Goal: Task Accomplishment & Management: Use online tool/utility

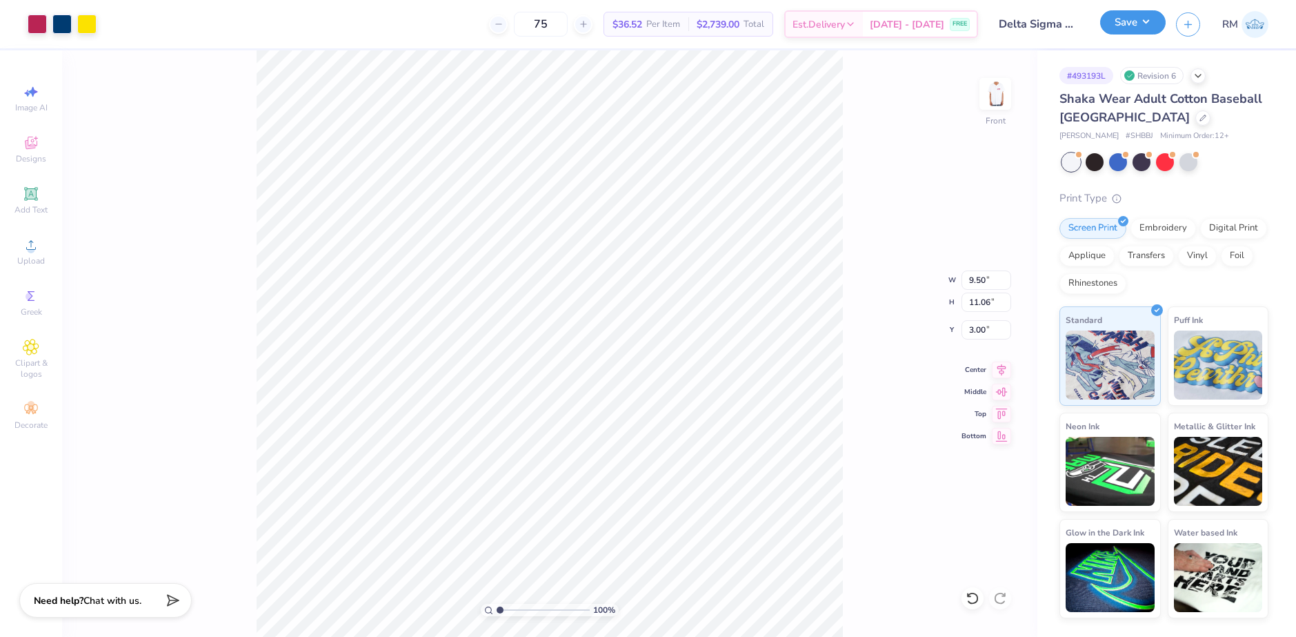
click at [1157, 24] on button "Save" at bounding box center [1133, 22] width 66 height 24
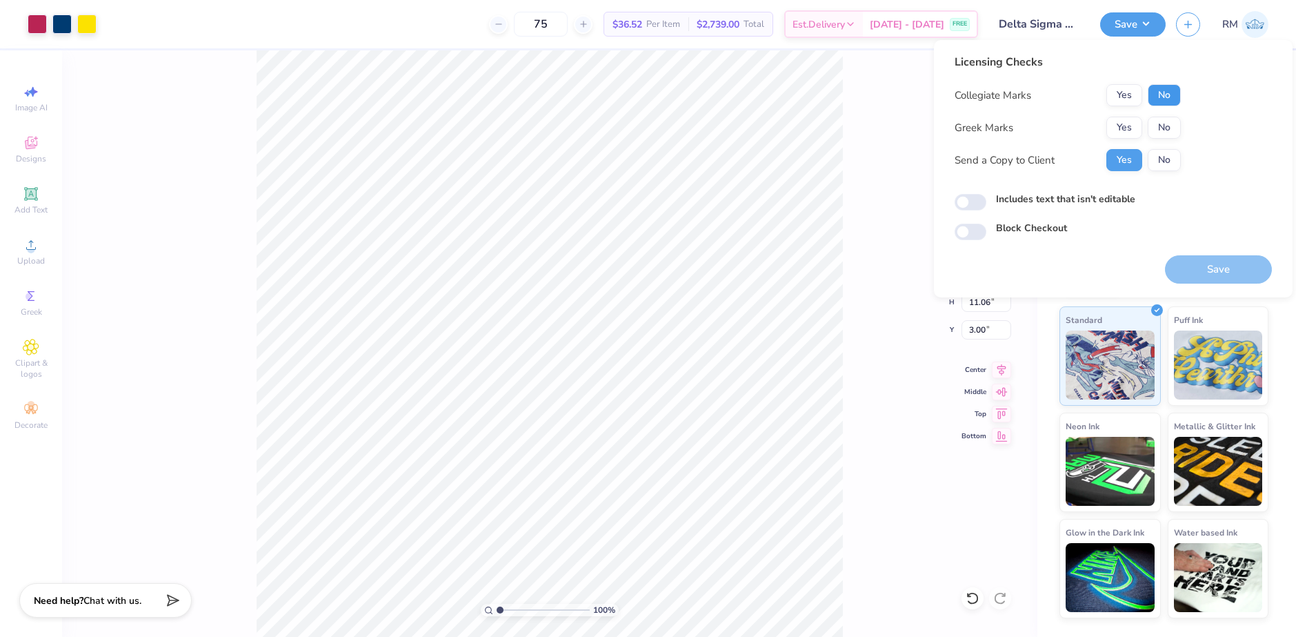
click at [1159, 94] on button "No" at bounding box center [1164, 95] width 33 height 22
click at [1159, 123] on button "No" at bounding box center [1164, 128] width 33 height 22
click at [1111, 127] on button "Yes" at bounding box center [1124, 128] width 36 height 22
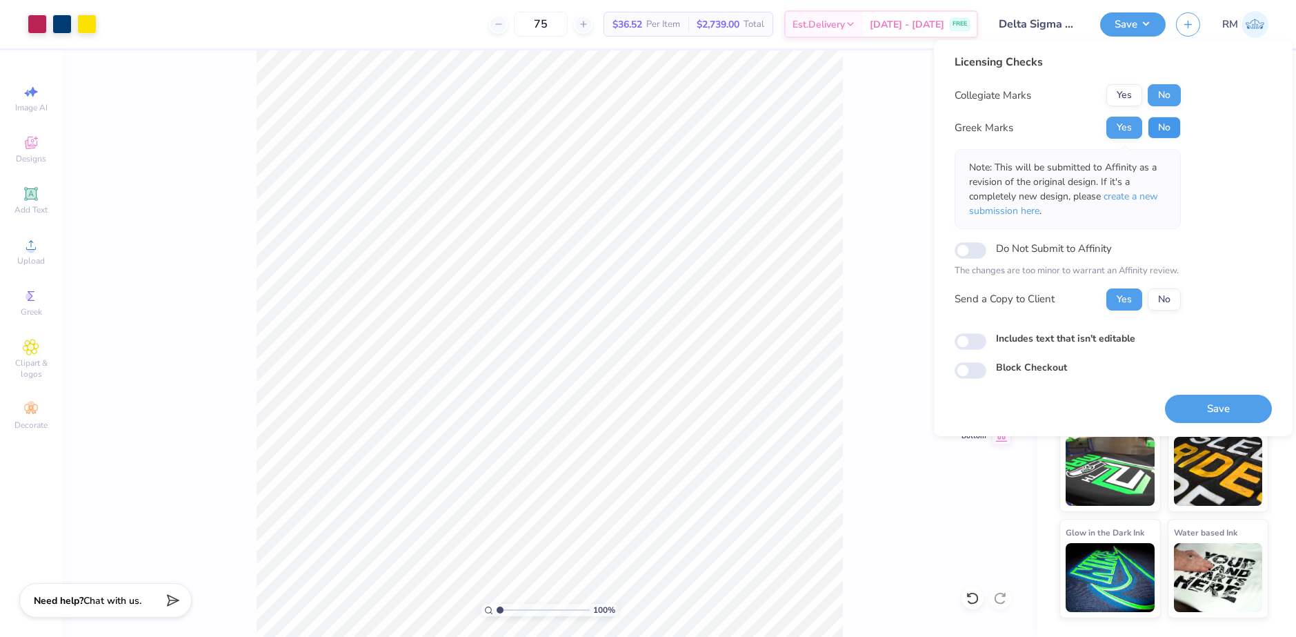
click at [1158, 124] on button "No" at bounding box center [1164, 128] width 33 height 22
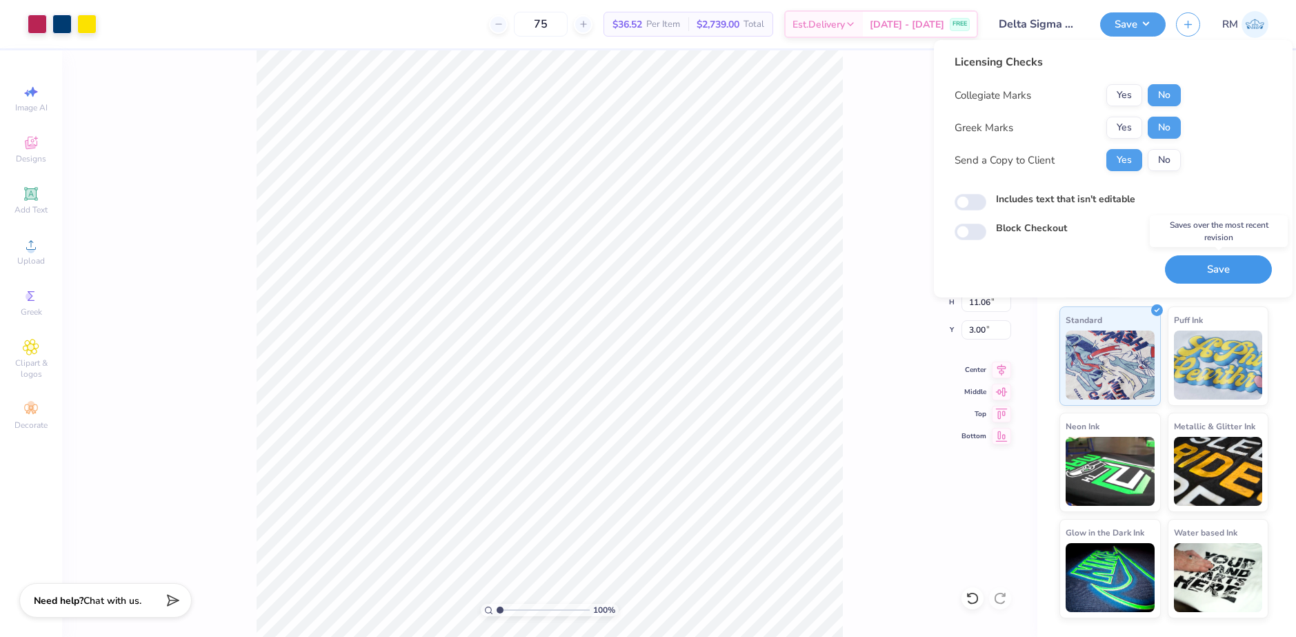
click at [1185, 268] on button "Save" at bounding box center [1218, 269] width 107 height 28
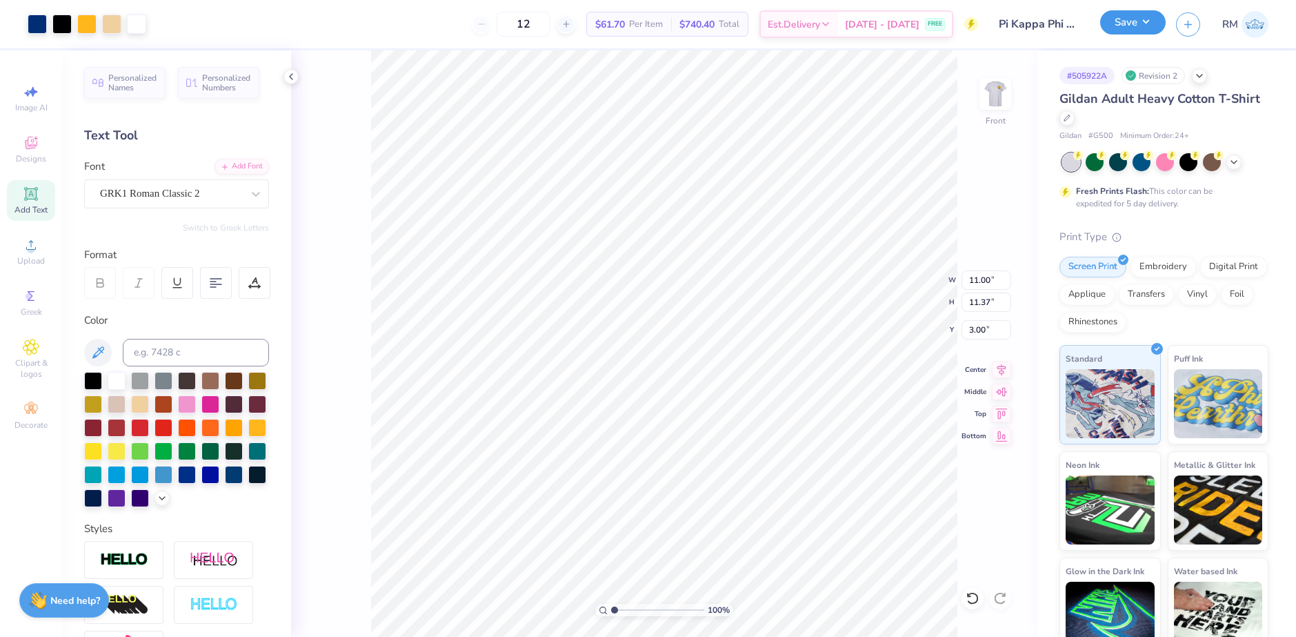
click at [1148, 20] on button "Save" at bounding box center [1133, 22] width 66 height 24
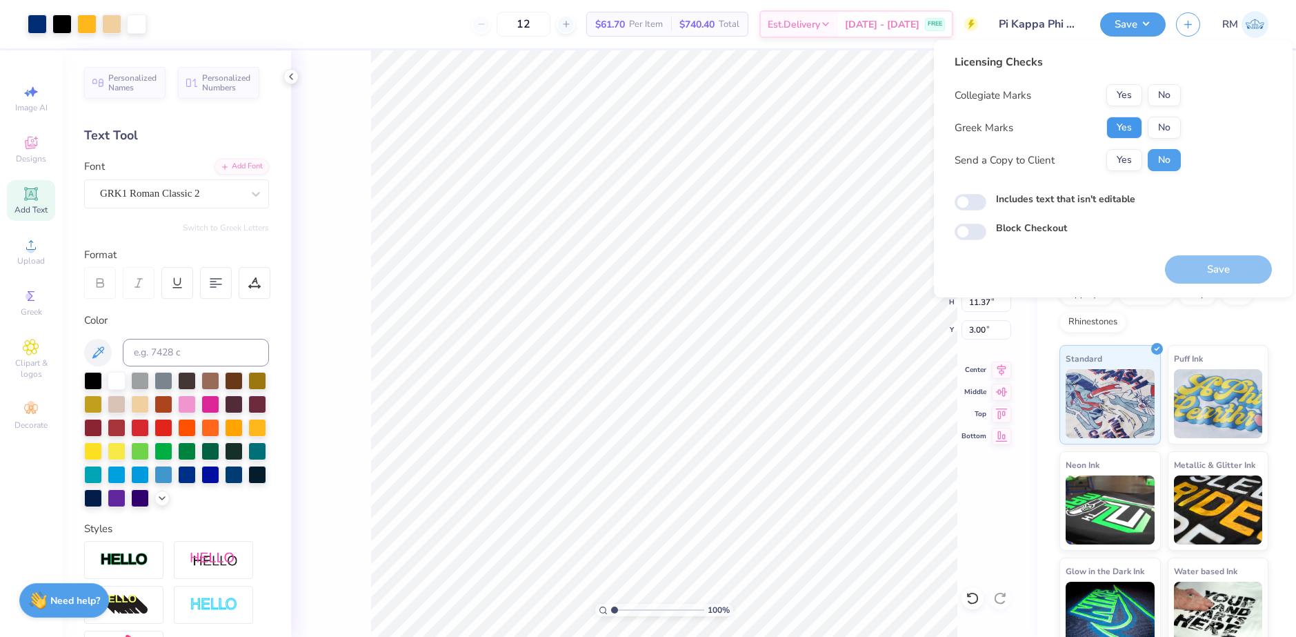
click at [1120, 122] on button "Yes" at bounding box center [1124, 128] width 36 height 22
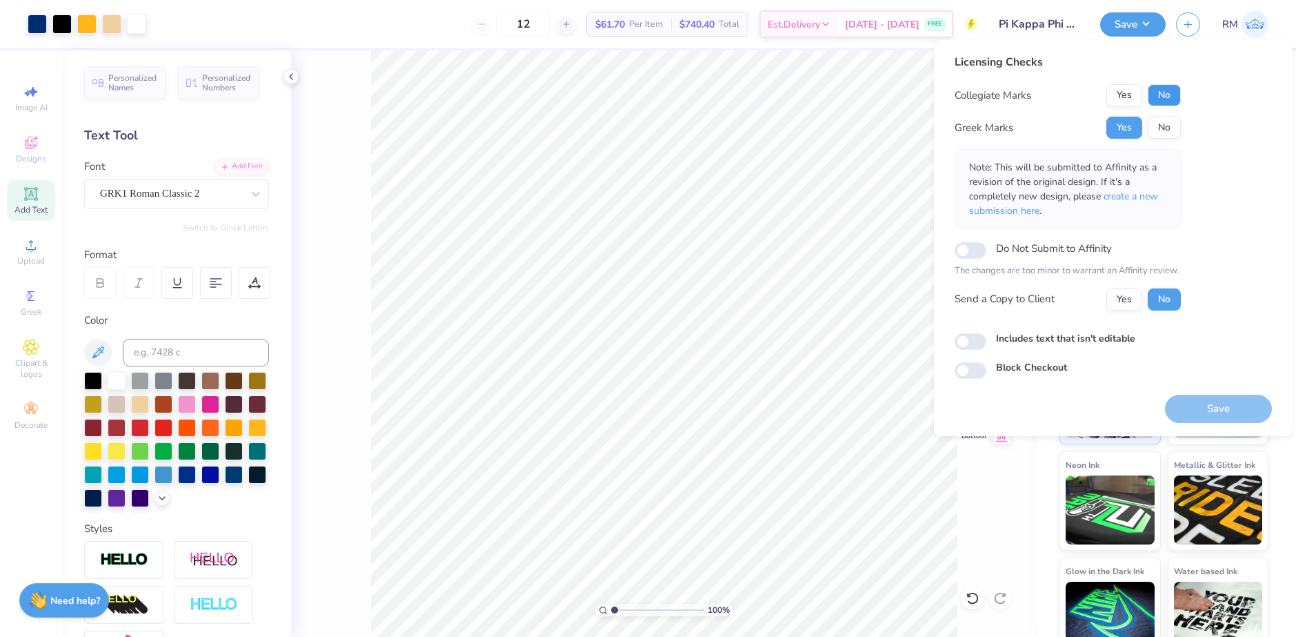
click at [1157, 92] on button "No" at bounding box center [1164, 95] width 33 height 22
click at [1142, 196] on span "create a new submission here" at bounding box center [1063, 204] width 189 height 28
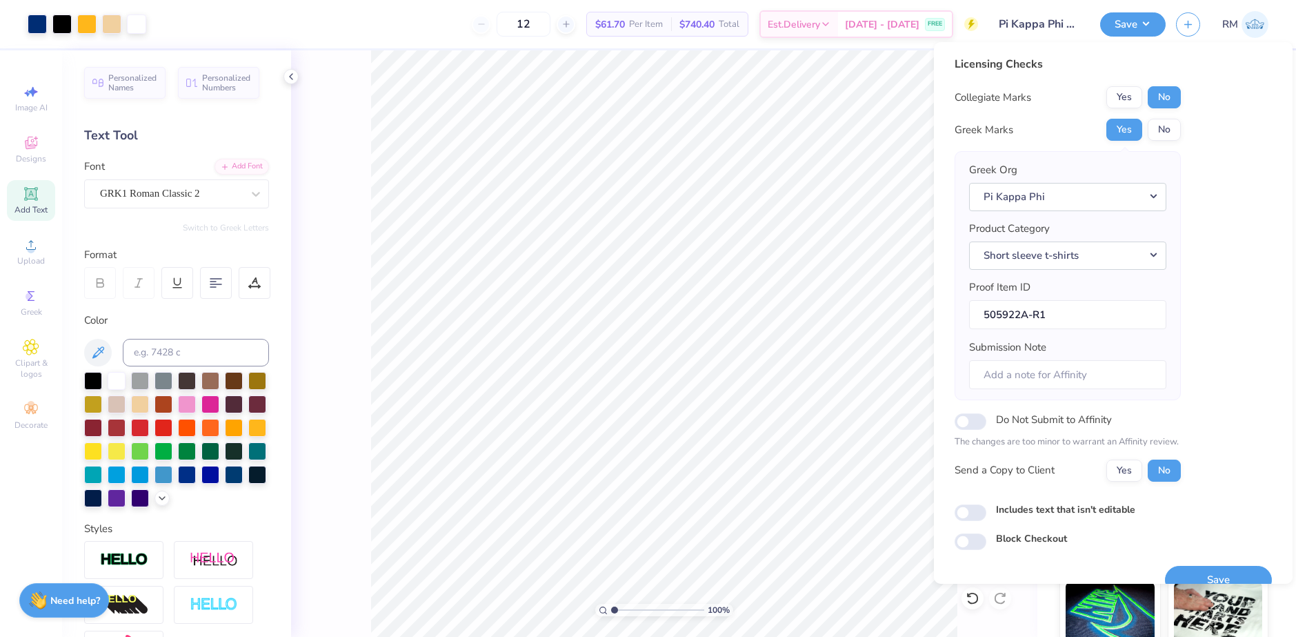
scroll to position [23, 0]
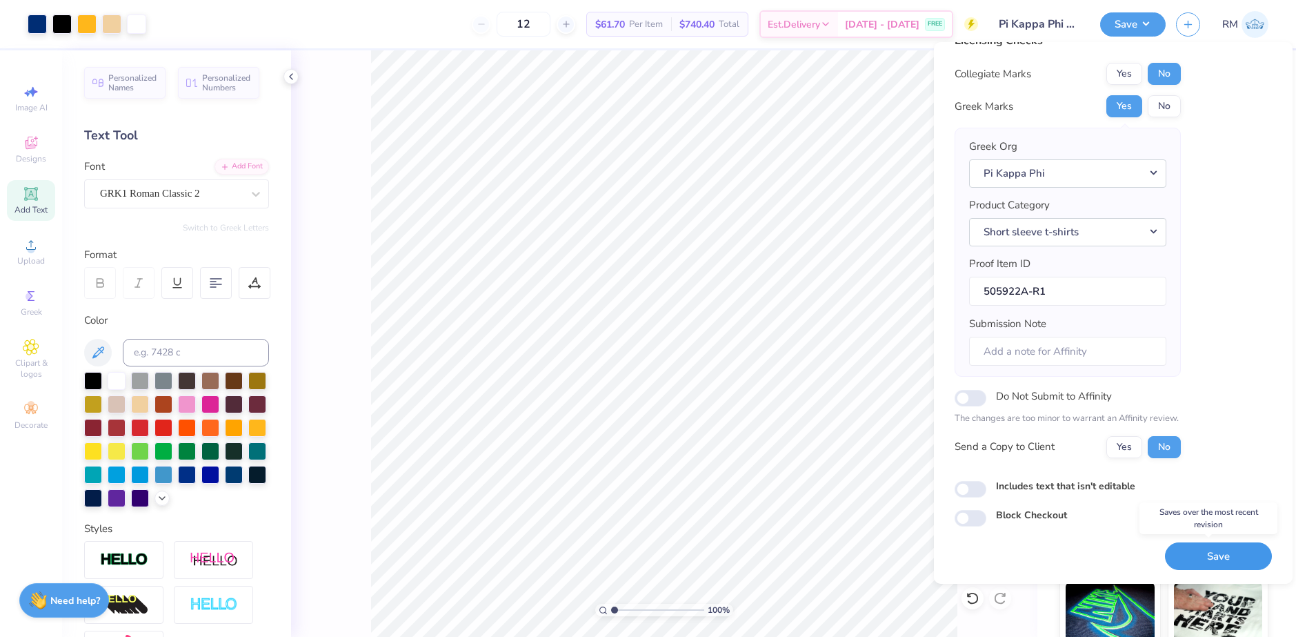
click at [1191, 550] on button "Save" at bounding box center [1218, 556] width 107 height 28
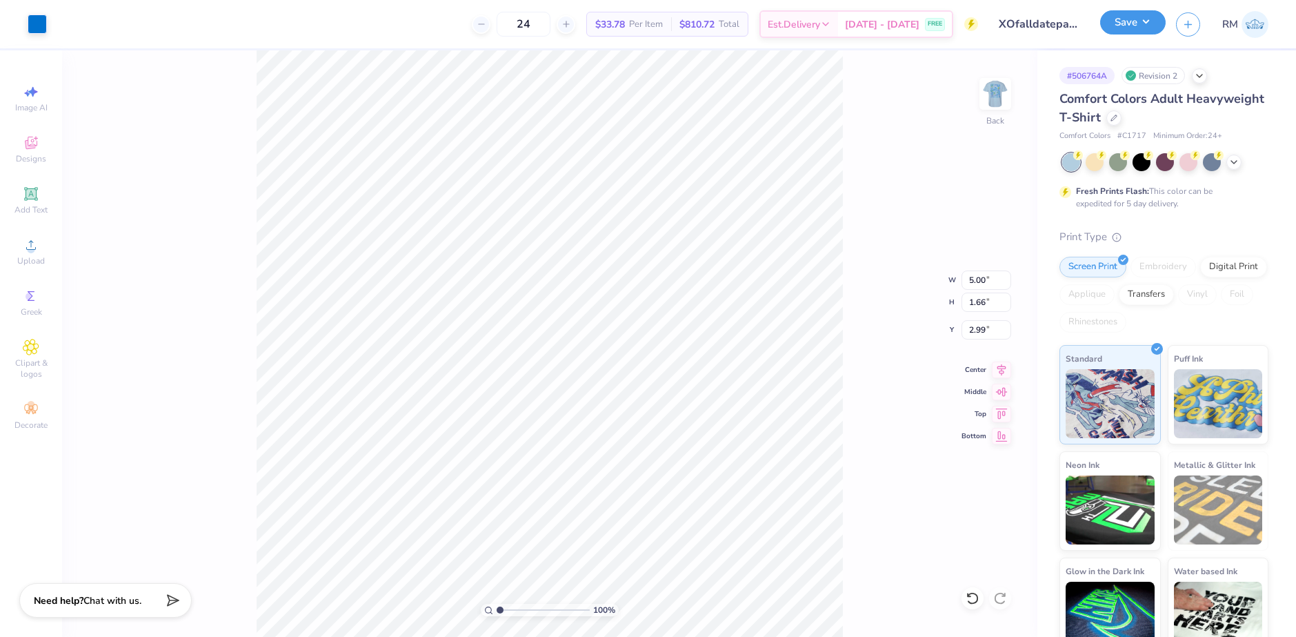
click at [1150, 21] on button "Save" at bounding box center [1133, 22] width 66 height 24
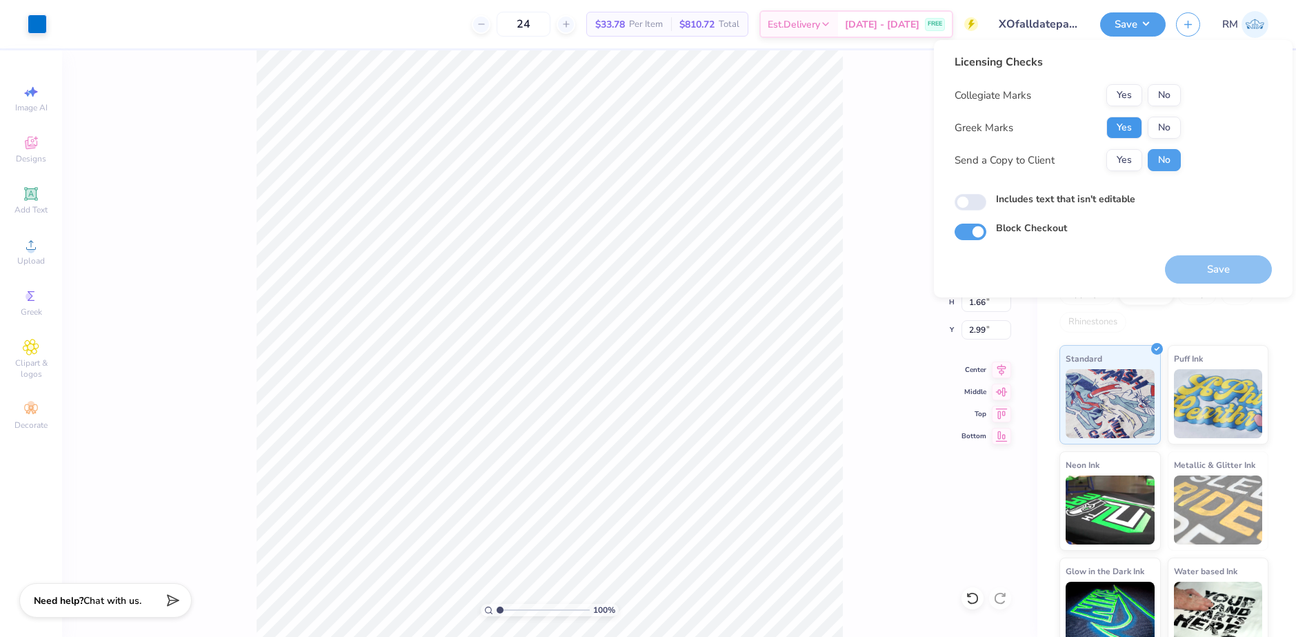
click at [1123, 130] on button "Yes" at bounding box center [1124, 128] width 36 height 22
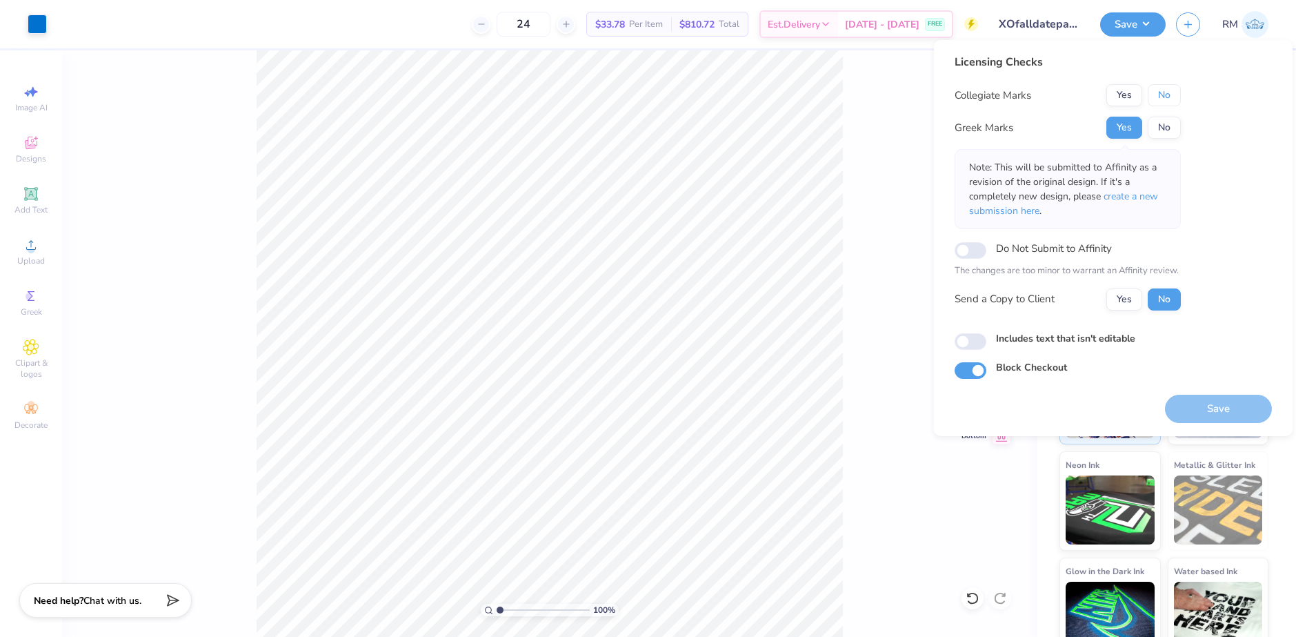
click at [1165, 92] on button "No" at bounding box center [1164, 95] width 33 height 22
click at [1142, 201] on span "create a new submission here" at bounding box center [1063, 204] width 189 height 28
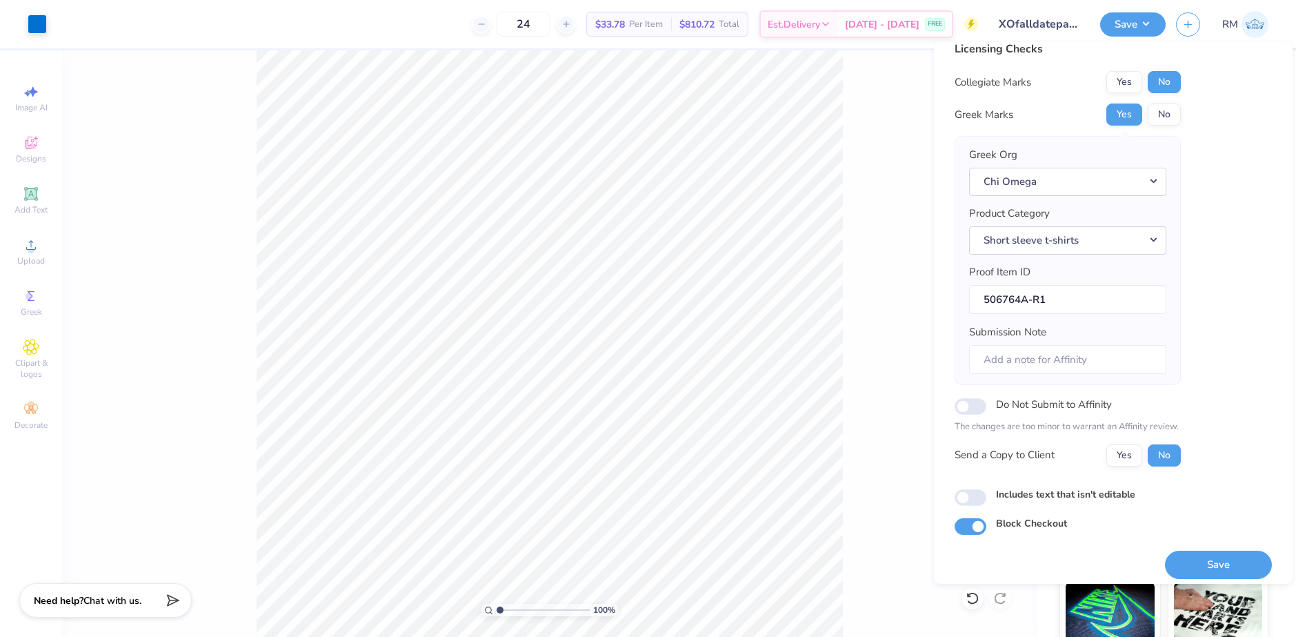
scroll to position [23, 0]
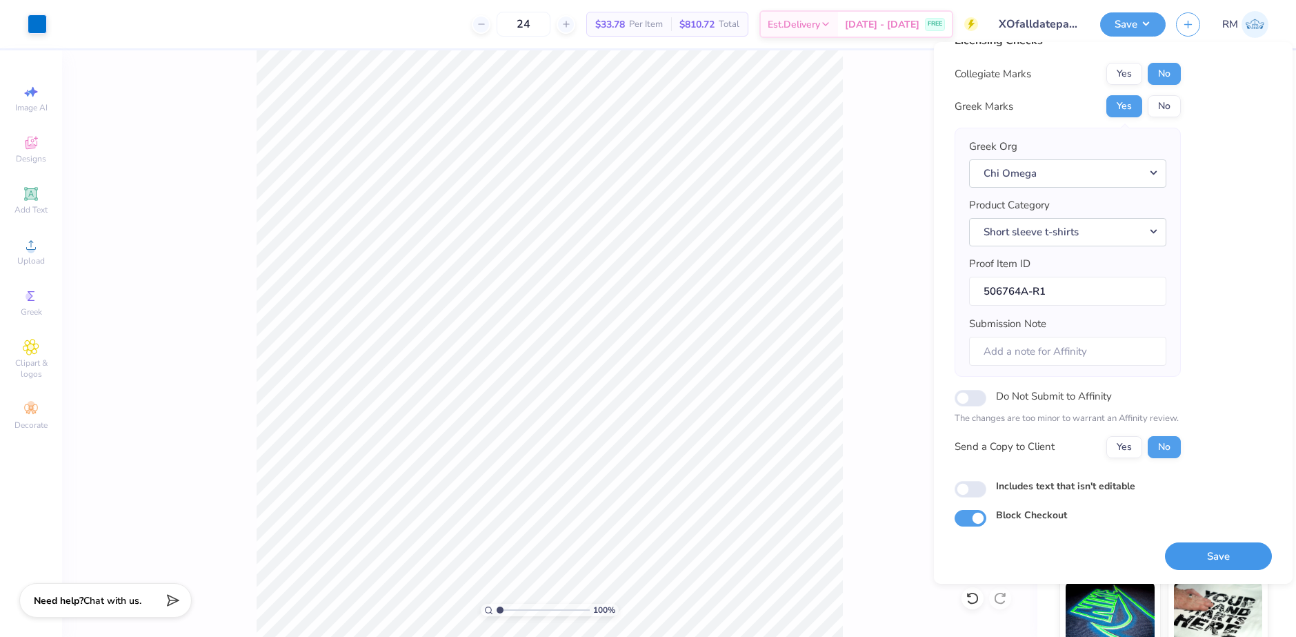
click at [1208, 561] on button "Save" at bounding box center [1218, 556] width 107 height 28
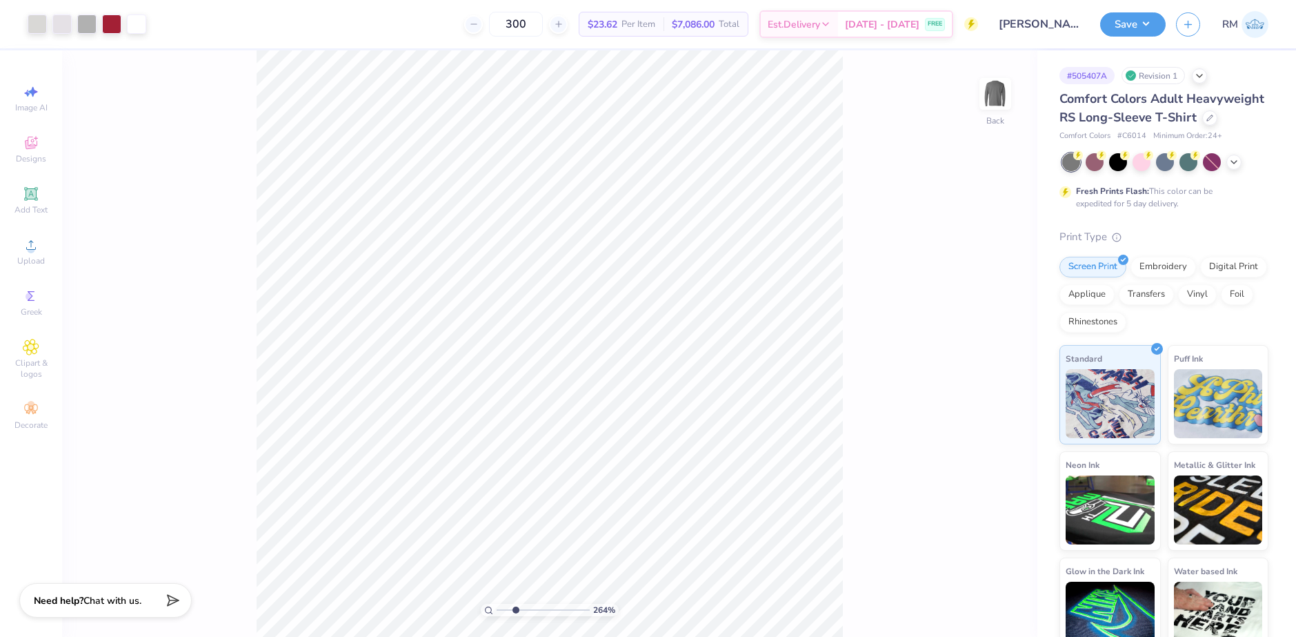
drag, startPoint x: 500, startPoint y: 607, endPoint x: 515, endPoint y: 606, distance: 15.2
click at [515, 606] on input "range" at bounding box center [543, 609] width 93 height 12
drag, startPoint x: 513, startPoint y: 609, endPoint x: 486, endPoint y: 607, distance: 27.0
click at [497, 607] on input "range" at bounding box center [543, 609] width 93 height 12
drag, startPoint x: 501, startPoint y: 608, endPoint x: 515, endPoint y: 608, distance: 14.5
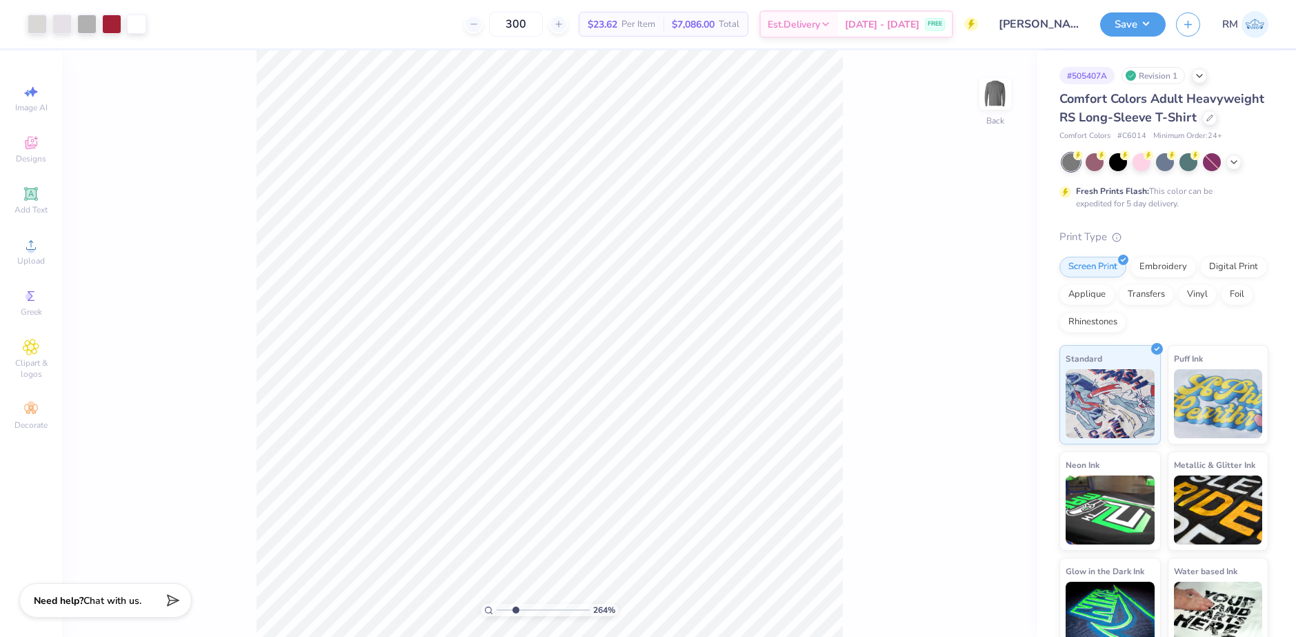
type input "2.64"
click at [515, 608] on input "range" at bounding box center [543, 609] width 93 height 12
click at [40, 23] on div at bounding box center [37, 22] width 19 height 19
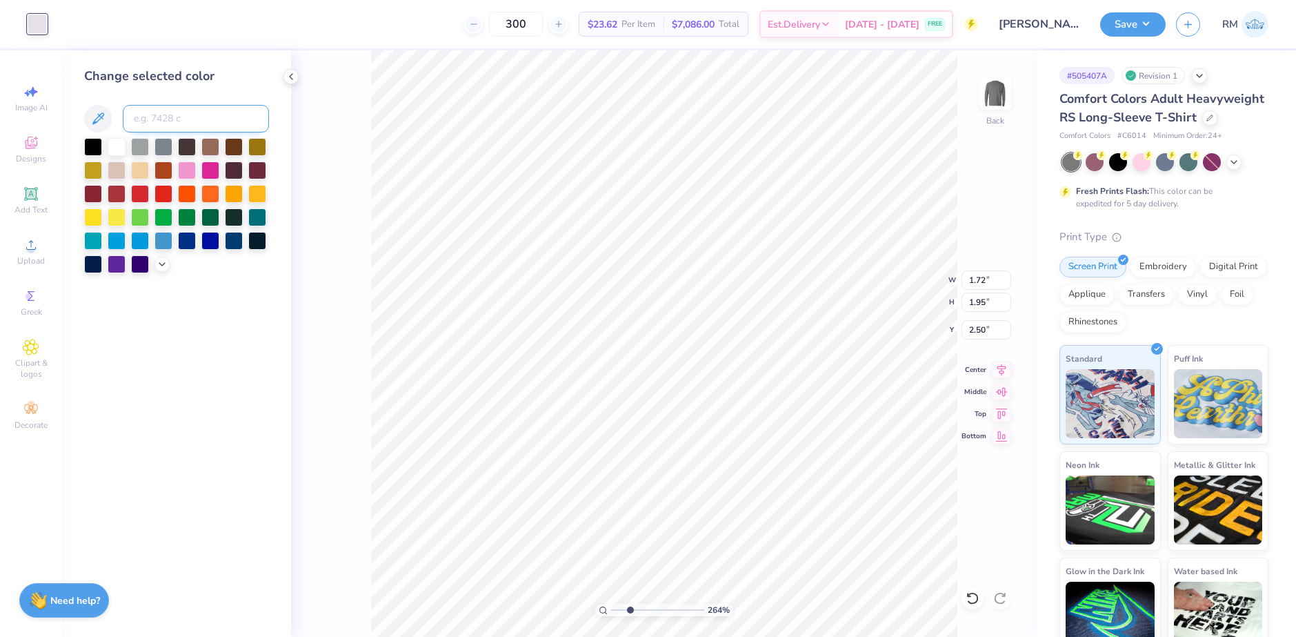
click at [190, 111] on input at bounding box center [196, 119] width 146 height 28
type input "424"
click at [971, 592] on icon at bounding box center [973, 598] width 14 height 14
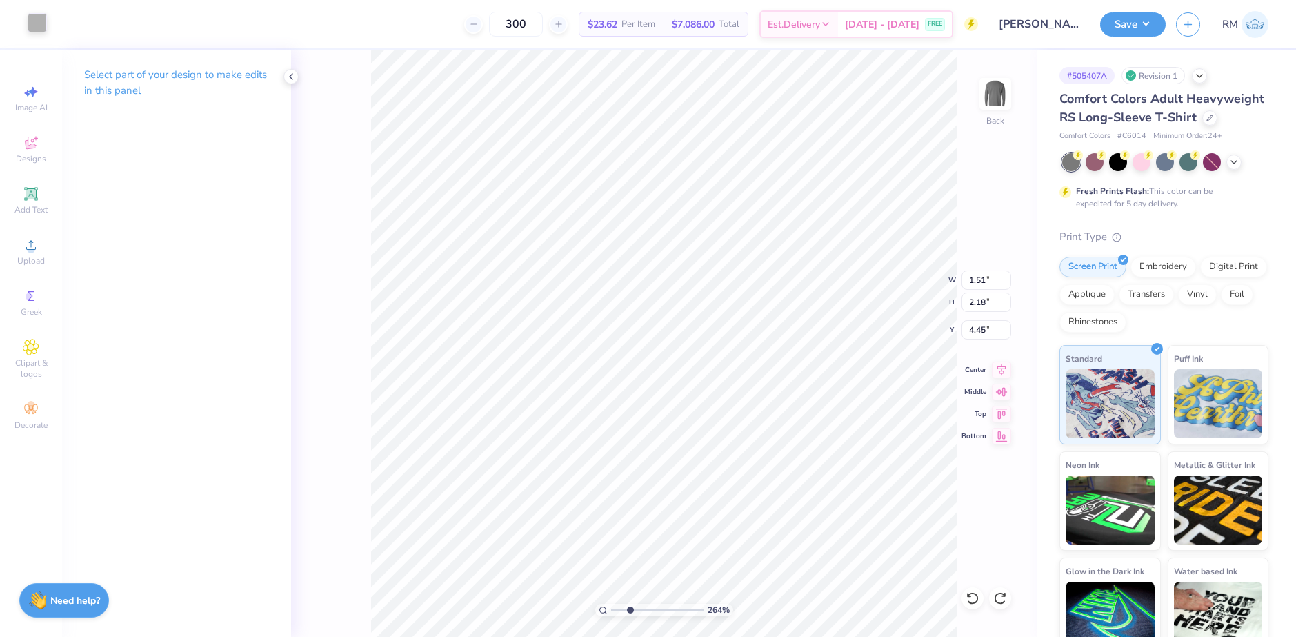
click at [41, 22] on div at bounding box center [37, 22] width 19 height 19
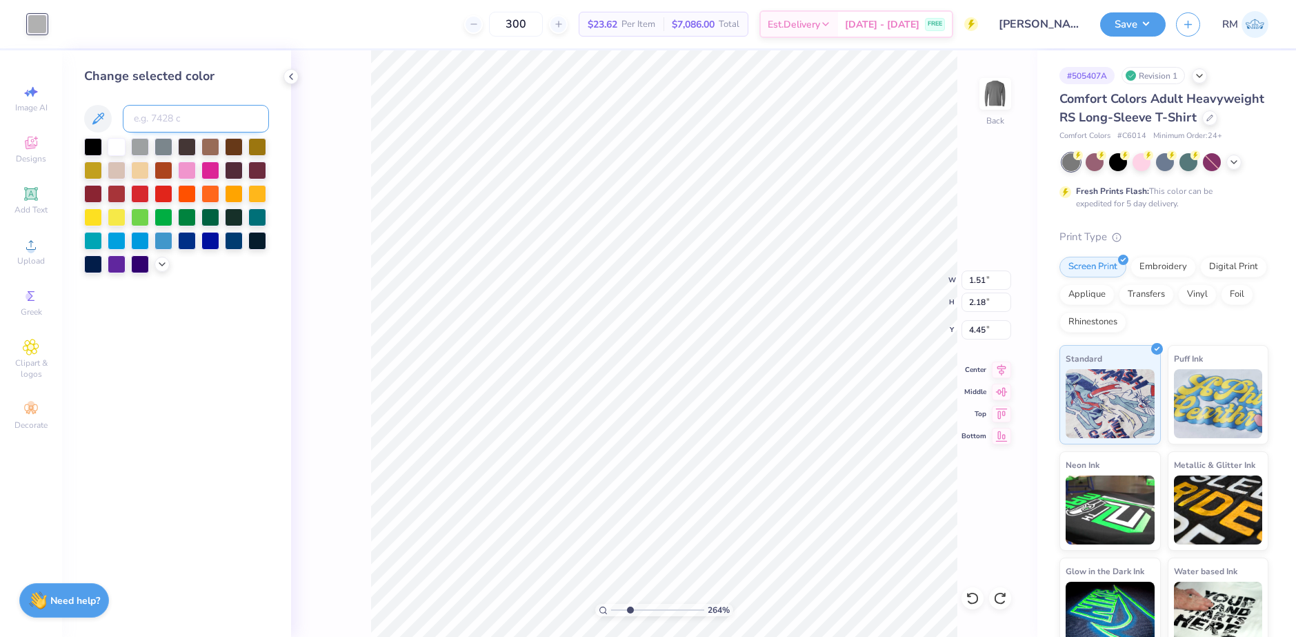
click at [187, 126] on input at bounding box center [196, 119] width 146 height 28
paste input "B3B5B8"
type input "B"
click at [103, 120] on icon at bounding box center [98, 118] width 17 height 17
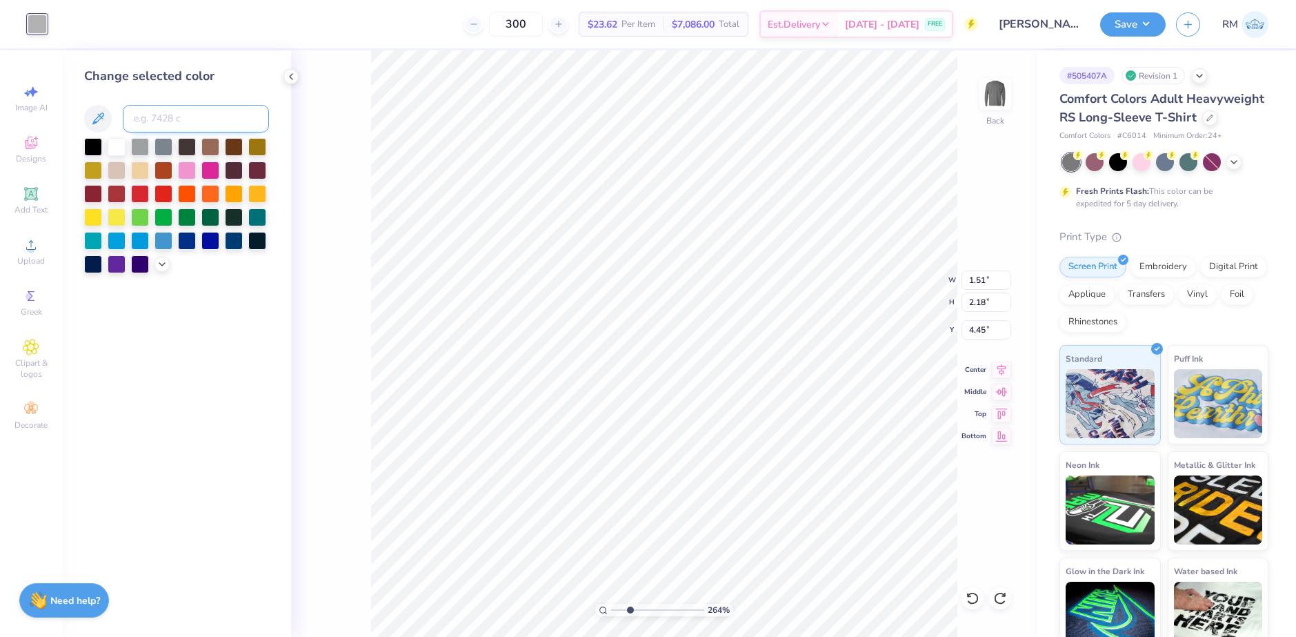
click at [226, 121] on input at bounding box center [196, 119] width 146 height 28
type input "424"
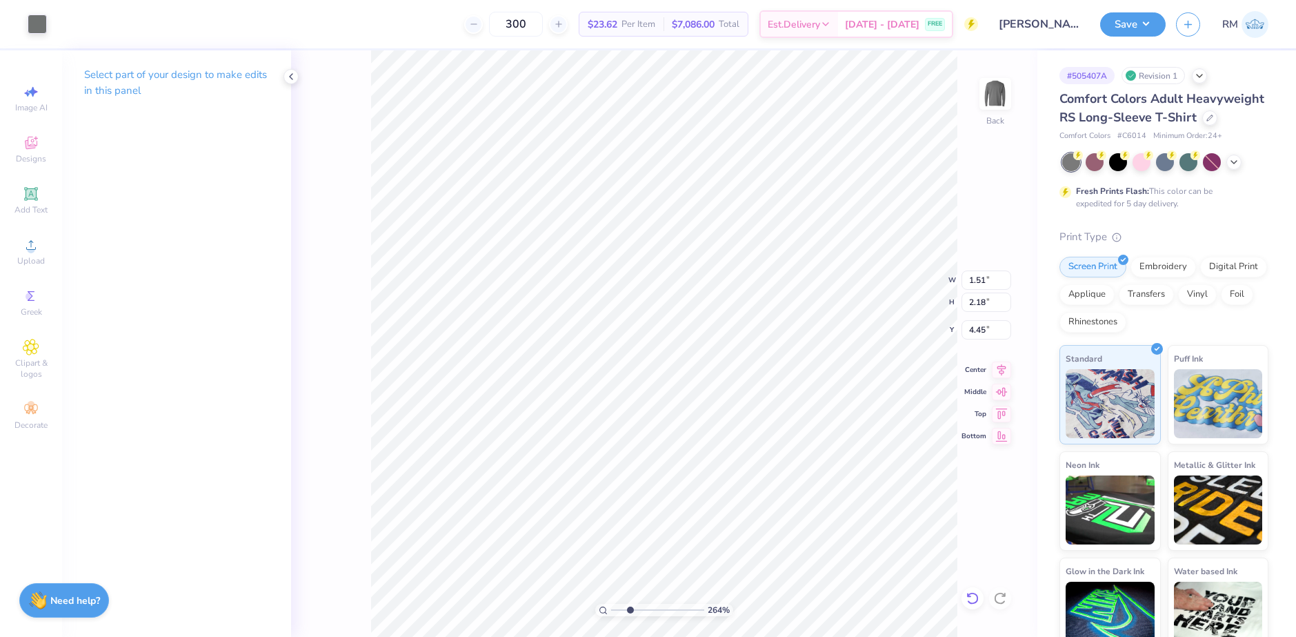
click at [968, 599] on icon at bounding box center [973, 598] width 14 height 14
drag, startPoint x: 630, startPoint y: 607, endPoint x: 582, endPoint y: 606, distance: 47.6
type input "1"
click at [611, 606] on input "range" at bounding box center [657, 609] width 93 height 12
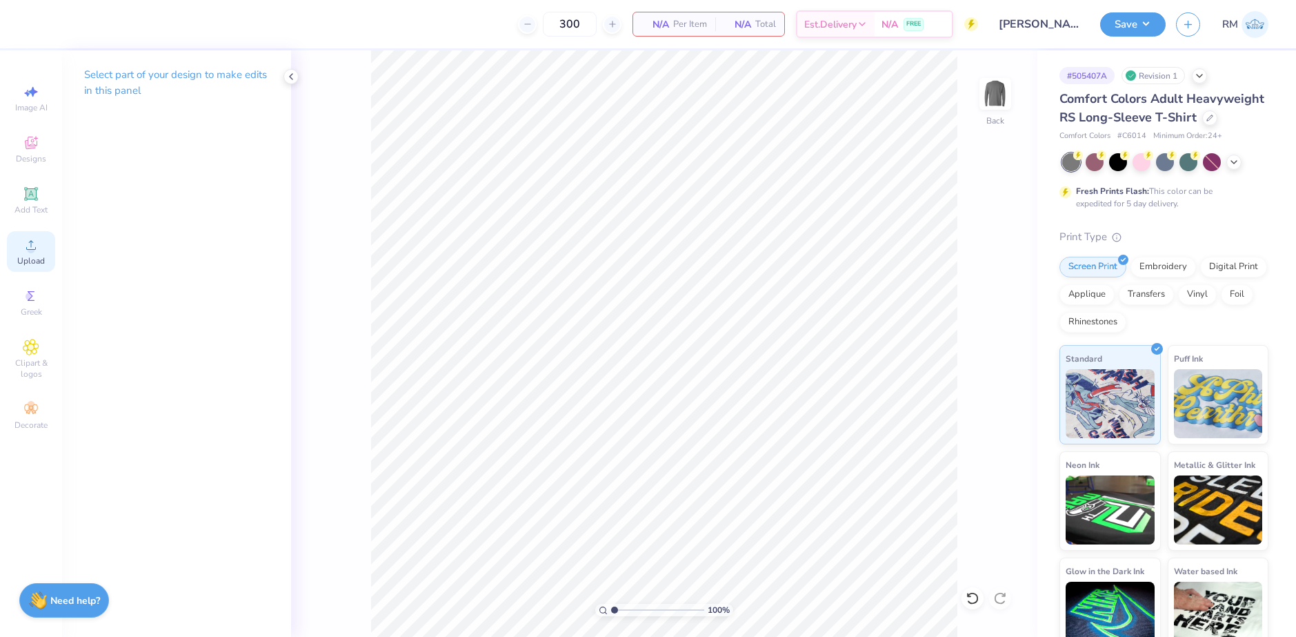
click at [32, 261] on span "Upload" at bounding box center [31, 260] width 28 height 11
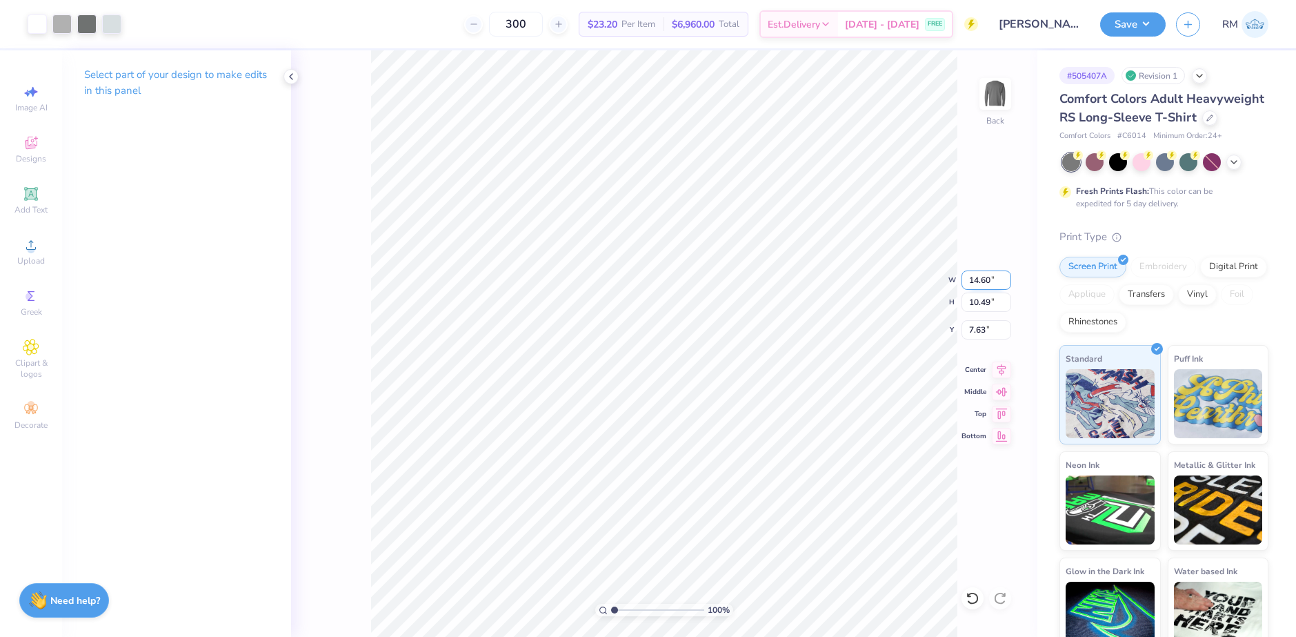
click at [977, 284] on input "14.60" at bounding box center [986, 279] width 50 height 19
type input "10.00"
type input "7.18"
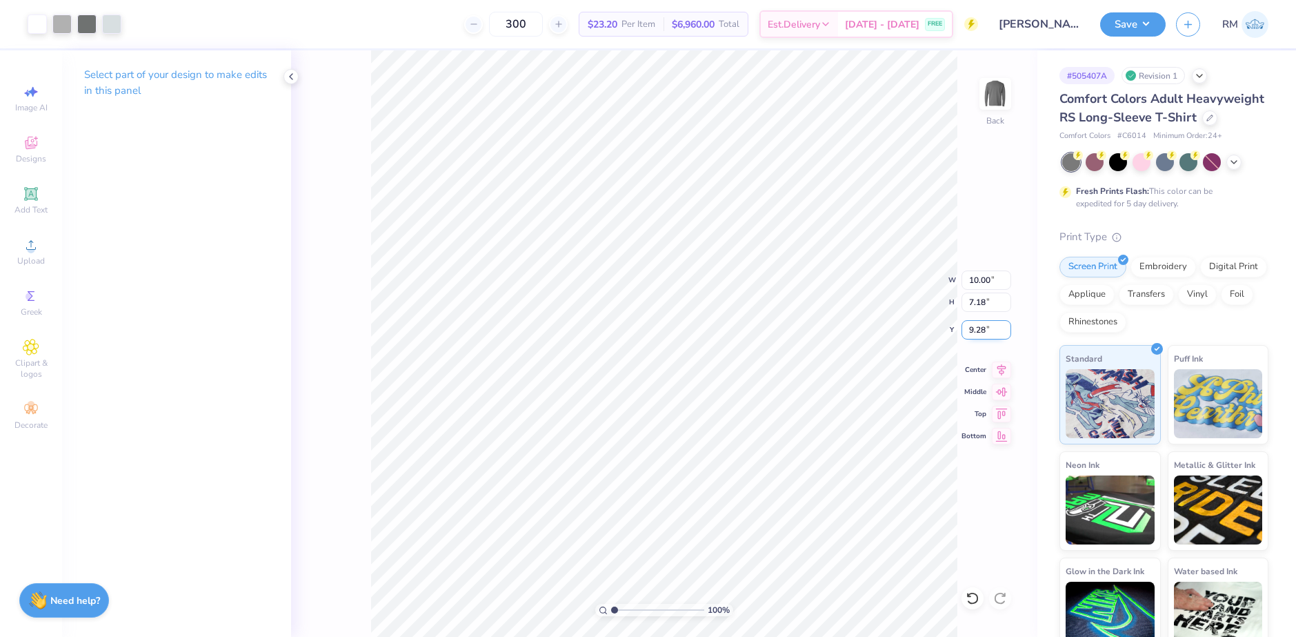
click at [976, 326] on input "9.28" at bounding box center [986, 329] width 50 height 19
type input "2.50"
click at [975, 327] on input "2.50" at bounding box center [986, 329] width 50 height 19
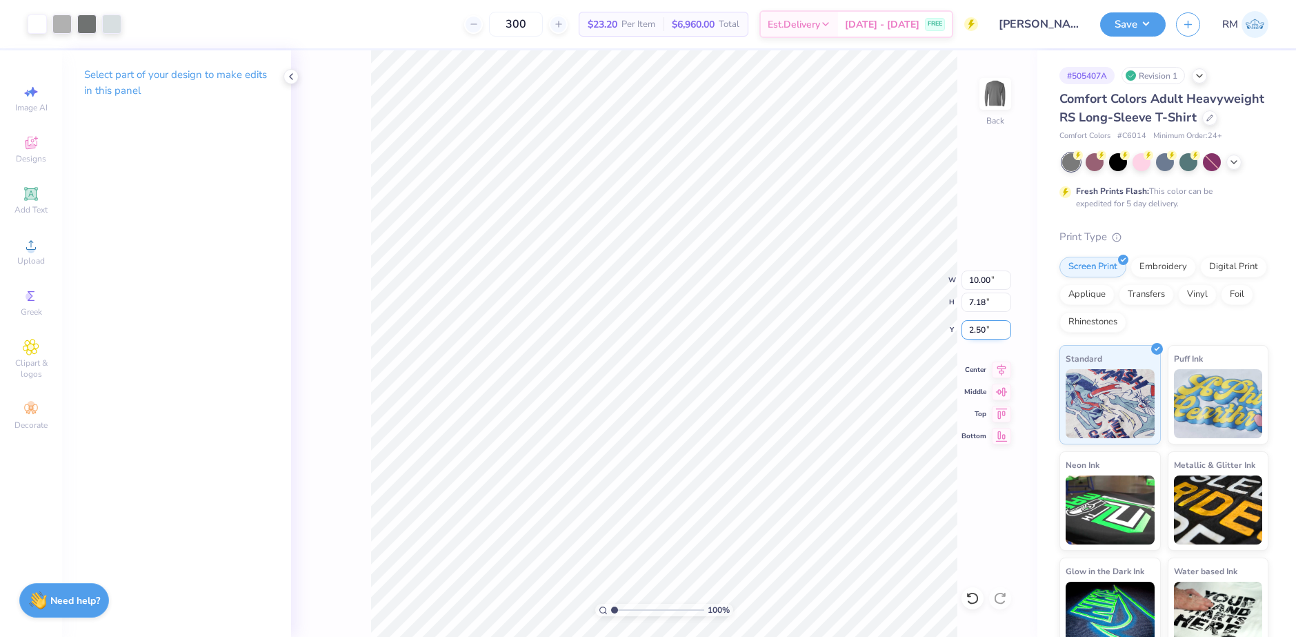
click at [975, 327] on input "2.50" at bounding box center [986, 329] width 50 height 19
click at [288, 77] on icon at bounding box center [291, 76] width 11 height 11
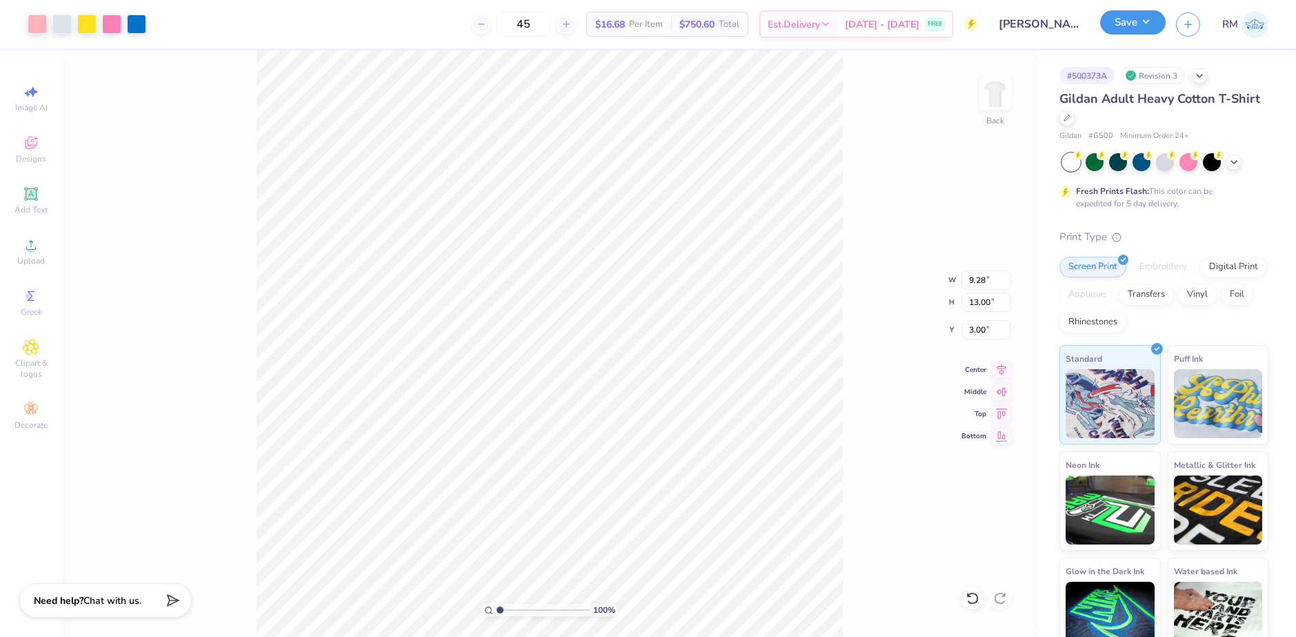
click at [1158, 22] on button "Save" at bounding box center [1133, 22] width 66 height 24
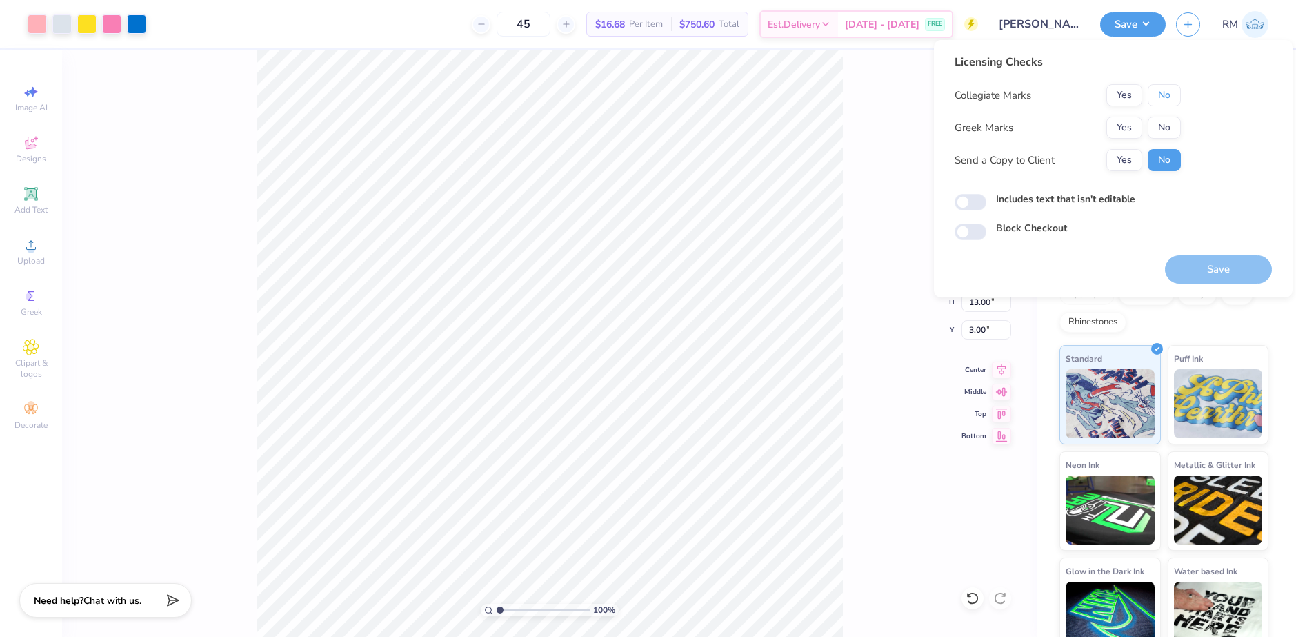
drag, startPoint x: 1169, startPoint y: 95, endPoint x: 1169, endPoint y: 107, distance: 11.7
click at [1169, 95] on button "No" at bounding box center [1164, 95] width 33 height 22
drag, startPoint x: 1169, startPoint y: 107, endPoint x: 1186, endPoint y: 198, distance: 92.7
click at [1167, 134] on button "No" at bounding box center [1164, 128] width 33 height 22
drag, startPoint x: 1204, startPoint y: 265, endPoint x: 1177, endPoint y: 277, distance: 29.3
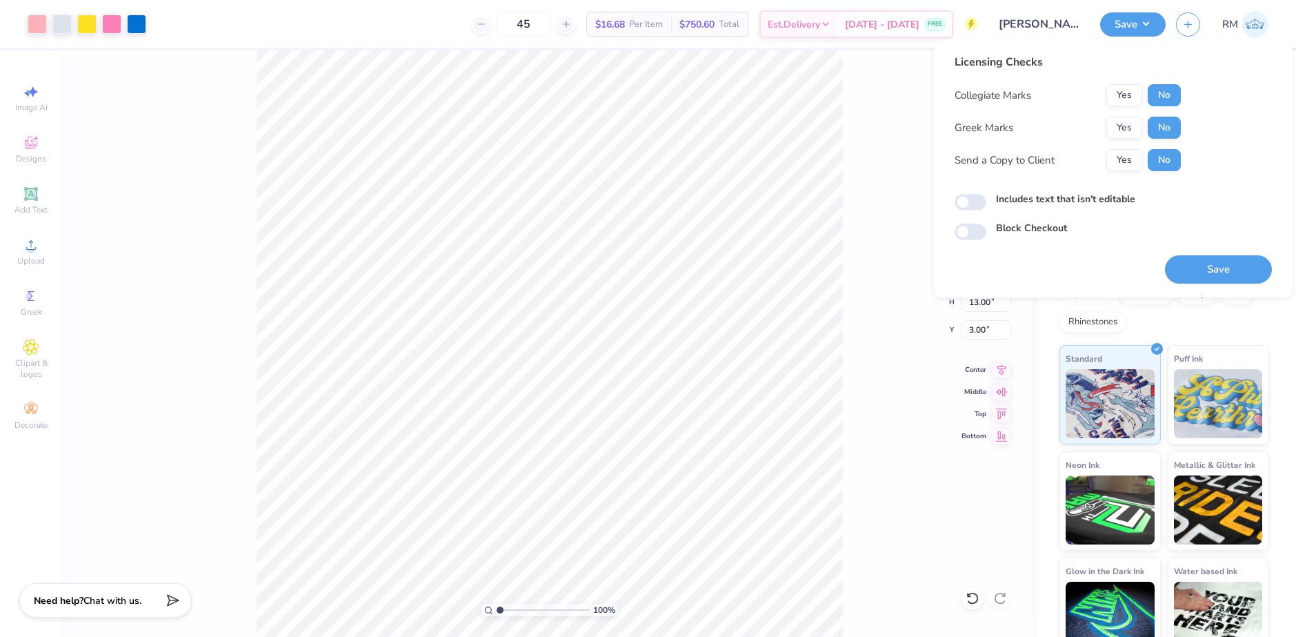
click at [1204, 265] on button "Save" at bounding box center [1218, 269] width 107 height 28
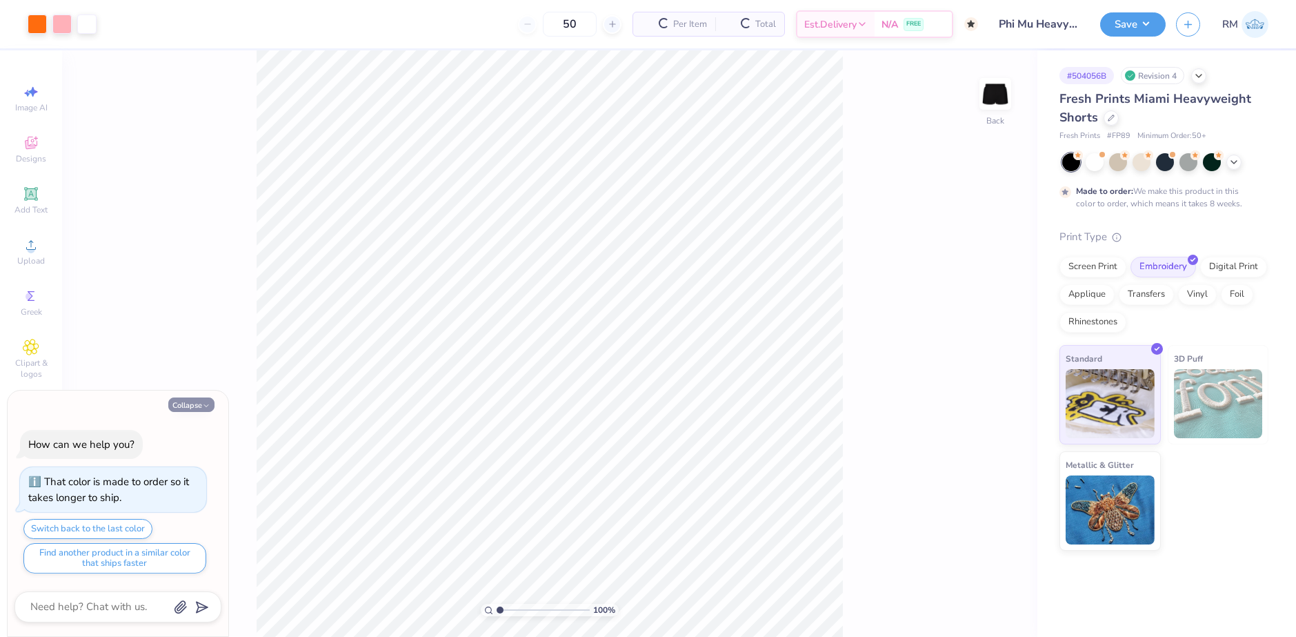
click at [201, 405] on button "Collapse" at bounding box center [191, 404] width 46 height 14
type textarea "x"
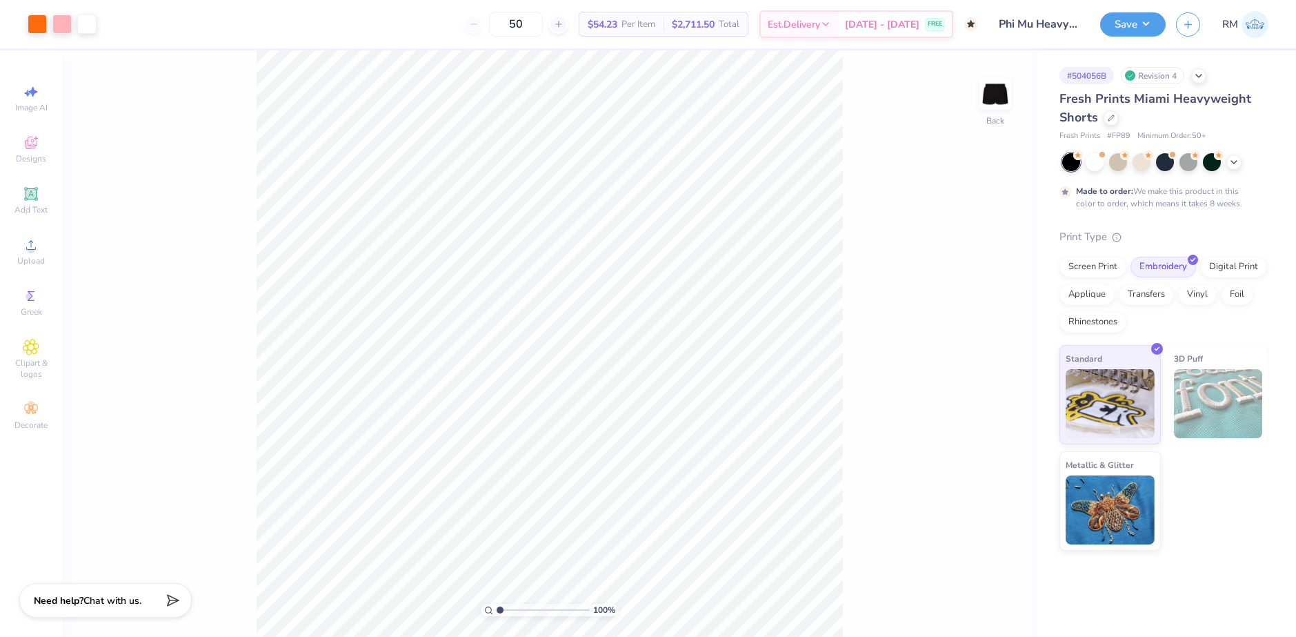
click at [526, 392] on div "100 % Back" at bounding box center [549, 343] width 975 height 586
type input "5.50"
type input "2.71"
type input "7.29"
click at [829, 551] on div "100 % Back" at bounding box center [549, 343] width 975 height 586
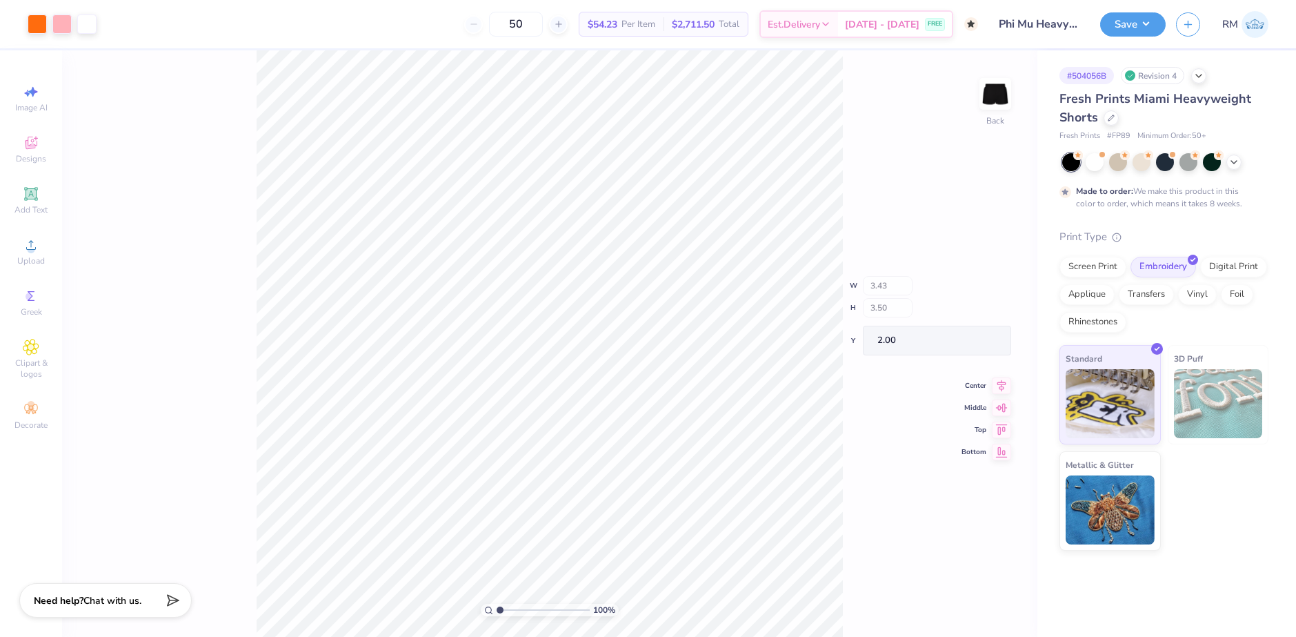
type input "5.50"
type input "2.71"
type input "7.29"
click at [1151, 27] on button "Save" at bounding box center [1133, 22] width 66 height 24
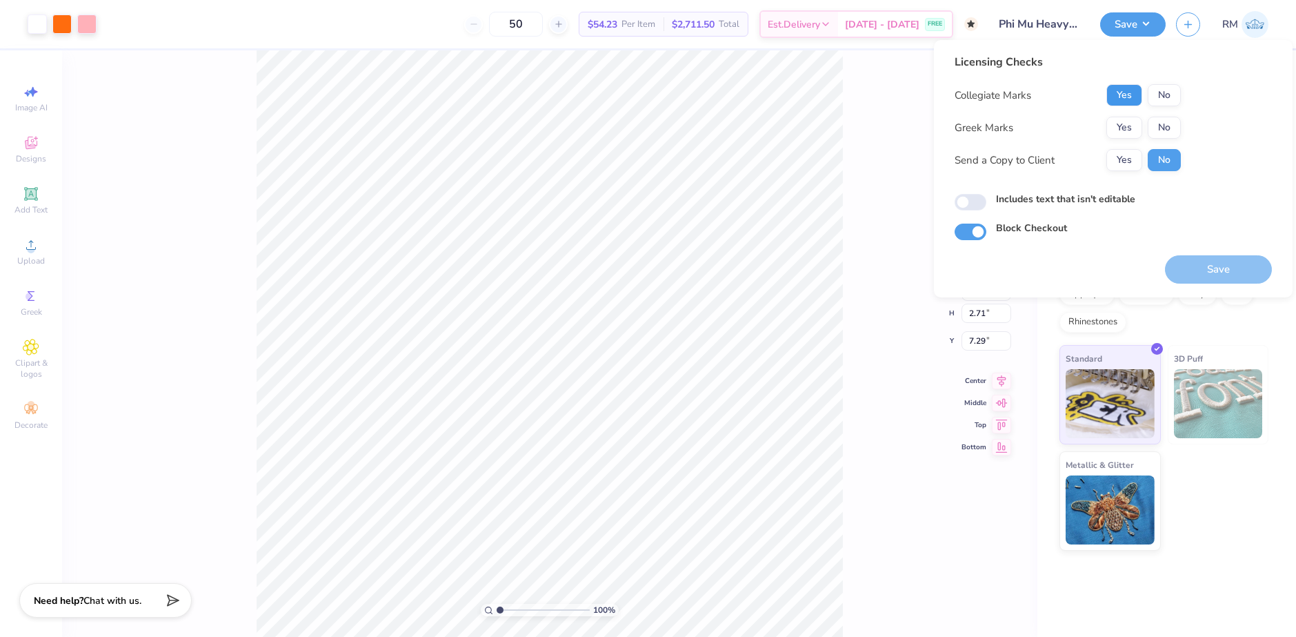
click at [1137, 92] on button "Yes" at bounding box center [1124, 95] width 36 height 22
click at [1126, 125] on button "Yes" at bounding box center [1124, 128] width 36 height 22
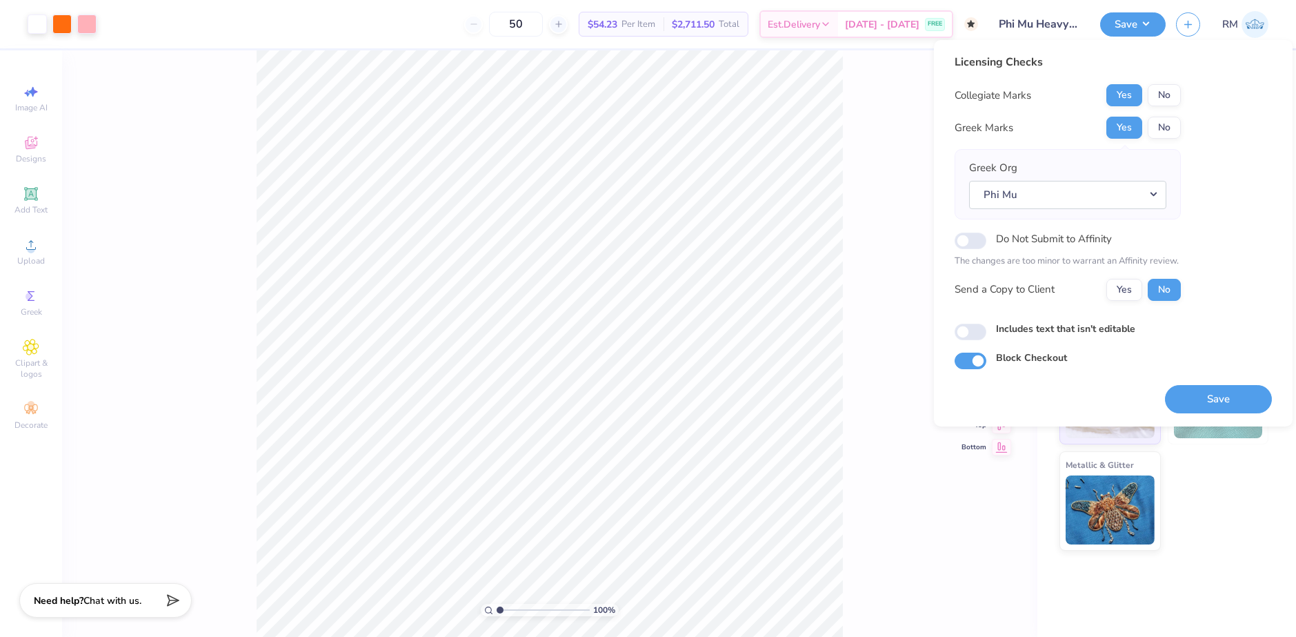
click at [1142, 97] on div "Yes No" at bounding box center [1143, 95] width 74 height 22
click at [1162, 92] on button "No" at bounding box center [1164, 95] width 33 height 22
click at [1070, 241] on label "Do Not Submit to Affinity" at bounding box center [1054, 239] width 116 height 18
click at [986, 241] on input "Do Not Submit to Affinity" at bounding box center [971, 240] width 32 height 17
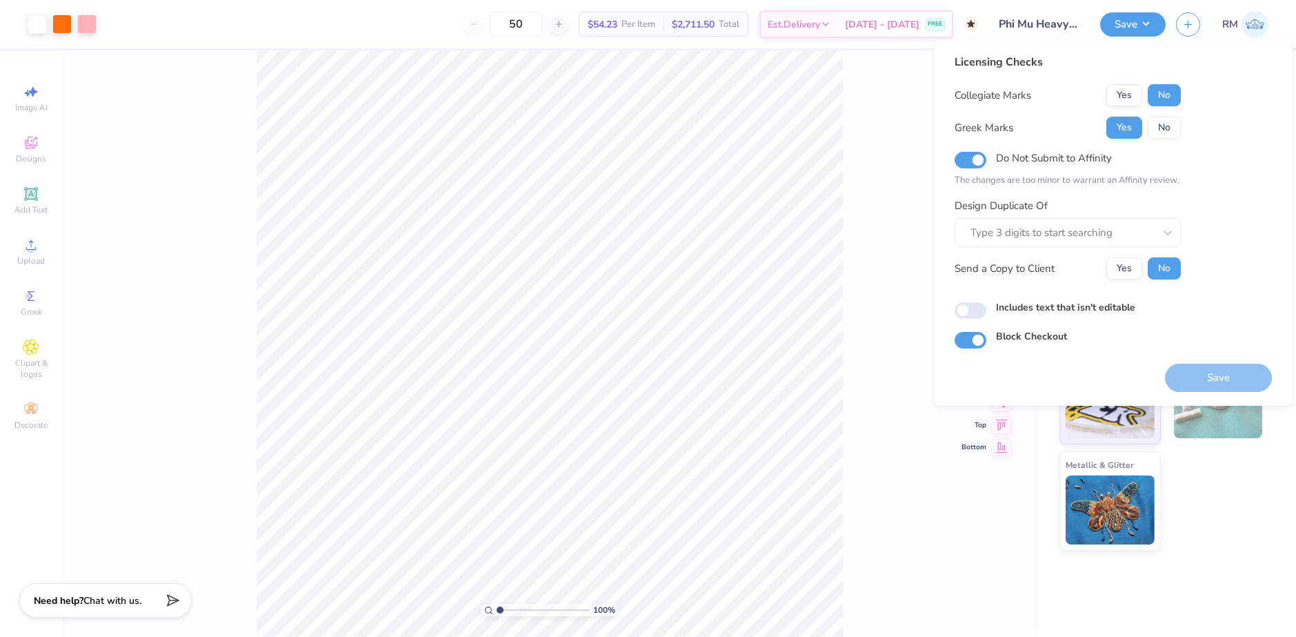
click at [1013, 159] on label "Do Not Submit to Affinity" at bounding box center [1054, 158] width 116 height 18
click at [986, 159] on input "Do Not Submit to Affinity" at bounding box center [971, 160] width 32 height 17
checkbox input "false"
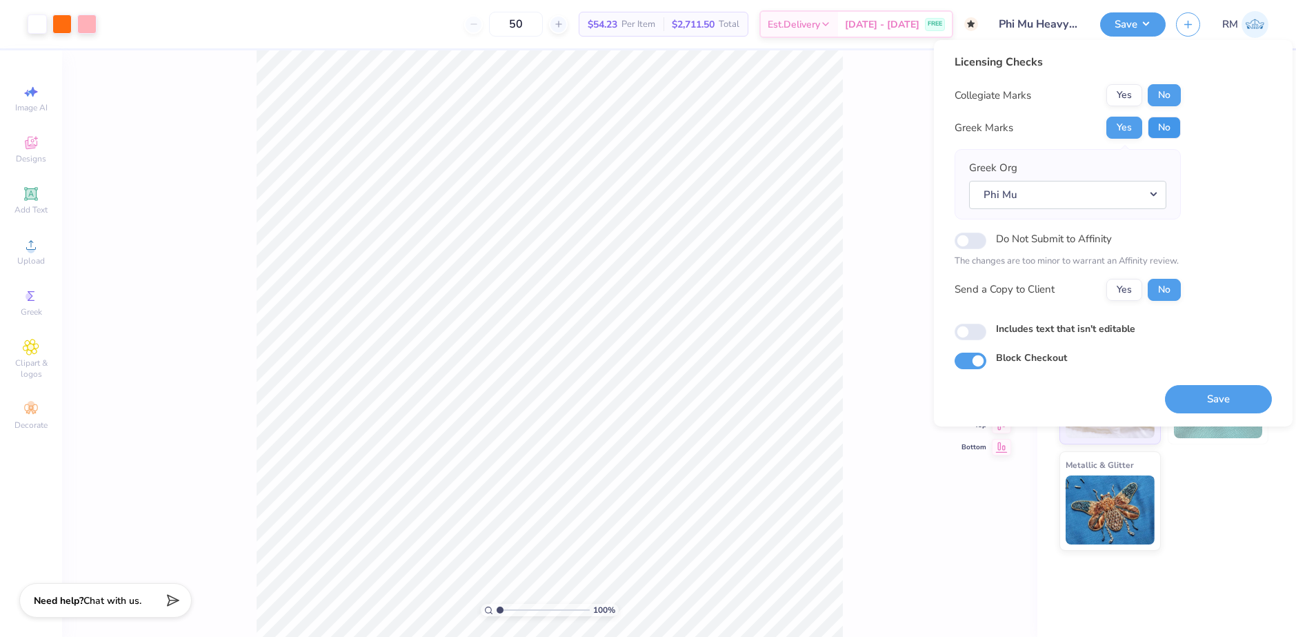
click at [1167, 126] on button "No" at bounding box center [1164, 128] width 33 height 22
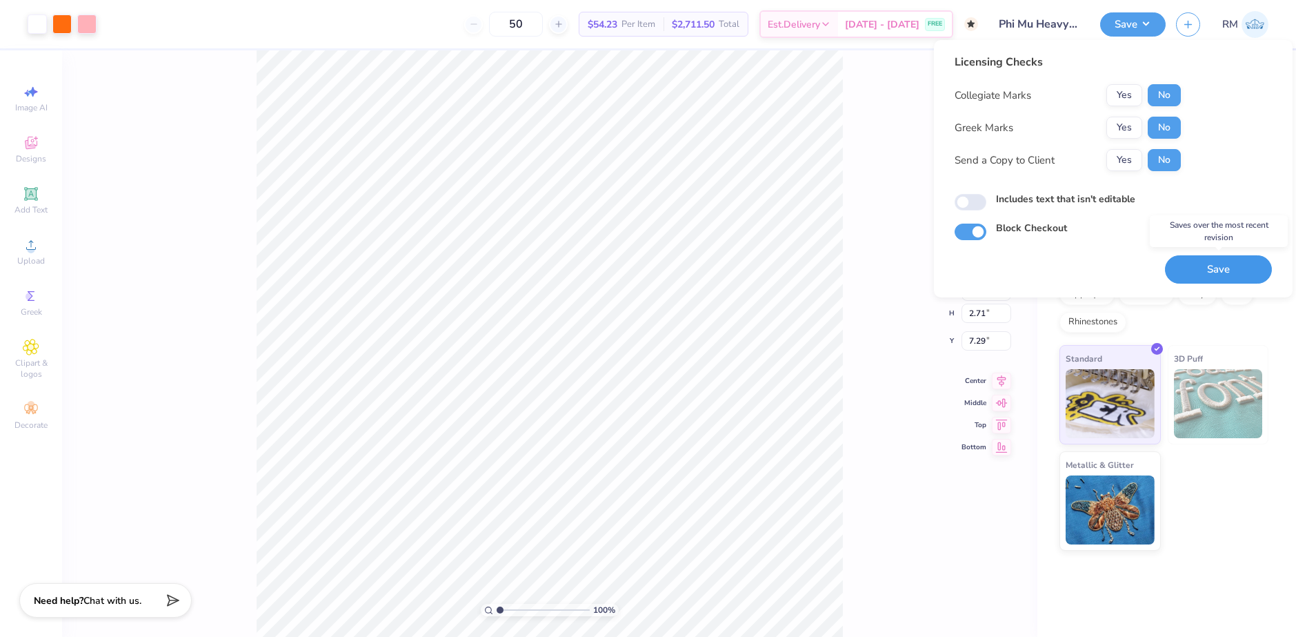
click at [1199, 261] on button "Save" at bounding box center [1218, 269] width 107 height 28
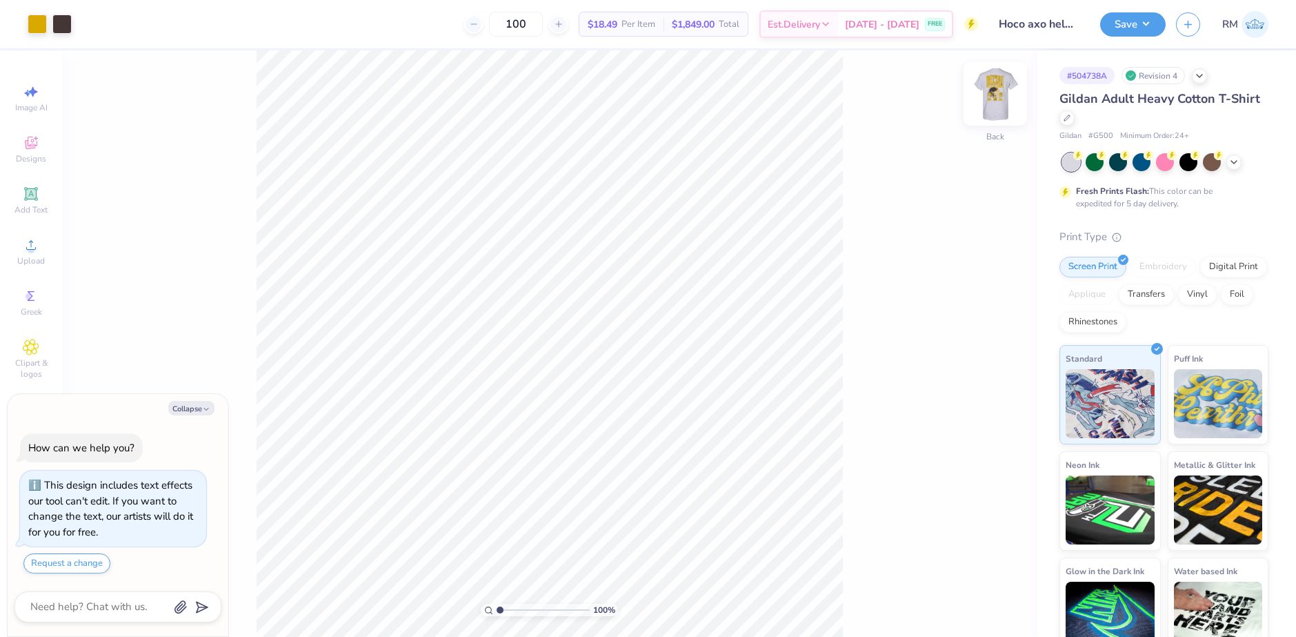
click at [978, 94] on img at bounding box center [995, 93] width 55 height 55
type textarea "x"
drag, startPoint x: 499, startPoint y: 611, endPoint x: 531, endPoint y: 608, distance: 31.8
type input "4.35"
click at [531, 608] on input "range" at bounding box center [543, 609] width 93 height 12
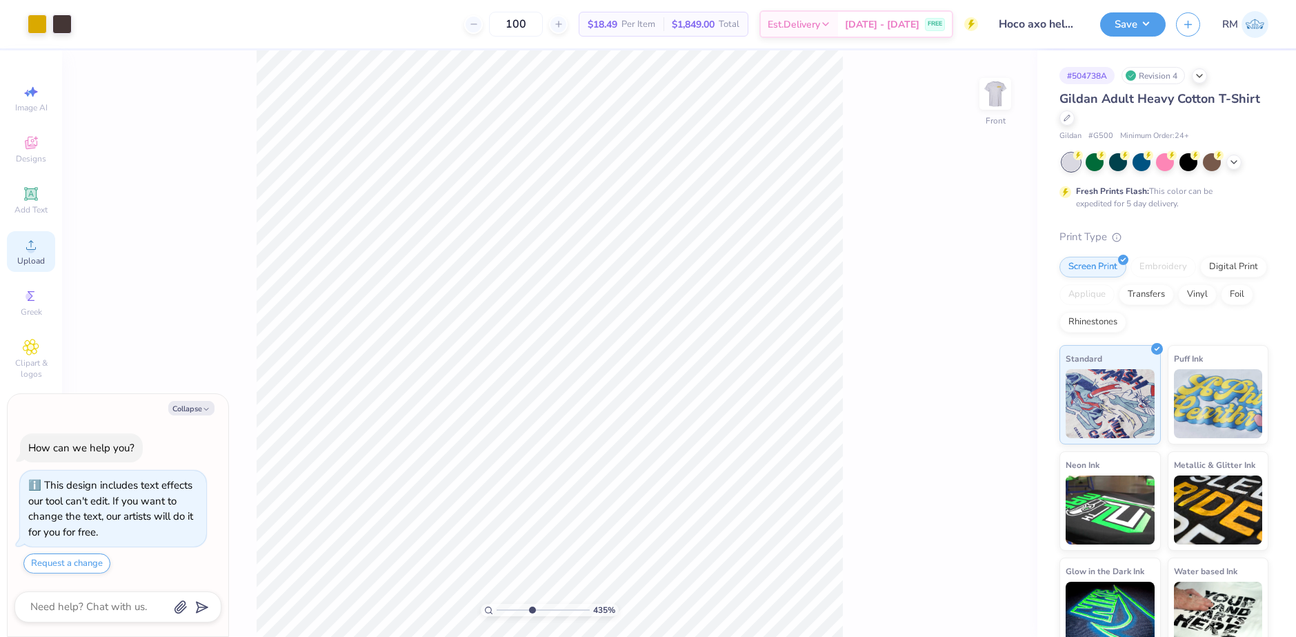
click at [39, 252] on div "Upload" at bounding box center [31, 251] width 48 height 41
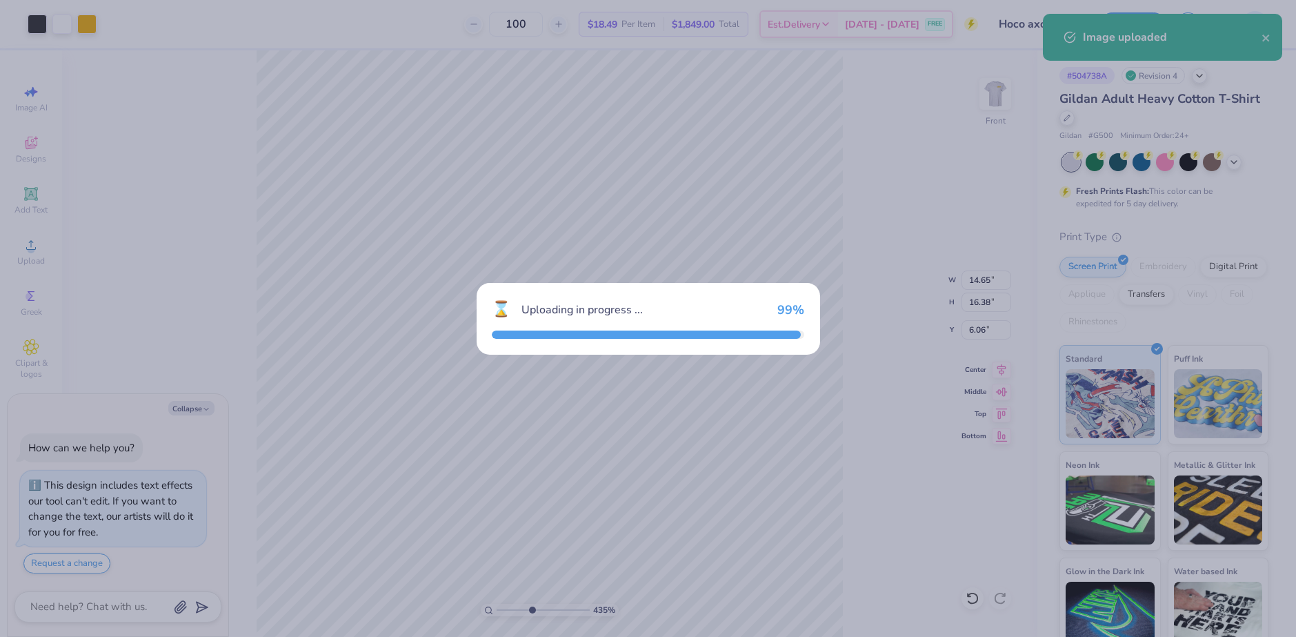
type textarea "x"
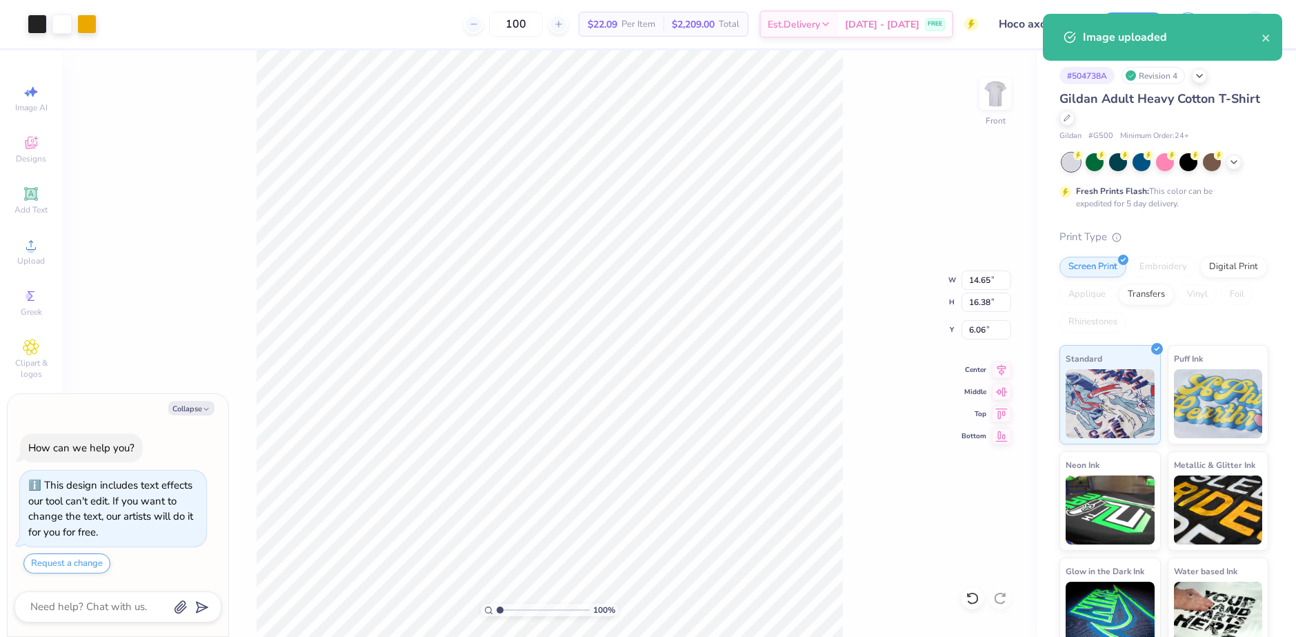
drag, startPoint x: 531, startPoint y: 608, endPoint x: 476, endPoint y: 603, distance: 55.4
type input "1"
click at [497, 603] on input "range" at bounding box center [543, 609] width 93 height 12
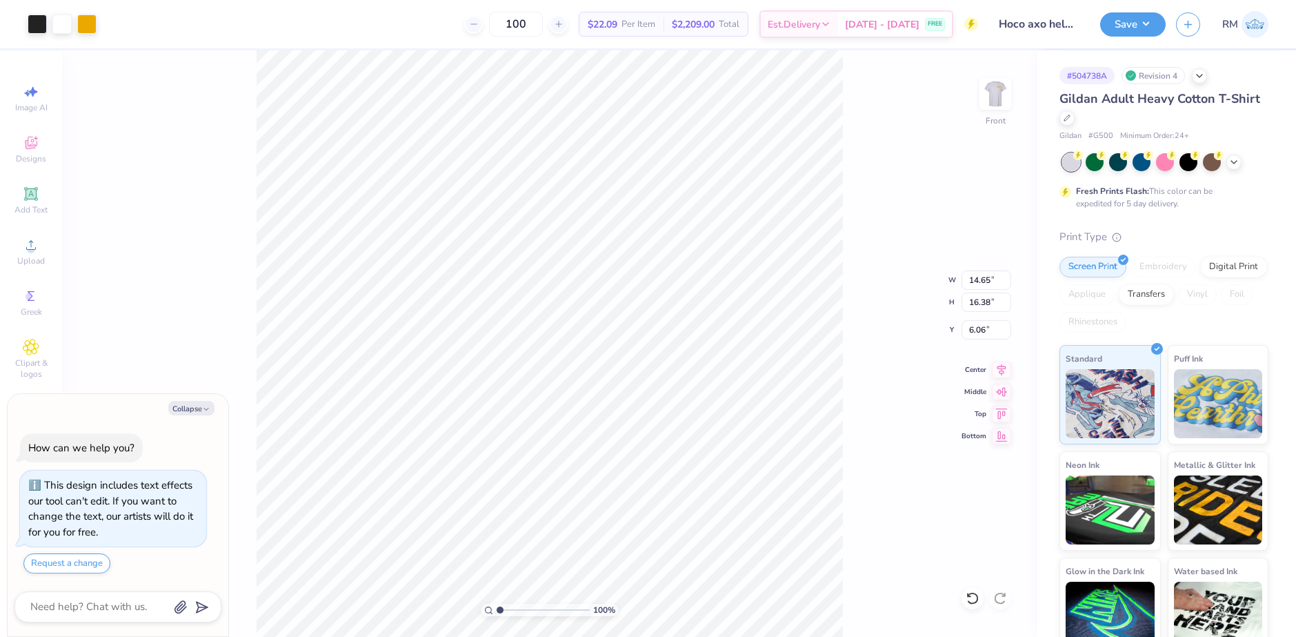
type textarea "x"
type input "2.53"
type input "2.83"
type input "19.61"
type textarea "x"
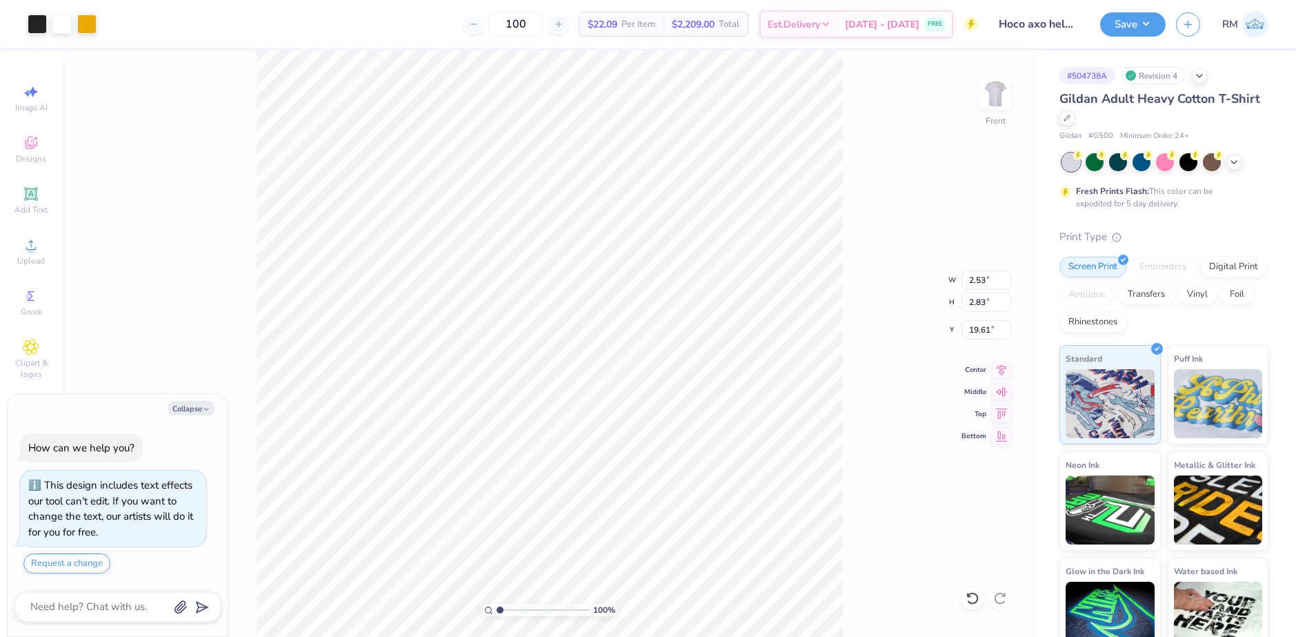
type input "9.94"
drag, startPoint x: 502, startPoint y: 609, endPoint x: 532, endPoint y: 607, distance: 29.7
click at [531, 608] on input "range" at bounding box center [543, 609] width 93 height 12
type input "4.35"
type textarea "x"
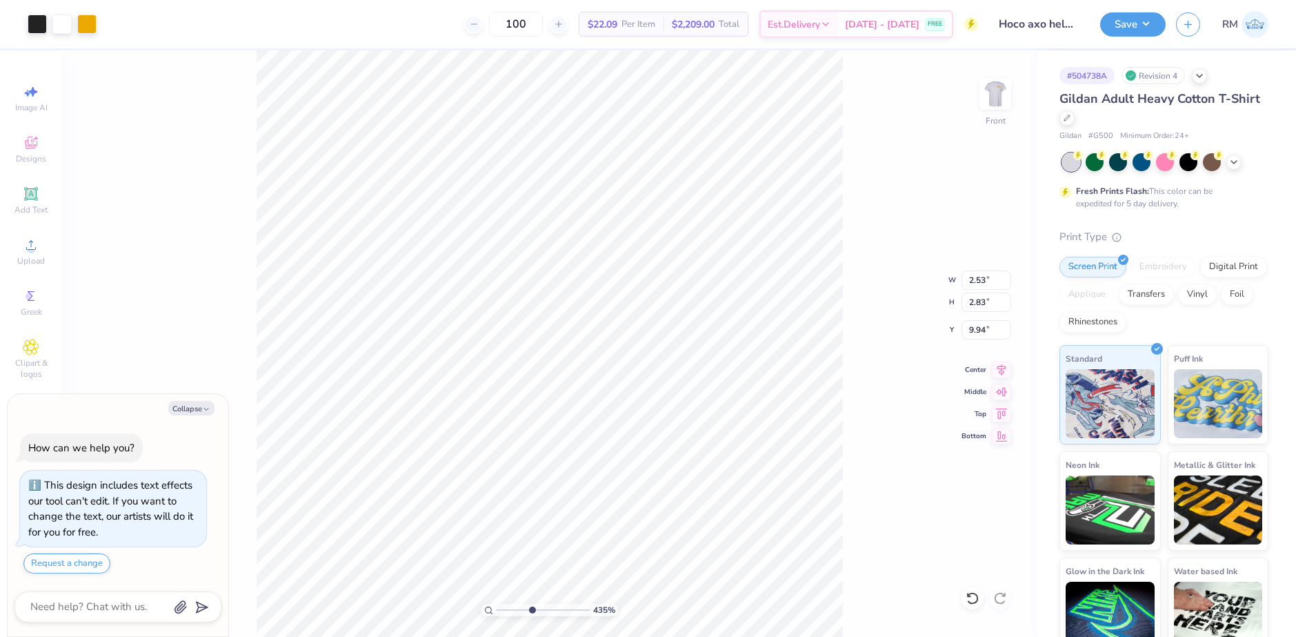
type input "10.90"
type textarea "x"
type input "1.17"
type input "1.30"
type input "12.42"
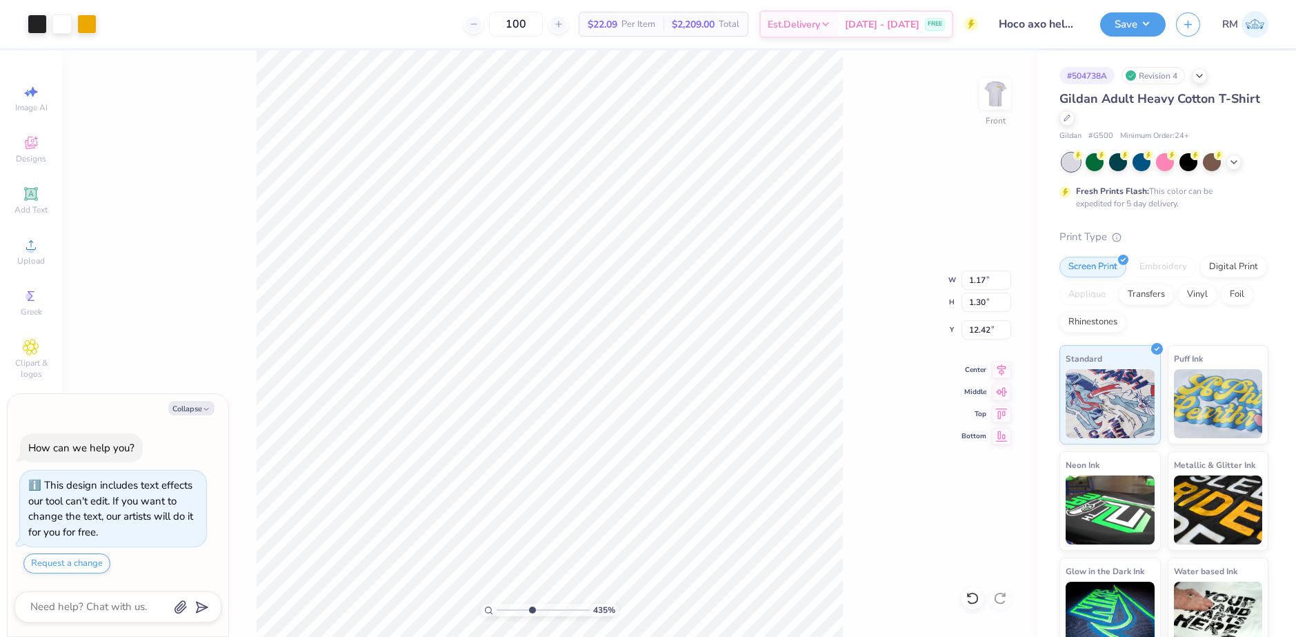
type textarea "x"
type input "10.97"
type textarea "x"
type input "1.61"
type input "1.80"
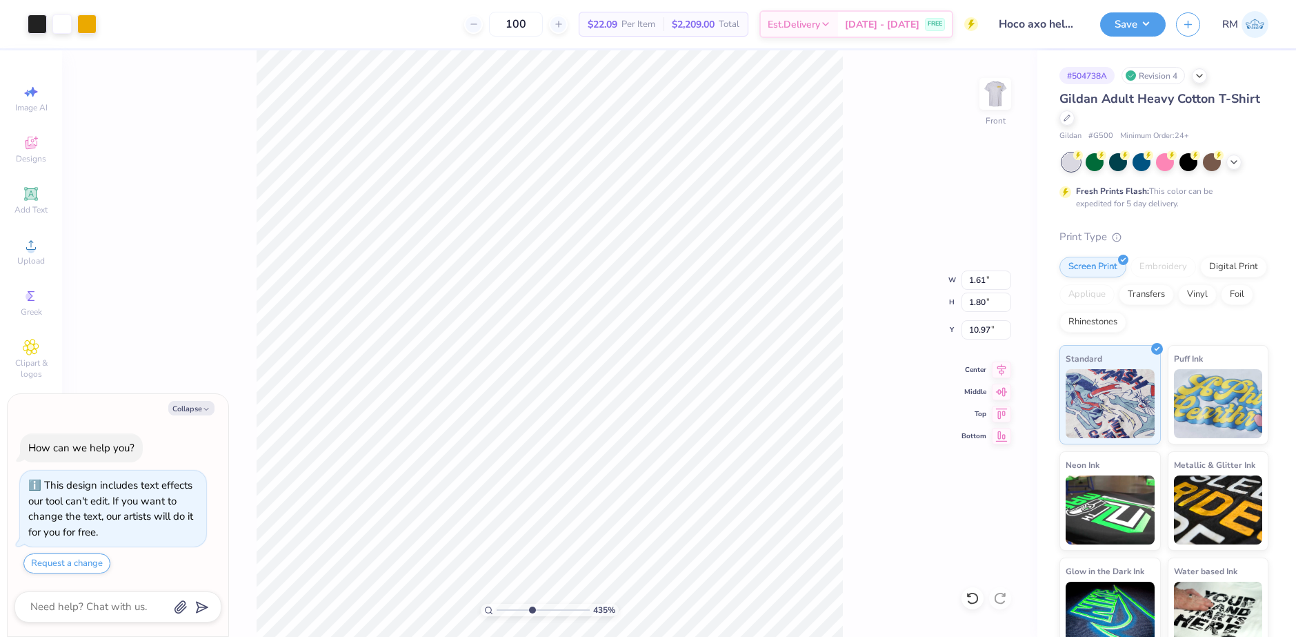
type textarea "x"
type input "10.81"
type textarea "x"
type input "1.40"
type input "1.56"
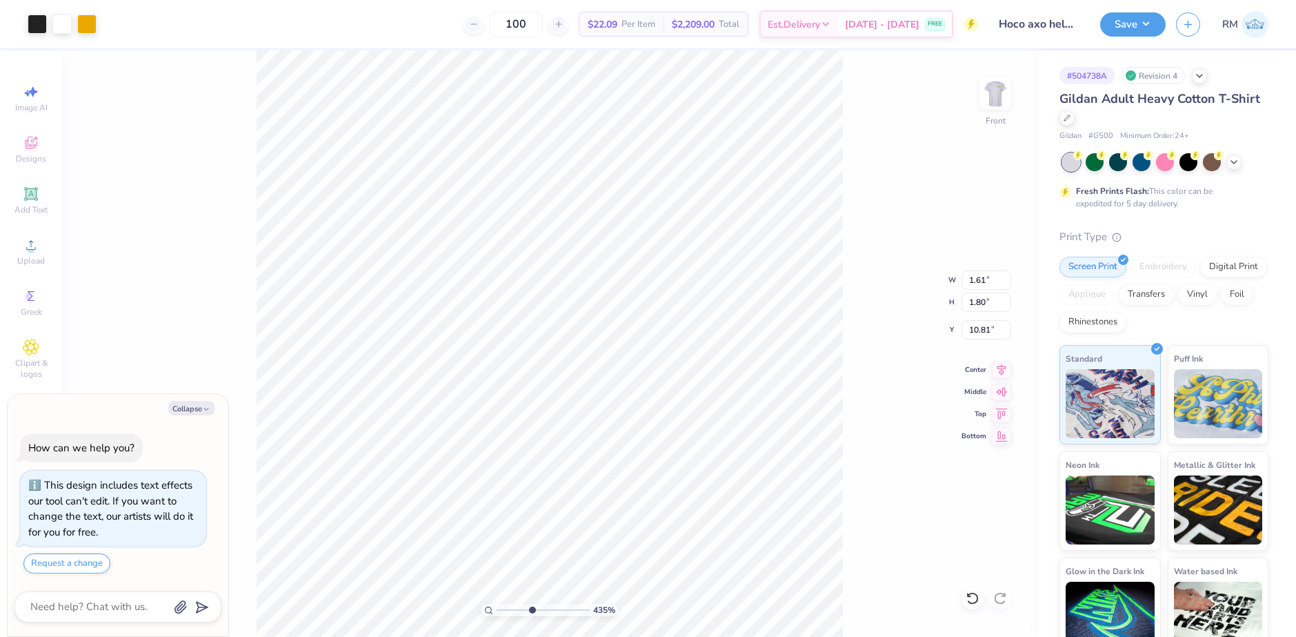
type input "11.05"
type textarea "x"
type input "10.86"
drag, startPoint x: 533, startPoint y: 606, endPoint x: 607, endPoint y: 600, distance: 74.0
type input "10"
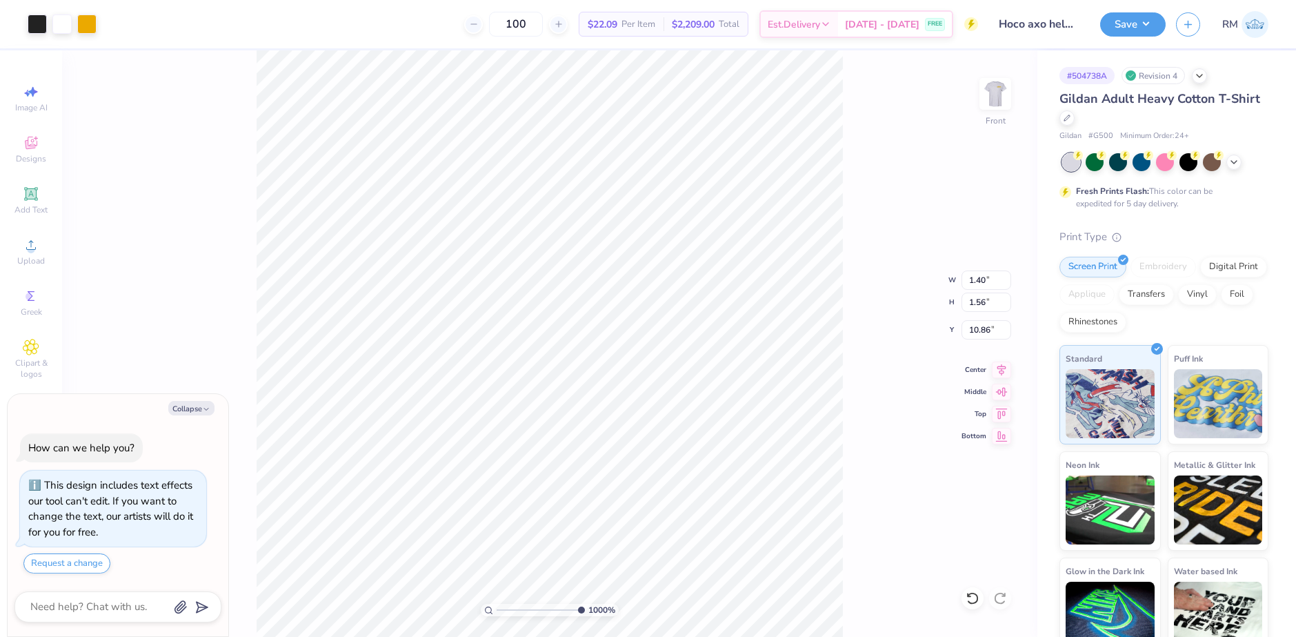
click at [585, 603] on input "range" at bounding box center [541, 609] width 88 height 12
click at [461, 610] on div "1000 %" at bounding box center [550, 343] width 586 height 586
drag, startPoint x: 490, startPoint y: 610, endPoint x: 508, endPoint y: 609, distance: 17.3
click at [508, 609] on div "1000 %" at bounding box center [550, 609] width 138 height 12
type textarea "x"
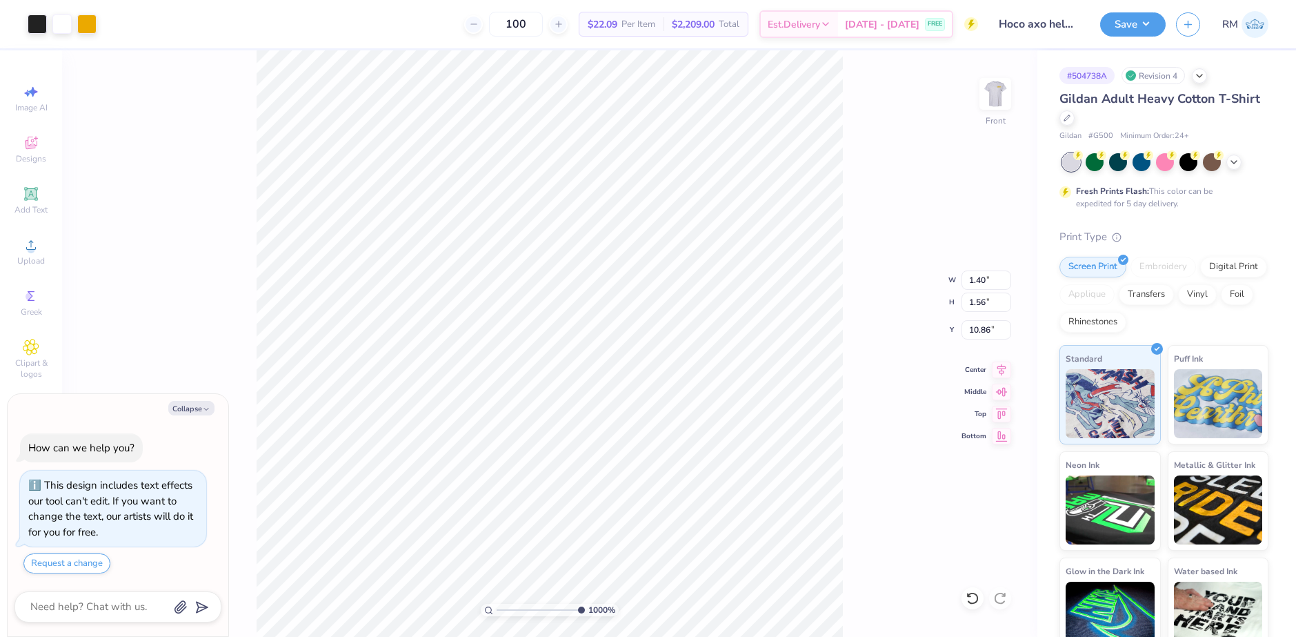
type input "10.08"
type input "15.00"
type input "2.94"
drag, startPoint x: 490, startPoint y: 612, endPoint x: 510, endPoint y: 610, distance: 19.4
click at [510, 610] on div "1000 %" at bounding box center [550, 609] width 138 height 12
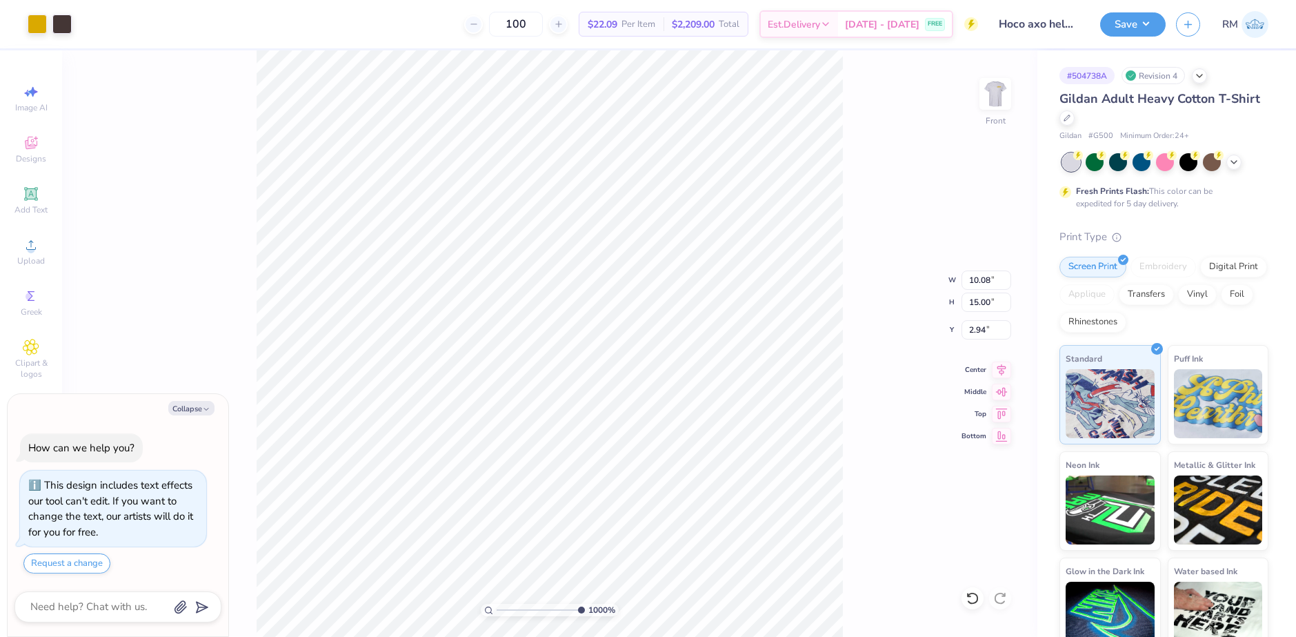
type textarea "x"
type input "9.04792147113708"
type textarea "x"
type input "9.04792147113708"
type input "1.40"
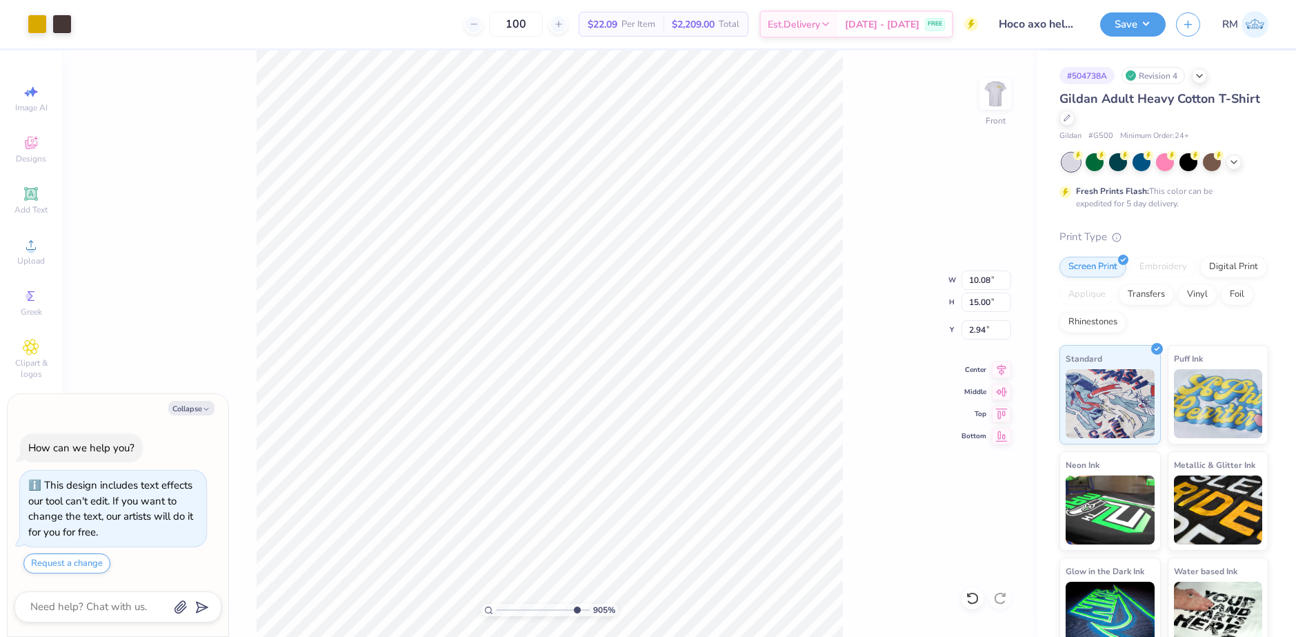
type input "1.56"
type input "10.86"
type textarea "x"
type input "9.04792147113708"
type textarea "x"
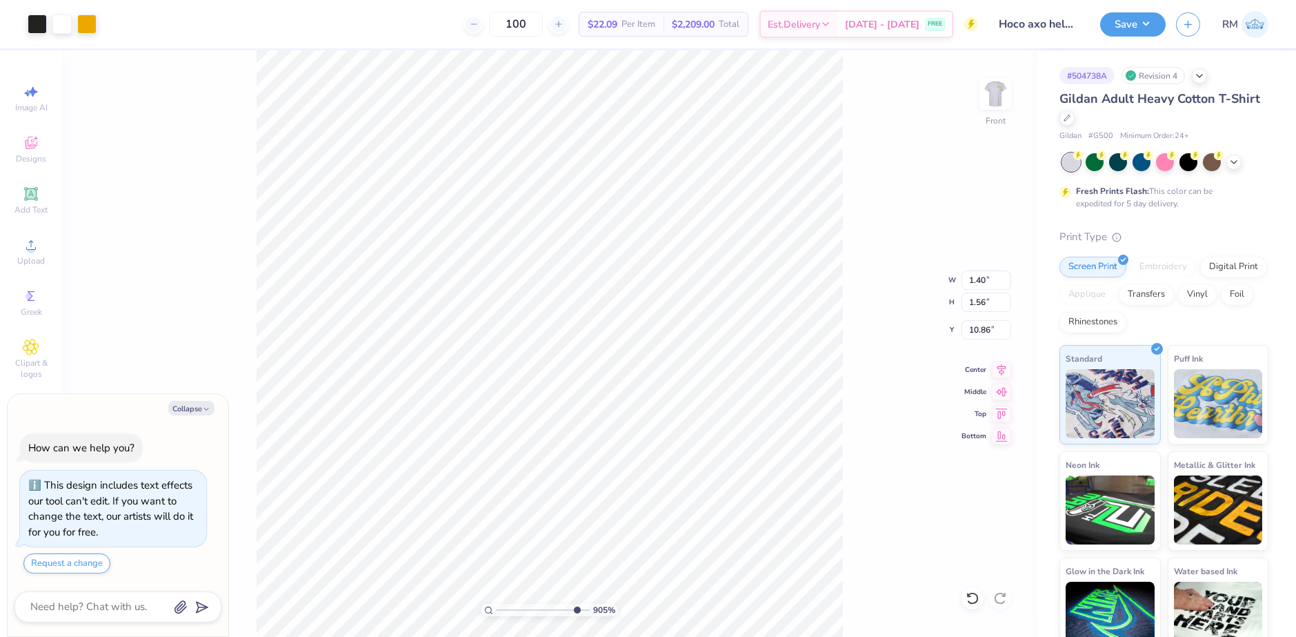
type input "9.04792147113708"
type input "1.26"
type input "1.41"
type input "11.02"
type textarea "x"
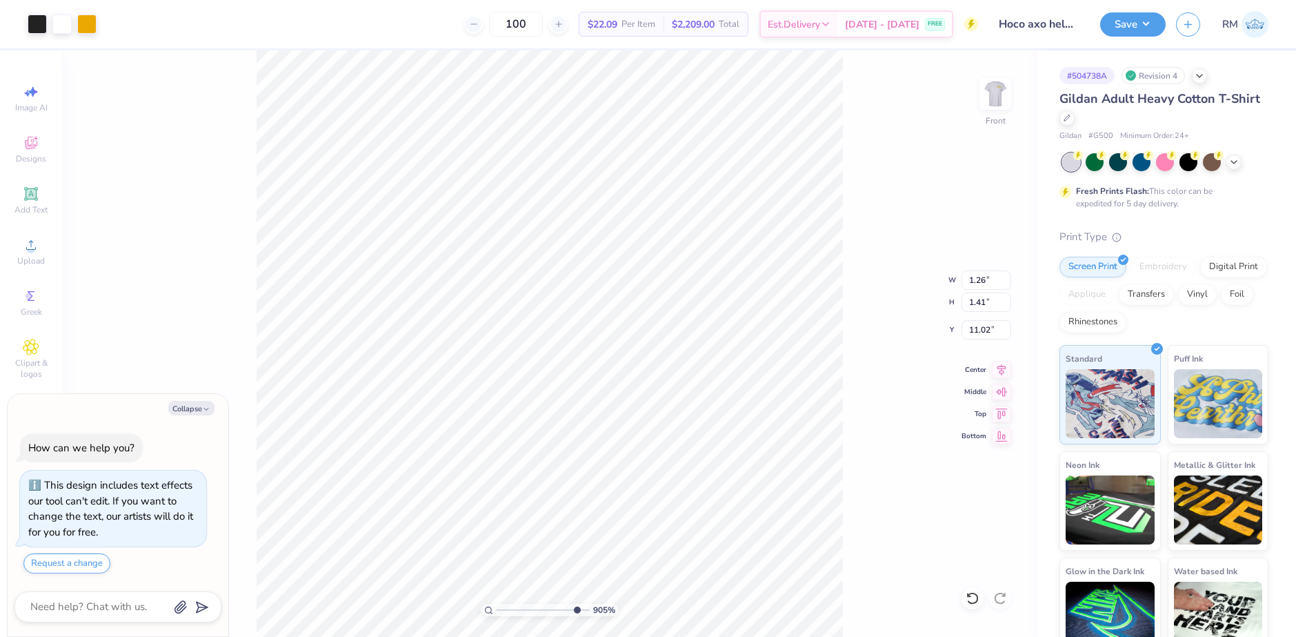
type input "9.04792147113708"
type textarea "x"
type input "9.04792147113708"
type input "10.87"
type textarea "x"
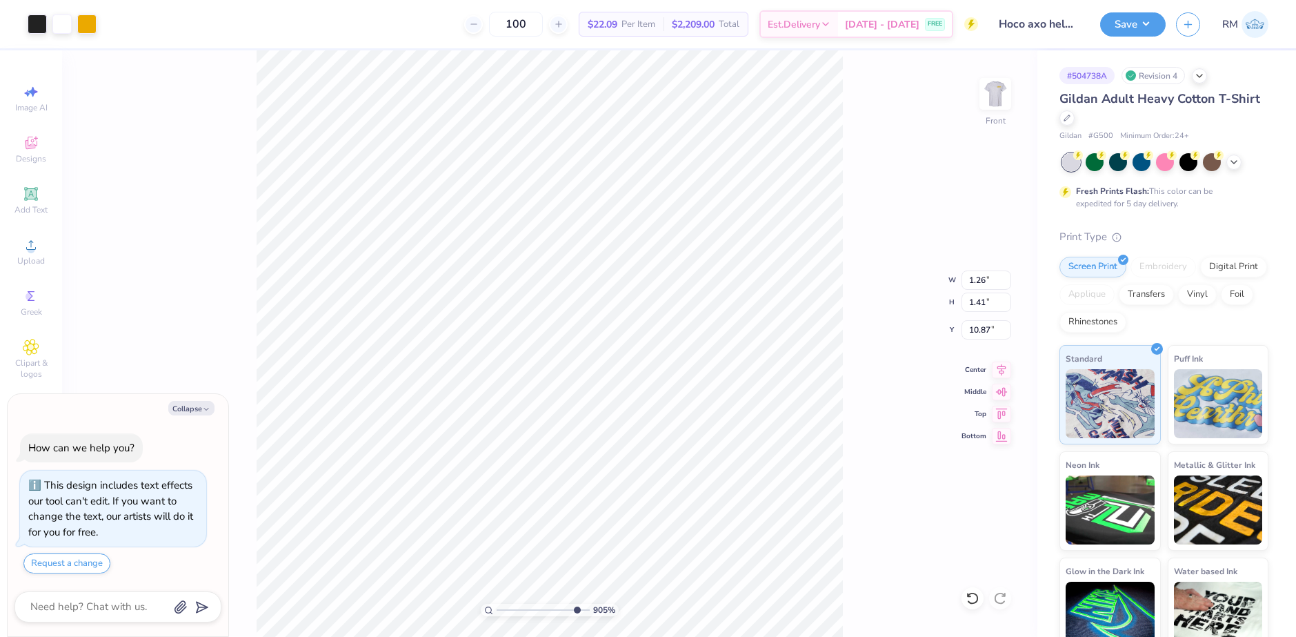
type input "9.04792147113708"
type input "10.08"
type input "15.00"
type input "2.94"
type textarea "x"
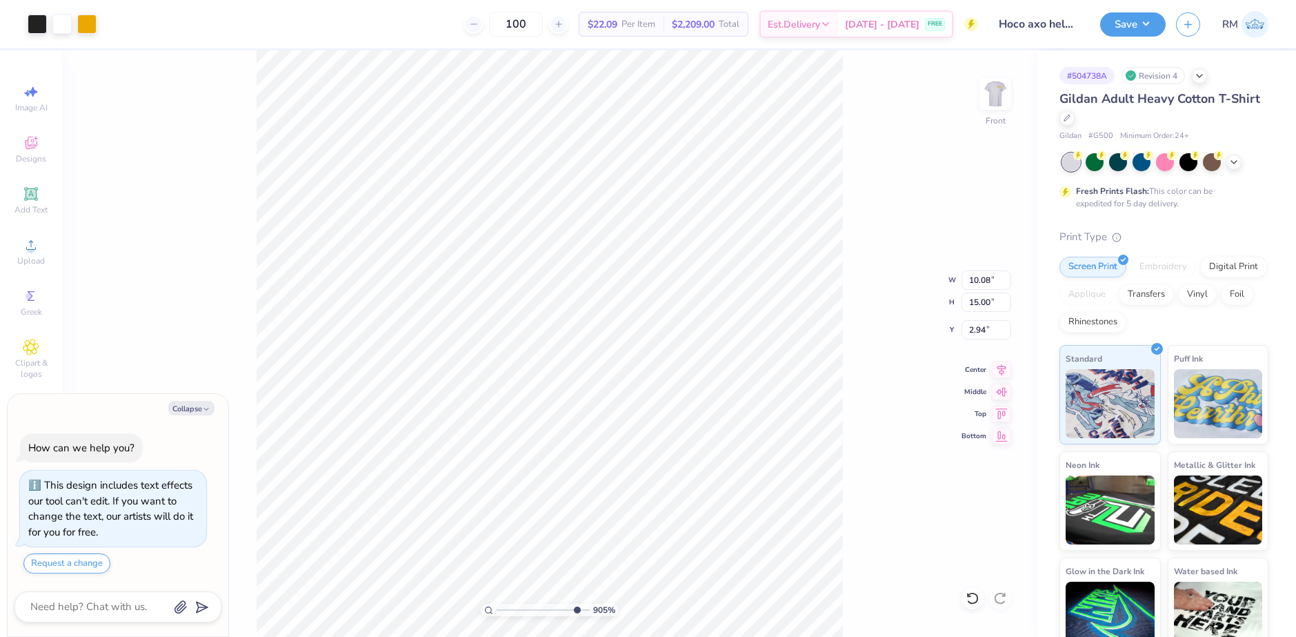
type input "9.04792147113708"
type input "1.26"
type input "1.41"
type input "10.87"
type textarea "x"
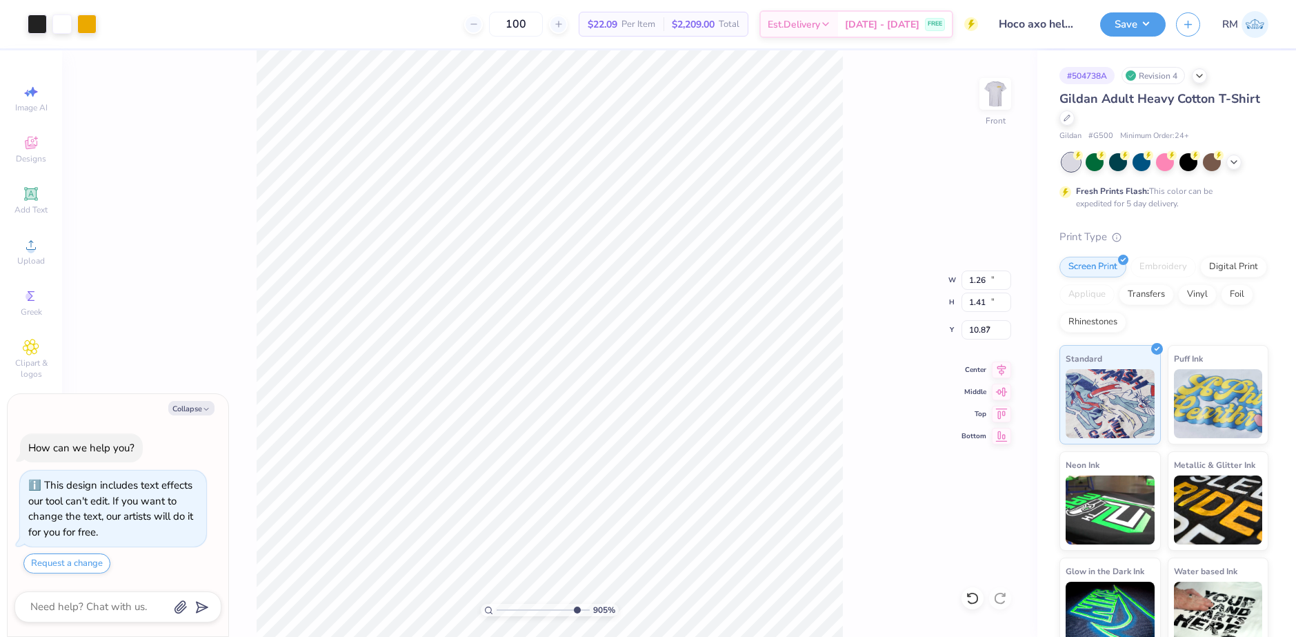
type input "9.04792147113708"
type textarea "x"
type input "9.04792147113708"
type textarea "x"
type input "9.04792147113708"
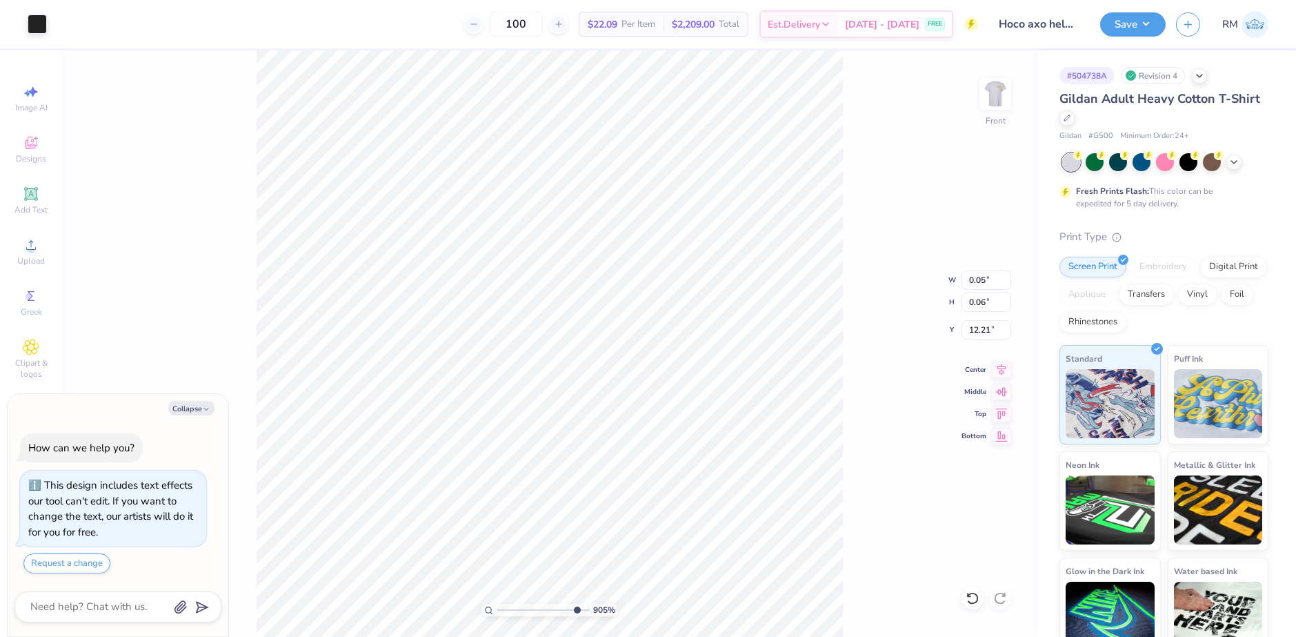
type textarea "x"
type input "9.04792147113708"
type input "10.08"
type input "15.00"
type input "2.94"
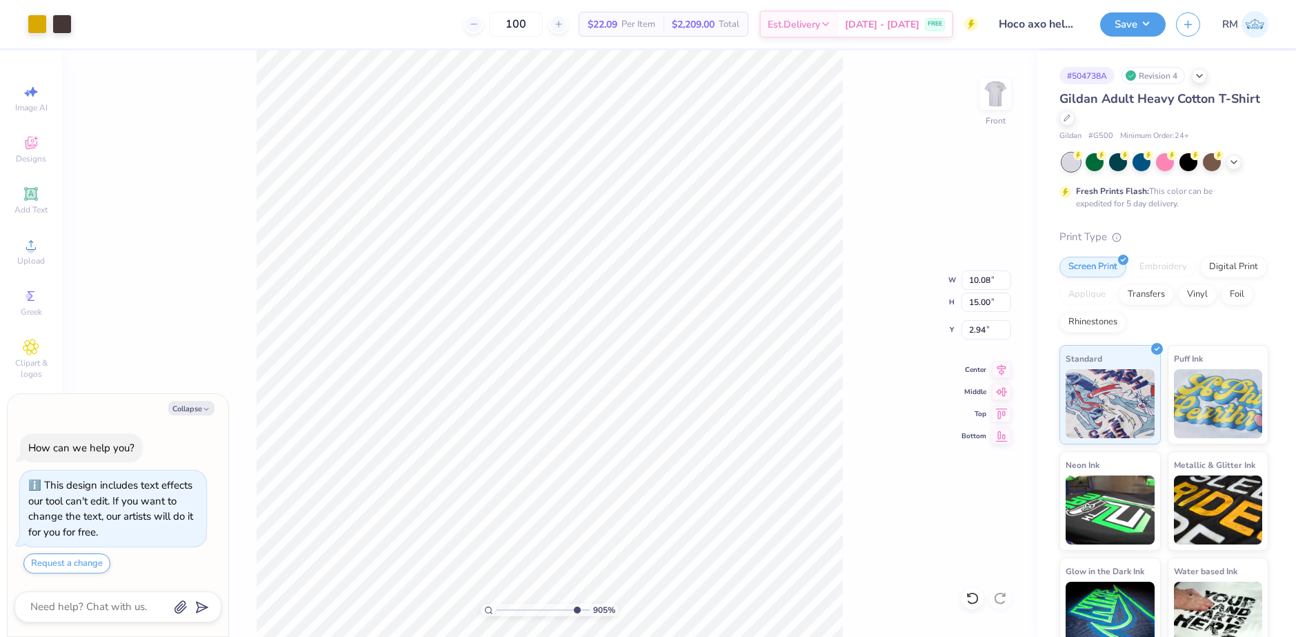
type textarea "x"
type input "9.04792147113708"
type input "2.92"
type textarea "x"
type input "9.04792147113708"
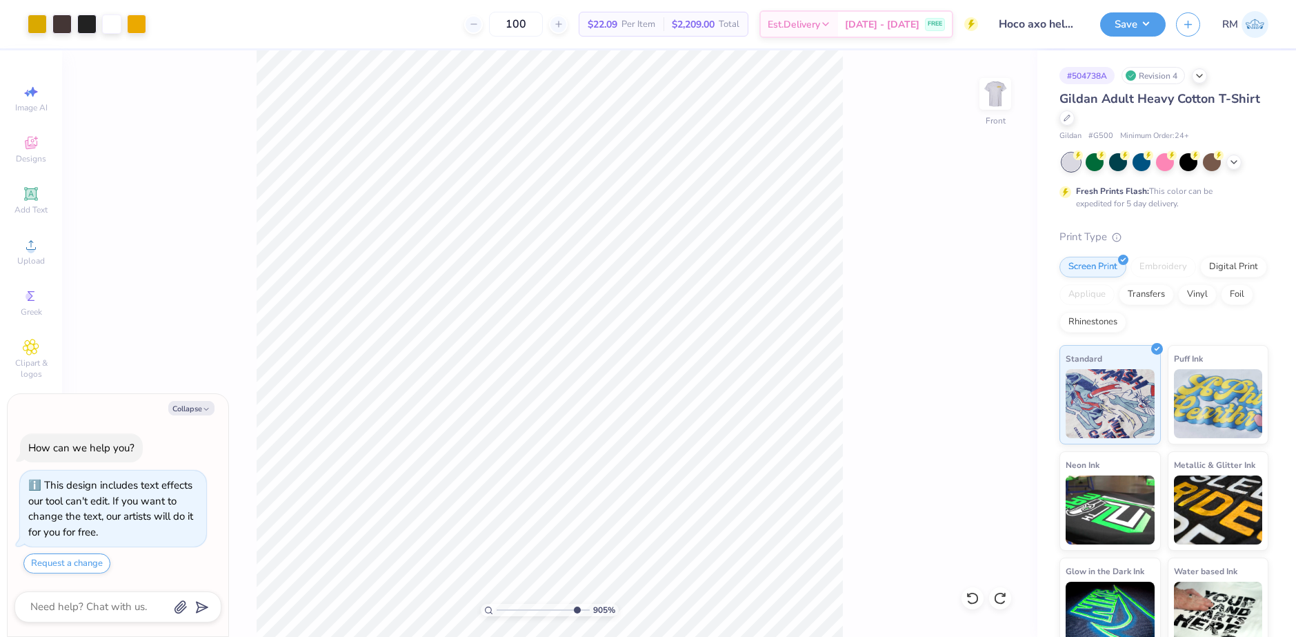
type textarea "x"
type input "9.04792147113708"
type textarea "x"
type input "9.04792147113708"
type textarea "x"
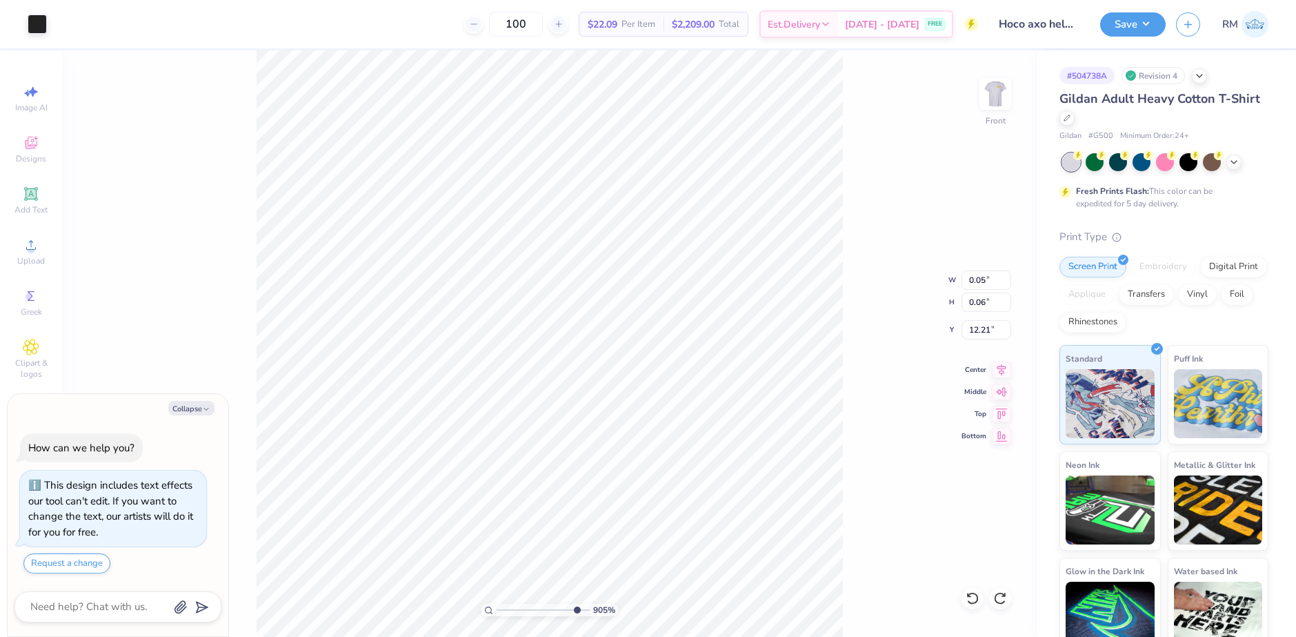
type input "9.04792147113708"
type input "0.09"
click at [32, 23] on div at bounding box center [37, 22] width 19 height 19
type textarea "x"
type input "9.04792147113708"
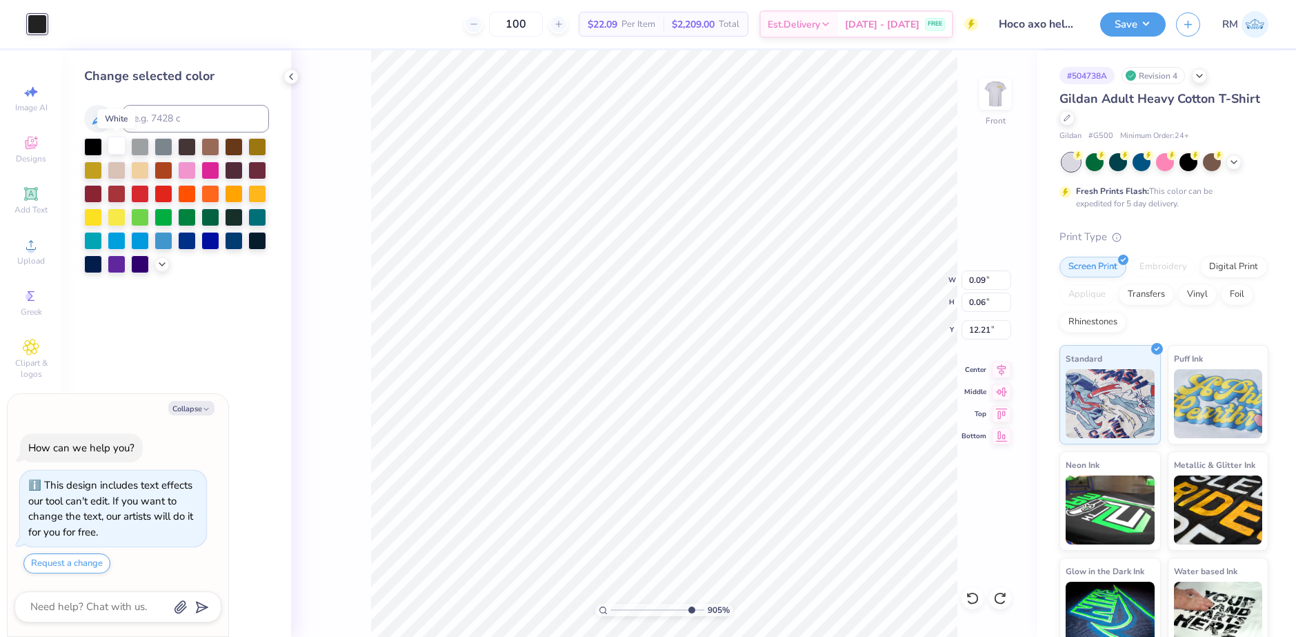
click at [114, 145] on div at bounding box center [117, 146] width 18 height 18
type textarea "x"
type input "9.04792147113708"
type textarea "x"
click at [683, 604] on input "range" at bounding box center [657, 609] width 93 height 12
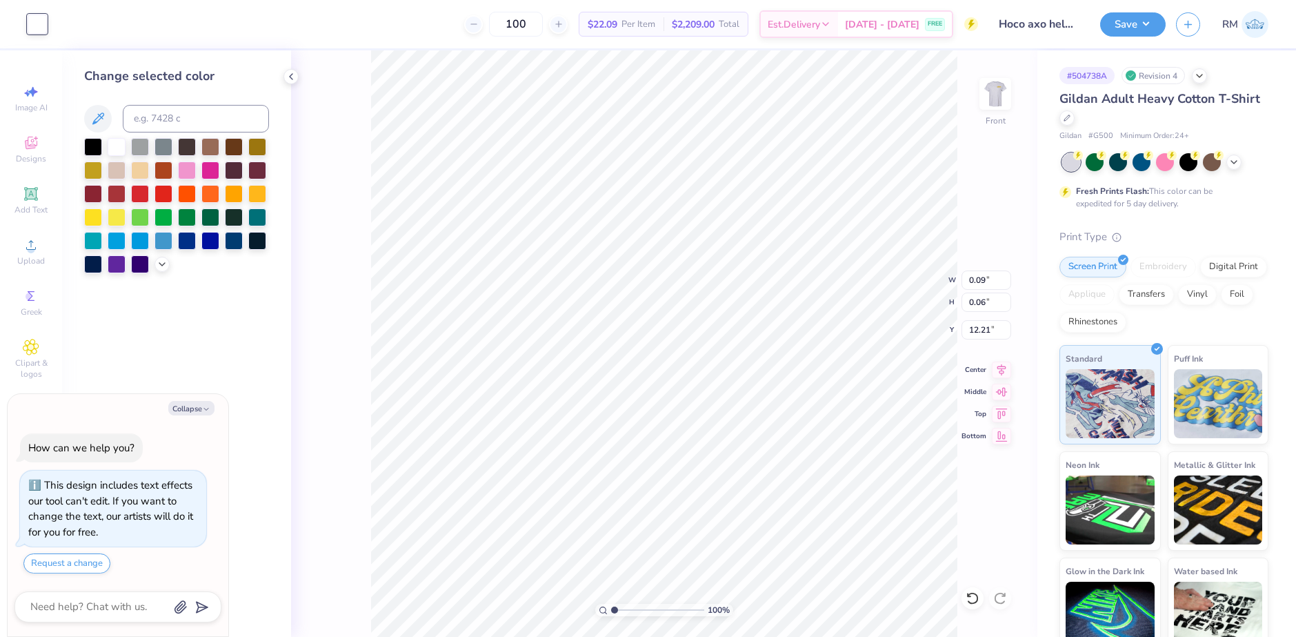
drag, startPoint x: 686, startPoint y: 608, endPoint x: 566, endPoint y: 601, distance: 120.9
type input "1"
click at [611, 603] on input "range" at bounding box center [657, 609] width 93 height 12
type textarea "x"
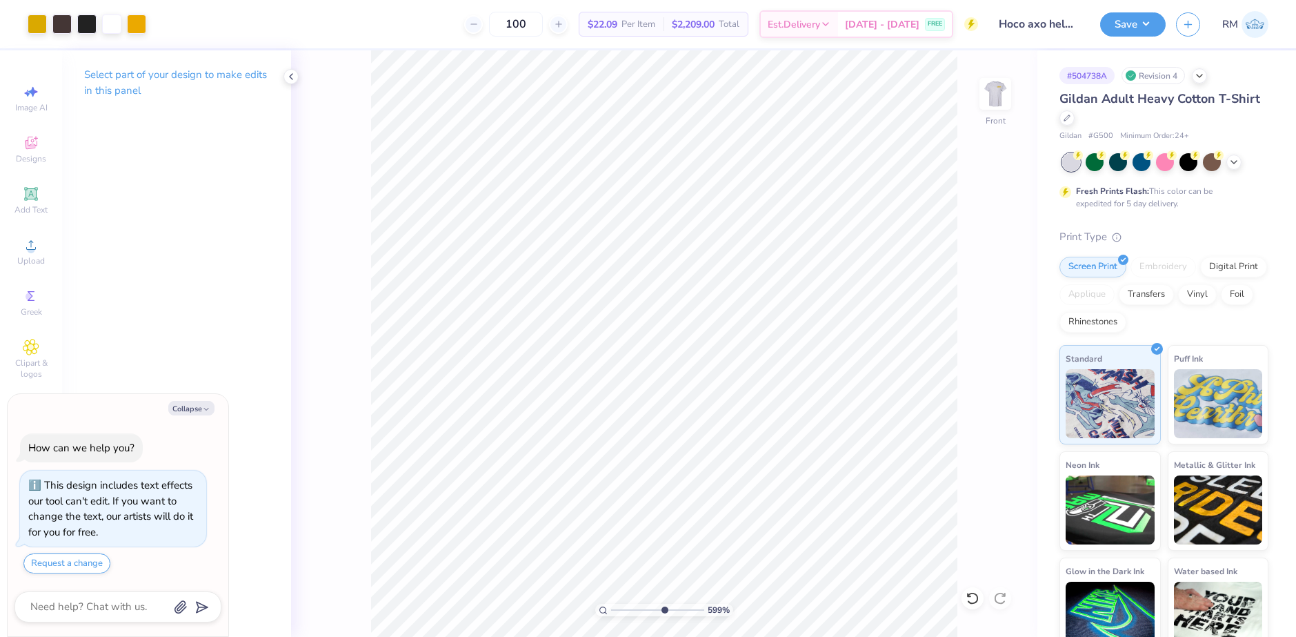
drag, startPoint x: 612, startPoint y: 605, endPoint x: 663, endPoint y: 571, distance: 60.6
type input "6.22"
click at [663, 603] on input "range" at bounding box center [657, 609] width 93 height 12
type textarea "x"
type input "11.34"
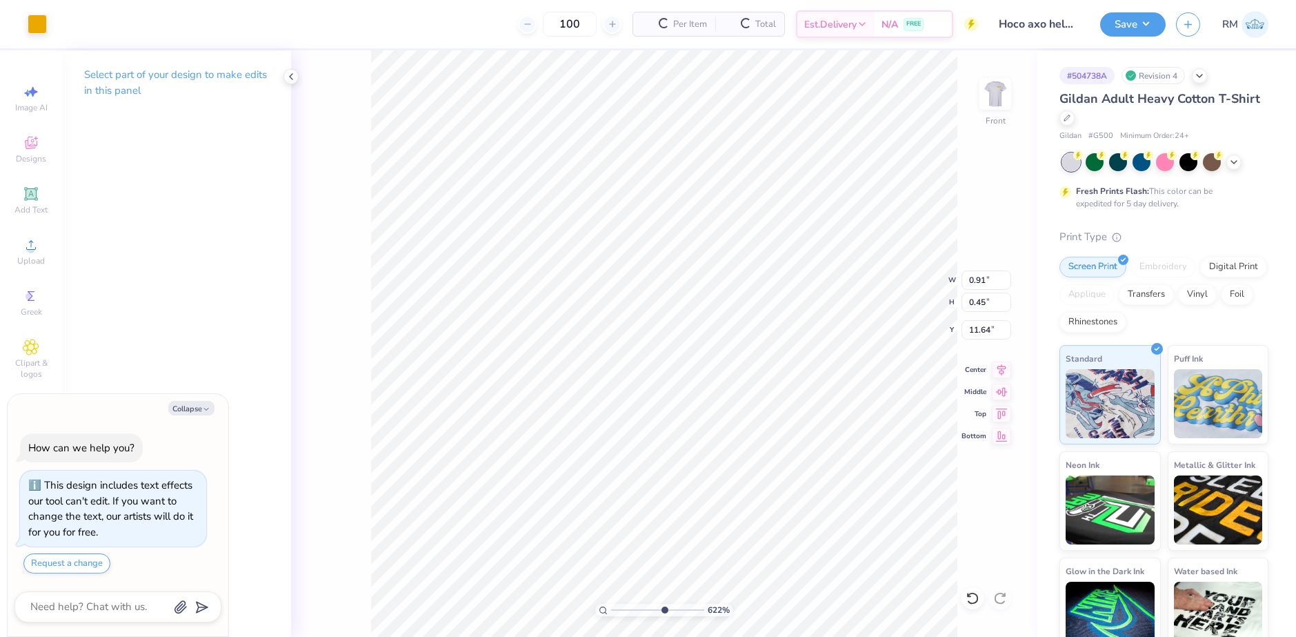
type textarea "x"
type input "1.04"
type input "11.05"
click at [37, 17] on div at bounding box center [37, 22] width 19 height 19
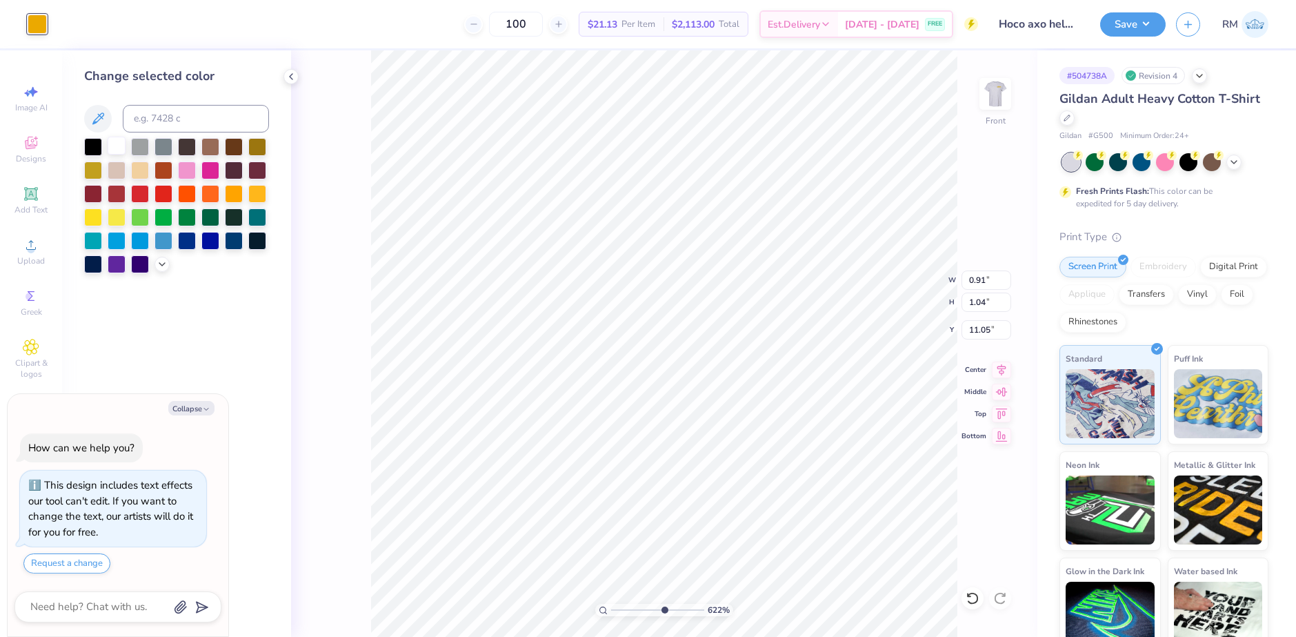
click at [112, 143] on div at bounding box center [117, 146] width 18 height 18
type textarea "x"
type input "10.08"
type input "15.00"
type input "2.94"
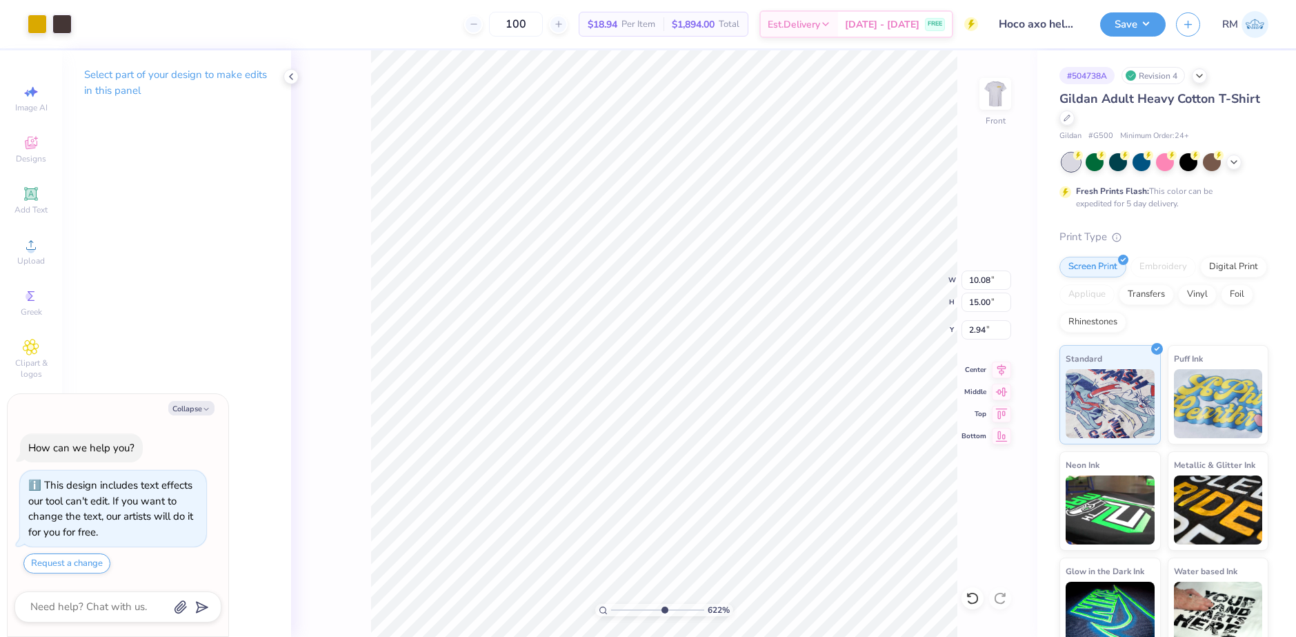
type textarea "x"
drag, startPoint x: 663, startPoint y: 607, endPoint x: 605, endPoint y: 593, distance: 59.6
type input "1"
click at [611, 603] on input "range" at bounding box center [657, 609] width 93 height 12
type textarea "x"
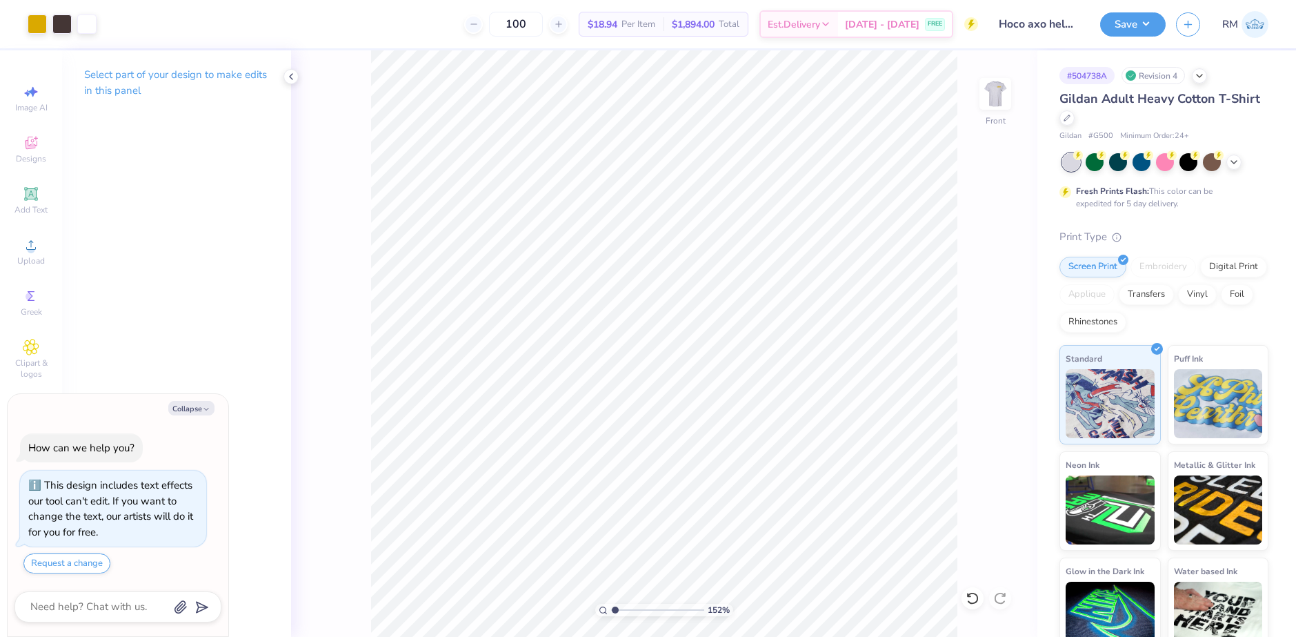
type input "1"
click at [614, 605] on input "range" at bounding box center [657, 609] width 93 height 12
click at [681, 484] on li "Group" at bounding box center [704, 485] width 108 height 27
click at [988, 106] on img at bounding box center [995, 93] width 55 height 55
type textarea "x"
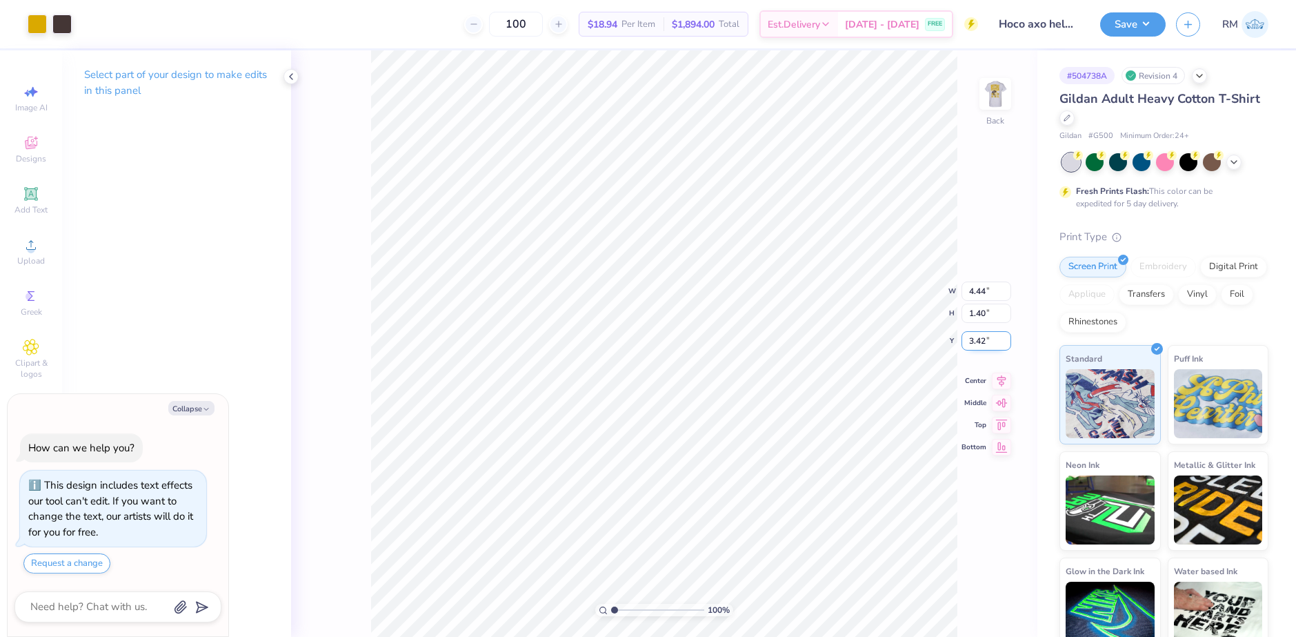
click at [997, 343] on input "3.42" at bounding box center [986, 340] width 50 height 19
type input "3.00"
type textarea "x"
drag, startPoint x: 985, startPoint y: 281, endPoint x: 976, endPoint y: 279, distance: 9.2
click at [976, 279] on input "4.44" at bounding box center [986, 279] width 50 height 19
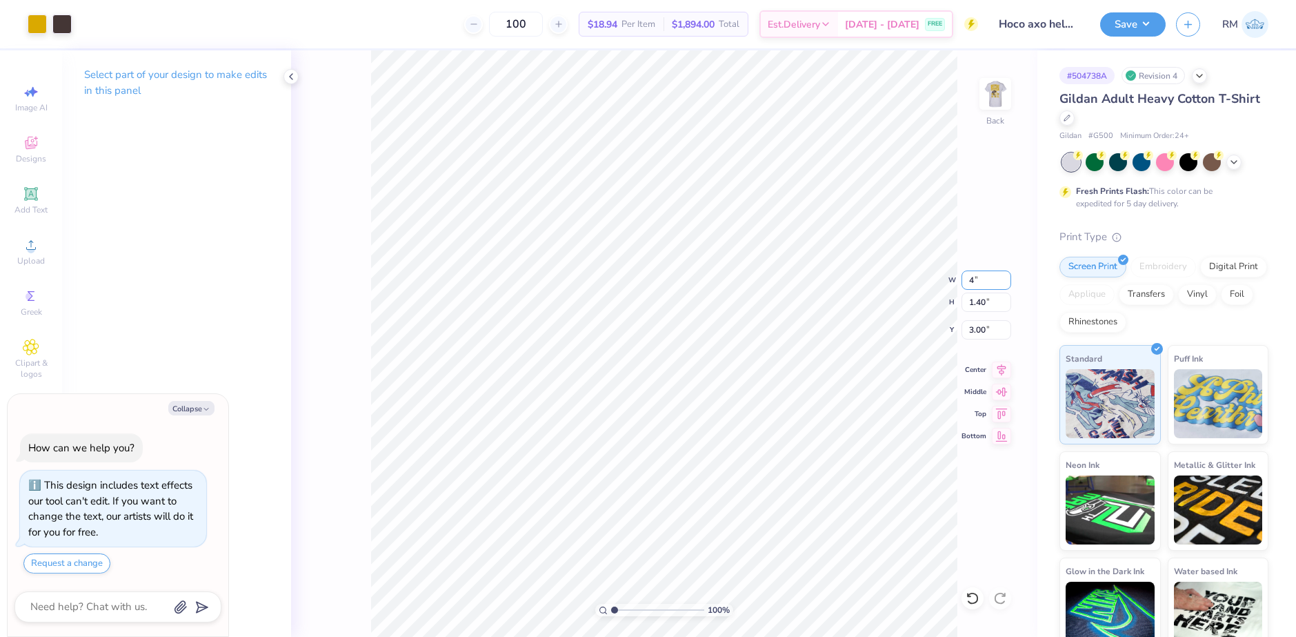
type input "4"
type textarea "x"
type input "4.00"
type input "1.26"
click at [984, 326] on input "3.07" at bounding box center [986, 329] width 50 height 19
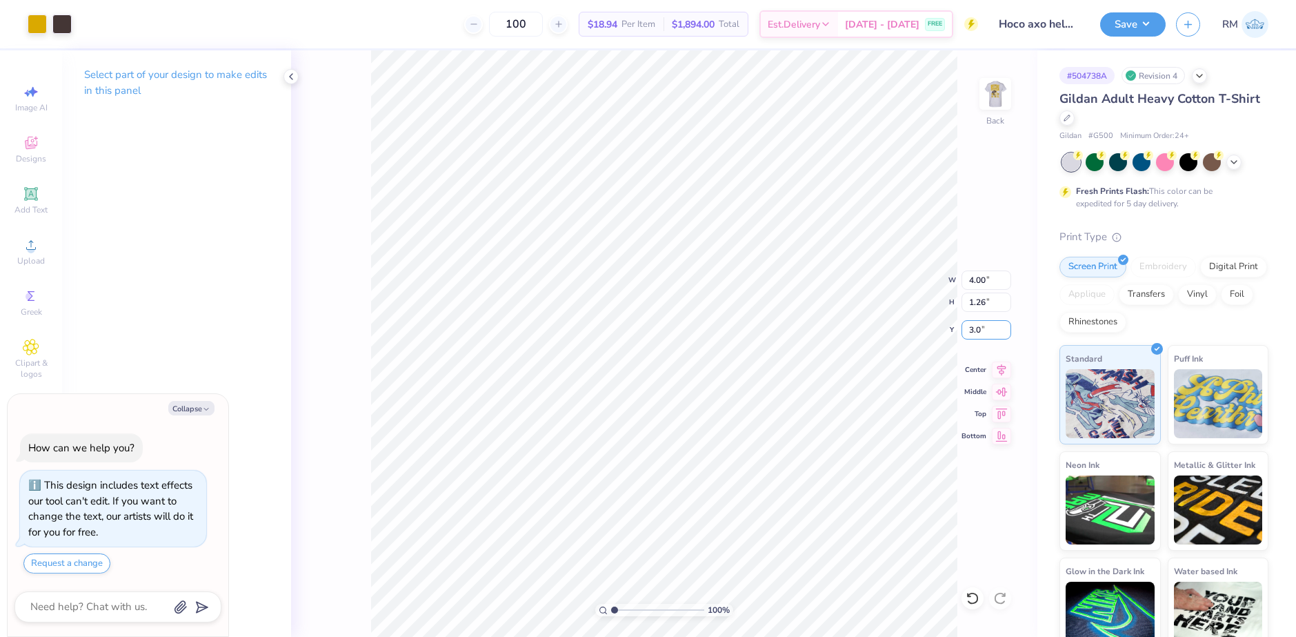
type input "3.0"
type textarea "x"
type input "3.00"
click at [994, 95] on img at bounding box center [995, 93] width 55 height 55
type textarea "x"
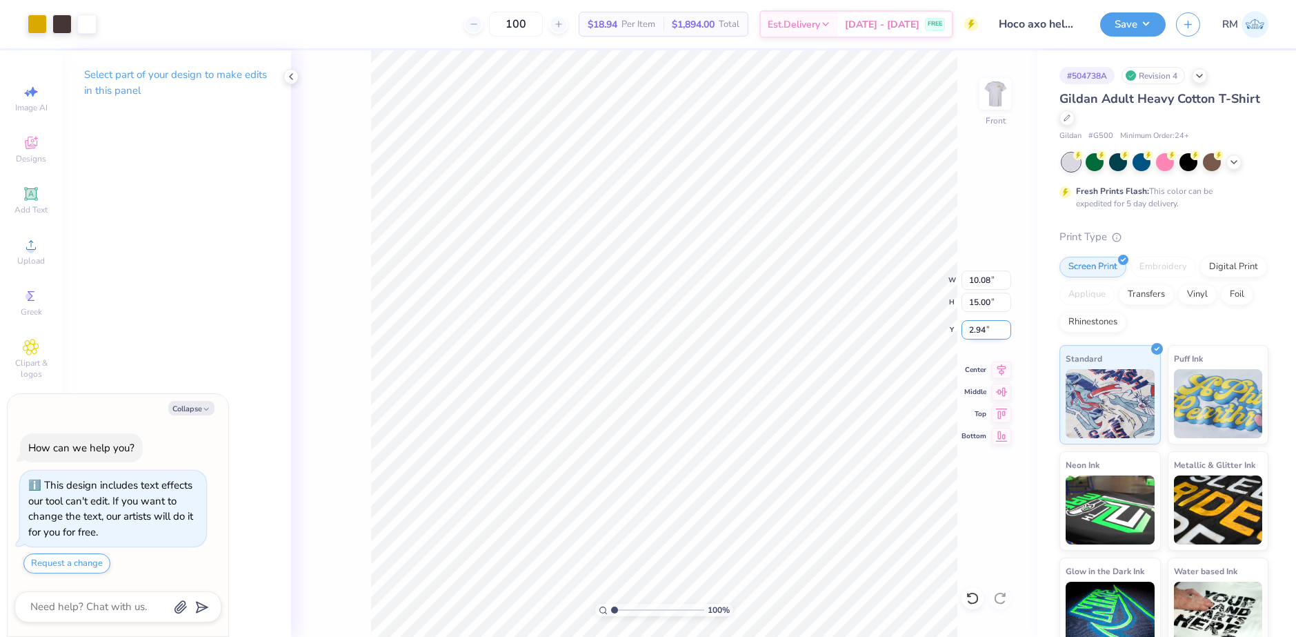
click at [981, 334] on input "2.94" at bounding box center [986, 329] width 50 height 19
type input "4"
type input "3"
type textarea "x"
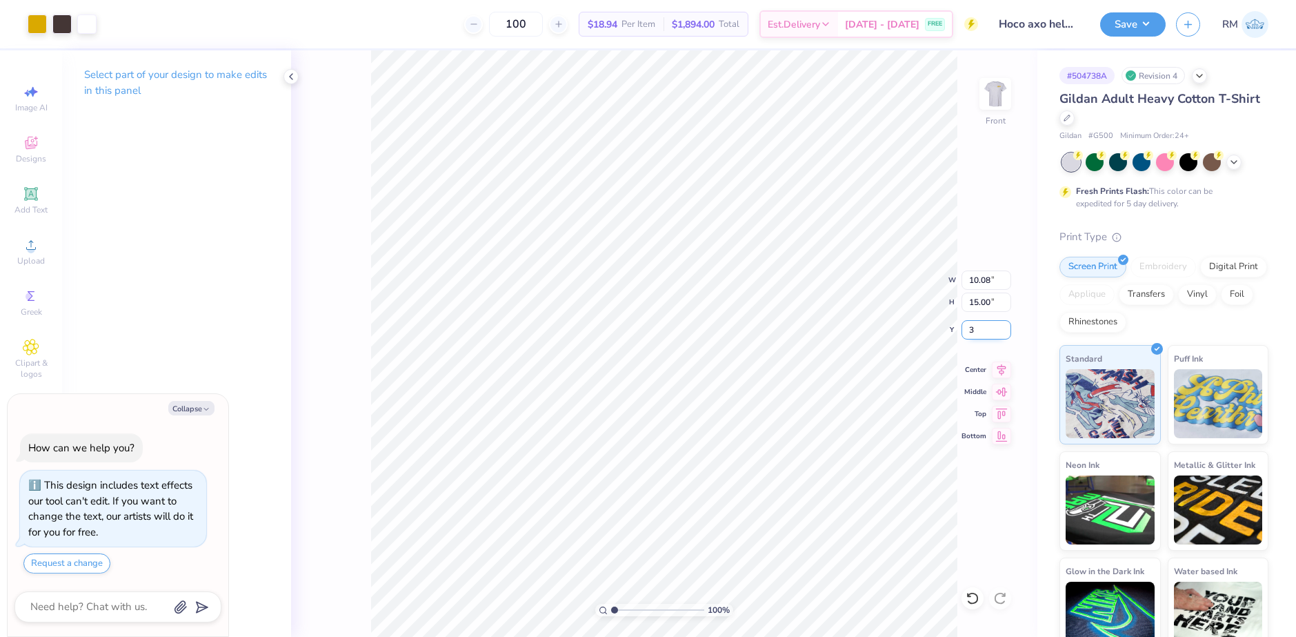
type input "3.00"
click at [999, 372] on icon at bounding box center [1001, 367] width 19 height 17
click at [978, 593] on icon at bounding box center [973, 598] width 14 height 14
click at [975, 592] on icon at bounding box center [973, 598] width 14 height 14
type textarea "x"
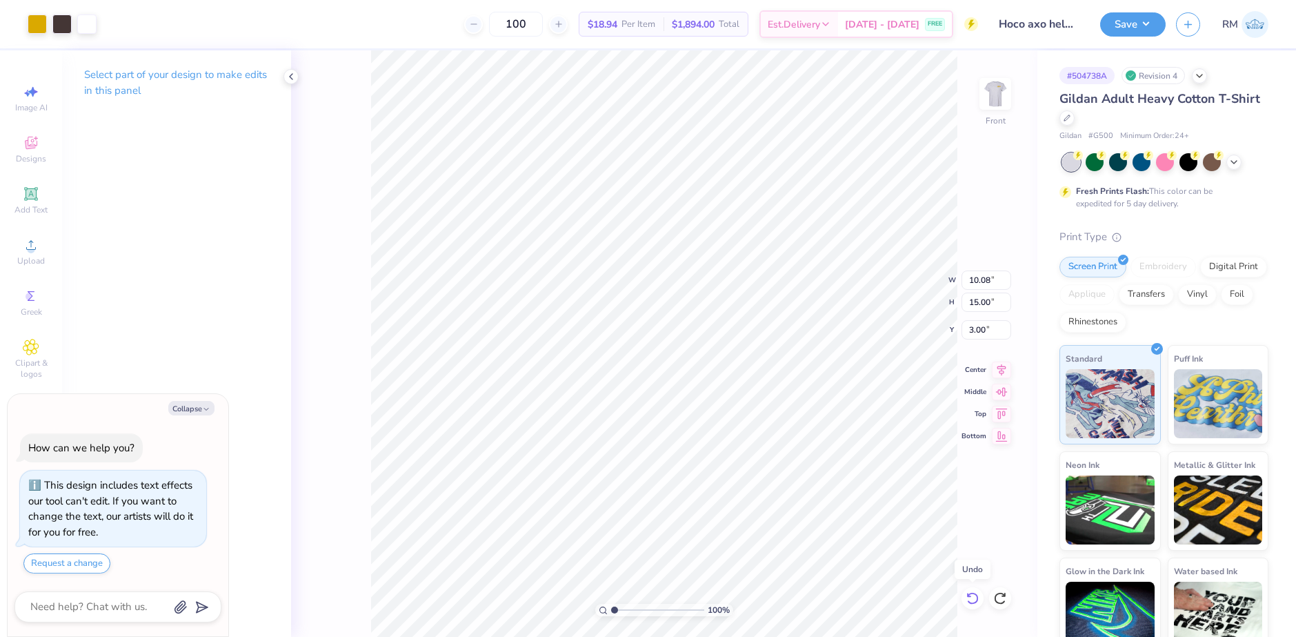
type input "2.94"
click at [975, 592] on icon at bounding box center [973, 598] width 14 height 14
type textarea "x"
drag, startPoint x: 612, startPoint y: 608, endPoint x: 652, endPoint y: 595, distance: 41.7
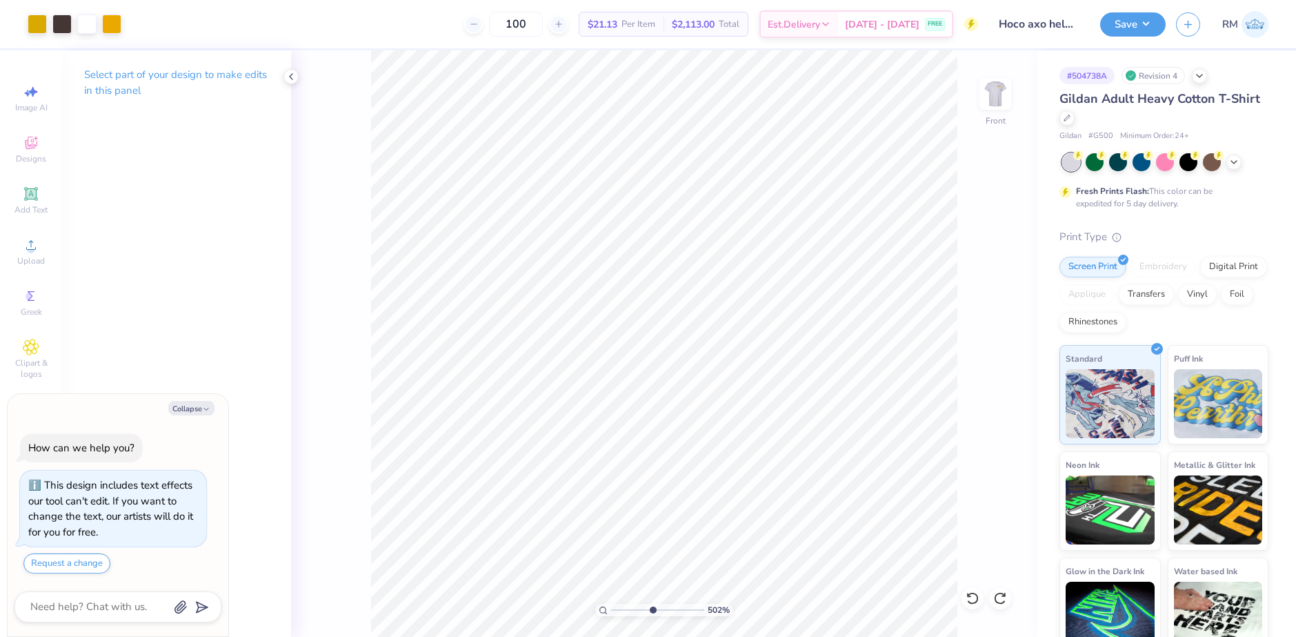
type input "5.02"
click at [652, 603] on input "range" at bounding box center [657, 609] width 93 height 12
click at [972, 599] on icon at bounding box center [973, 598] width 14 height 14
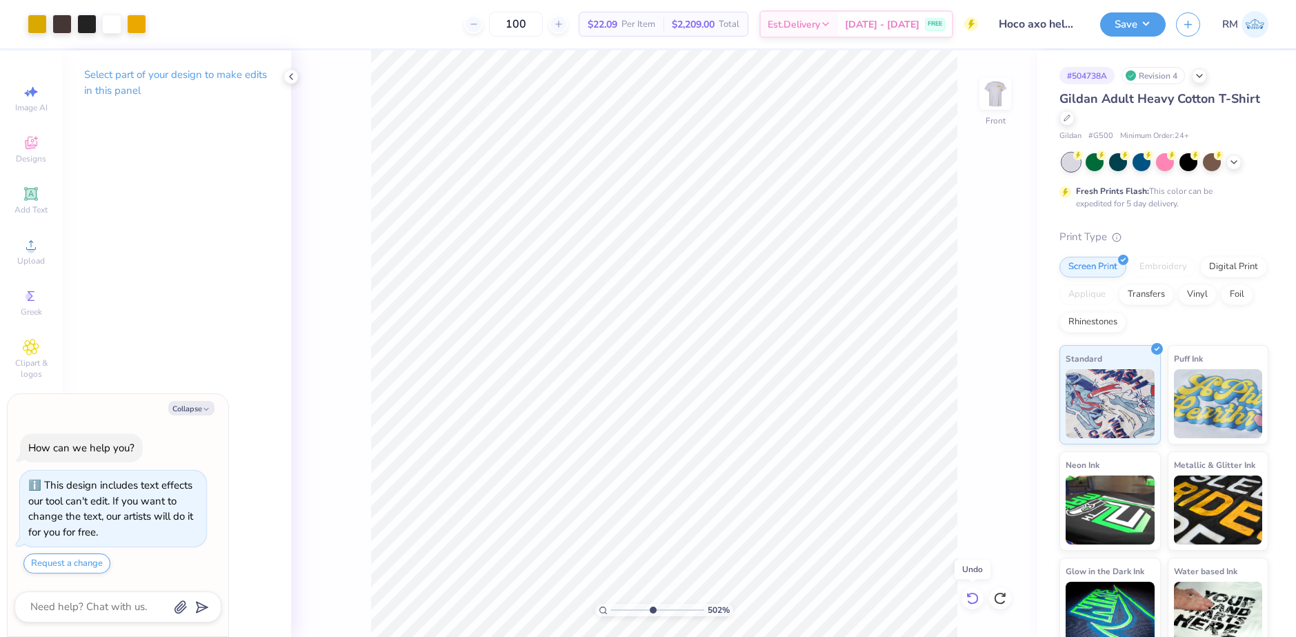
type textarea "x"
type input "1.89"
type textarea "x"
drag, startPoint x: 649, startPoint y: 609, endPoint x: 617, endPoint y: 611, distance: 32.5
type input "1.22"
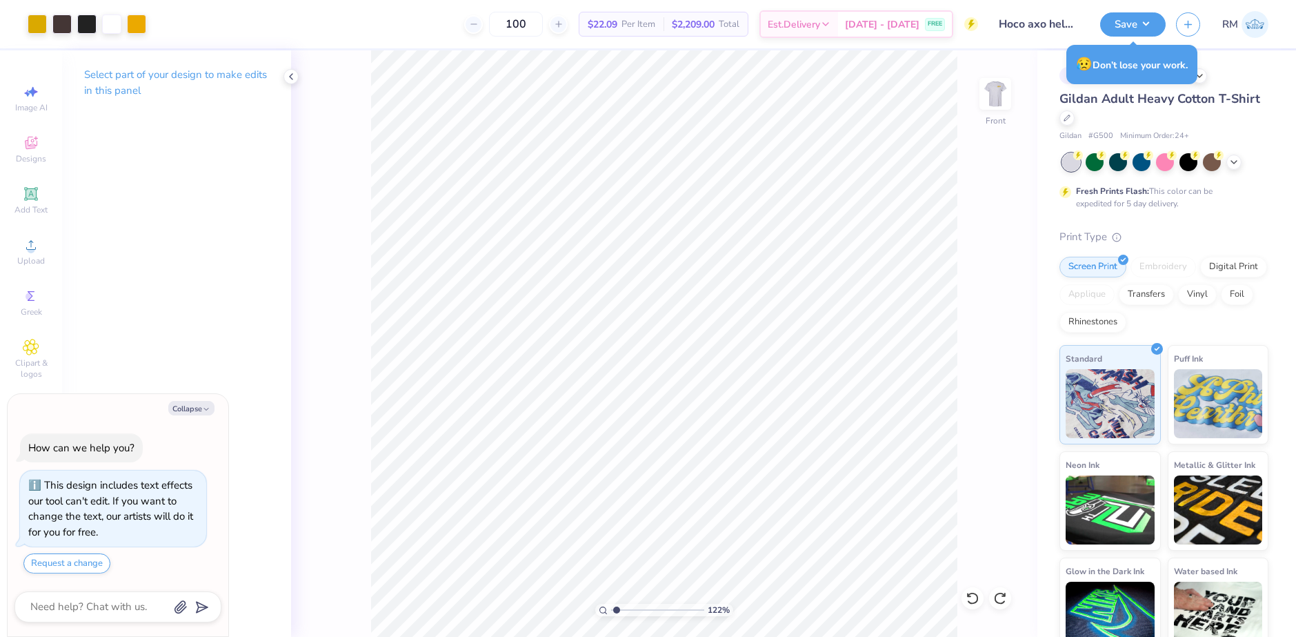
click at [617, 611] on input "range" at bounding box center [657, 609] width 93 height 12
click at [710, 483] on li "Group" at bounding box center [731, 485] width 108 height 27
type textarea "x"
click at [987, 332] on input "2.94" at bounding box center [986, 329] width 50 height 19
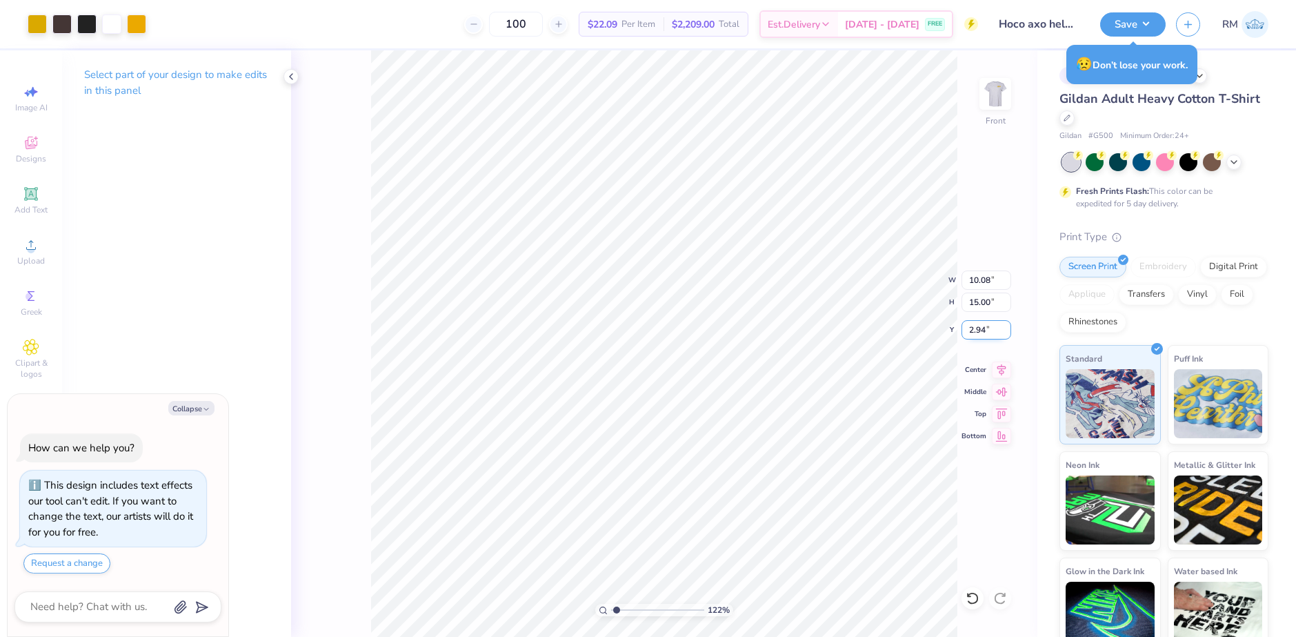
click at [987, 332] on input "2.94" at bounding box center [986, 329] width 50 height 19
type input "3"
click at [997, 365] on icon at bounding box center [1001, 367] width 9 height 12
type textarea "x"
type input "23.24"
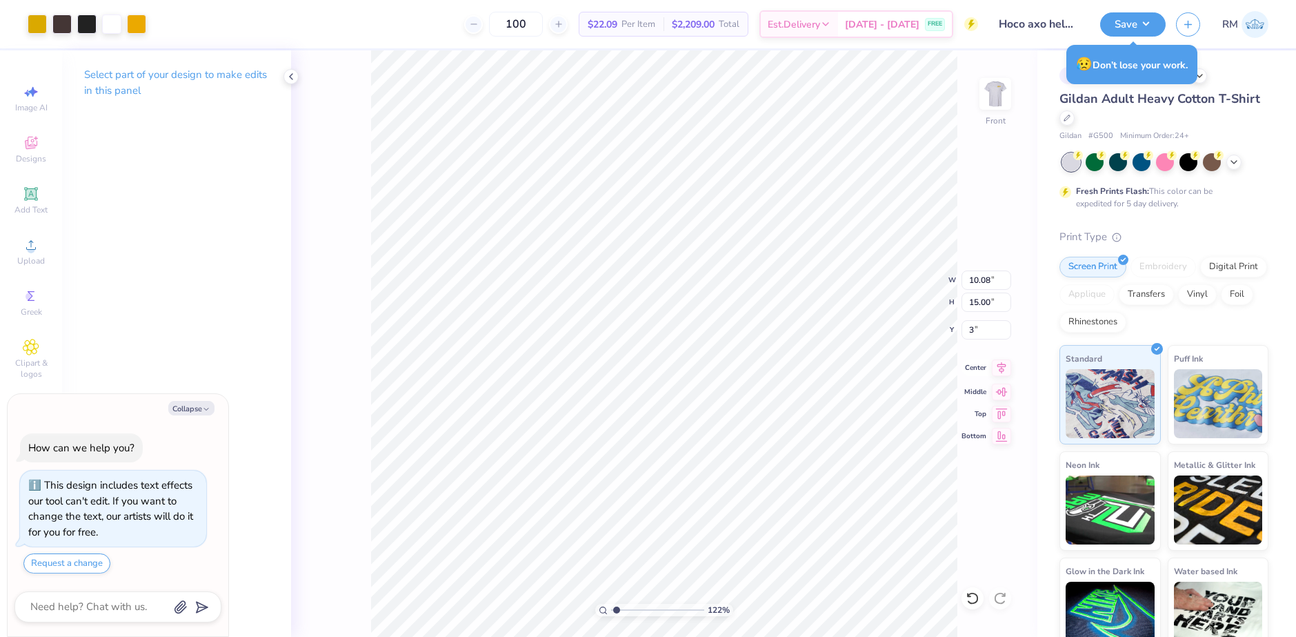
type input "19.32"
type input "-11.30"
click at [980, 599] on div at bounding box center [972, 598] width 22 height 22
click at [985, 599] on div "122 % Front" at bounding box center [664, 343] width 746 height 586
click at [974, 597] on icon at bounding box center [973, 598] width 14 height 14
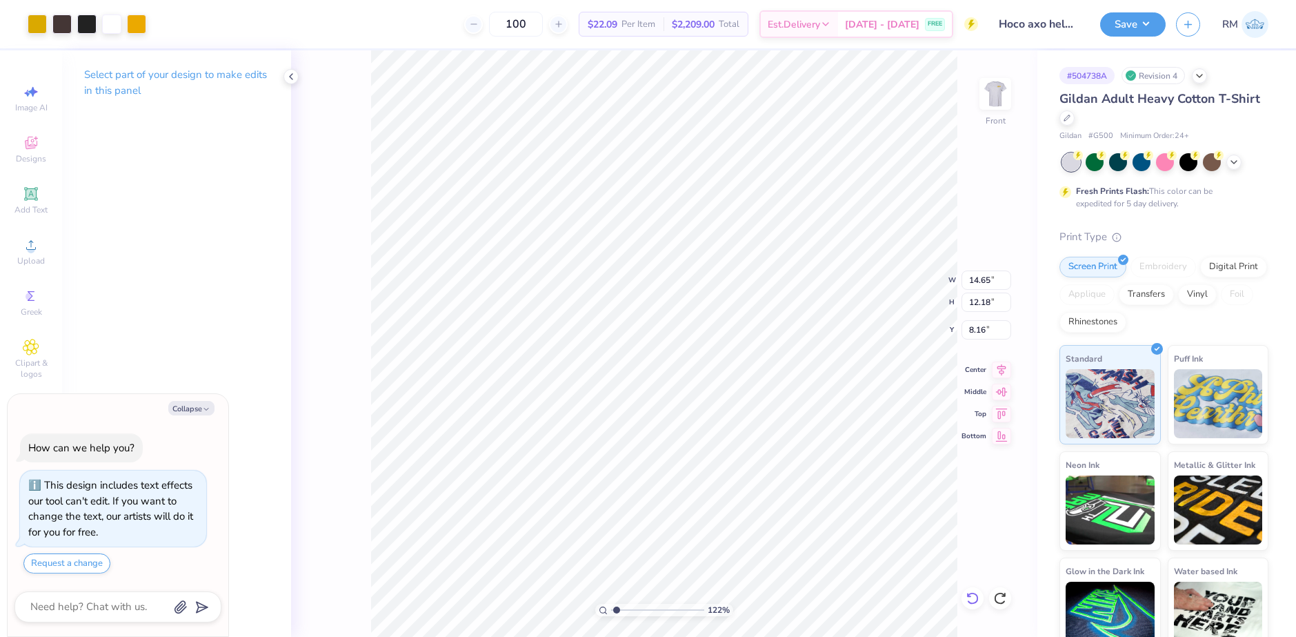
click at [968, 590] on div at bounding box center [972, 598] width 22 height 22
click at [737, 485] on li "Group" at bounding box center [753, 485] width 108 height 27
type textarea "x"
click at [988, 331] on input "2.94" at bounding box center [986, 329] width 50 height 19
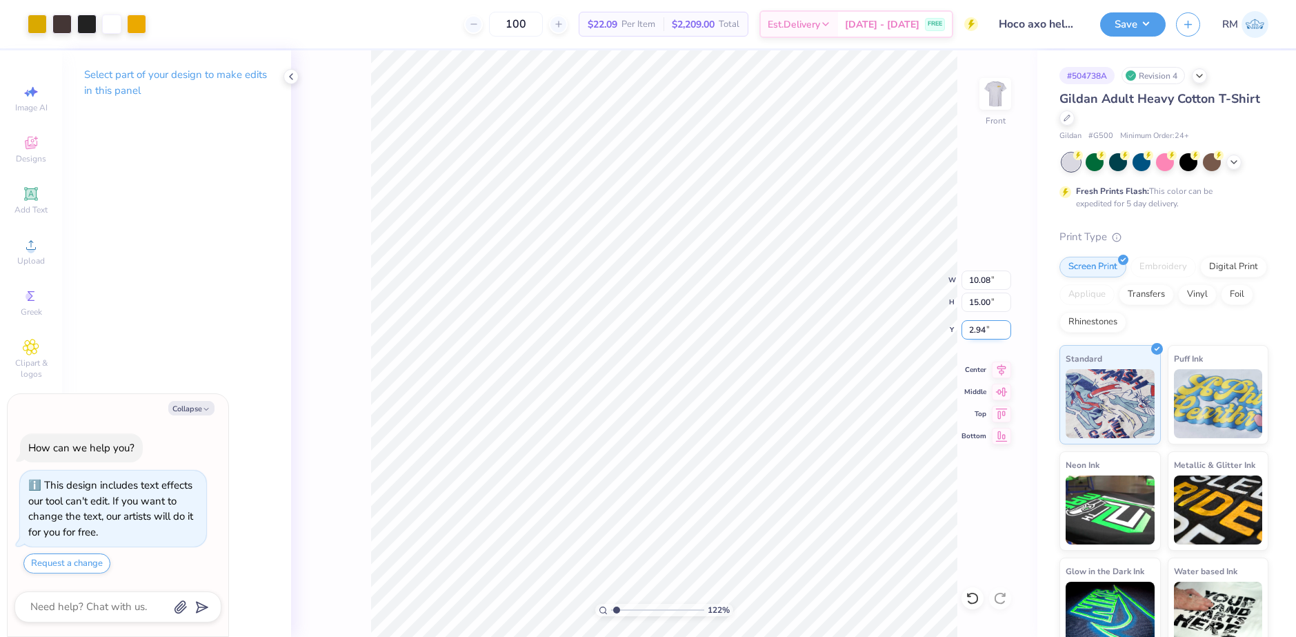
click at [988, 331] on input "2.94" at bounding box center [986, 329] width 50 height 19
type input "3"
type textarea "x"
type input "3.00"
click at [1000, 368] on icon at bounding box center [1001, 367] width 9 height 12
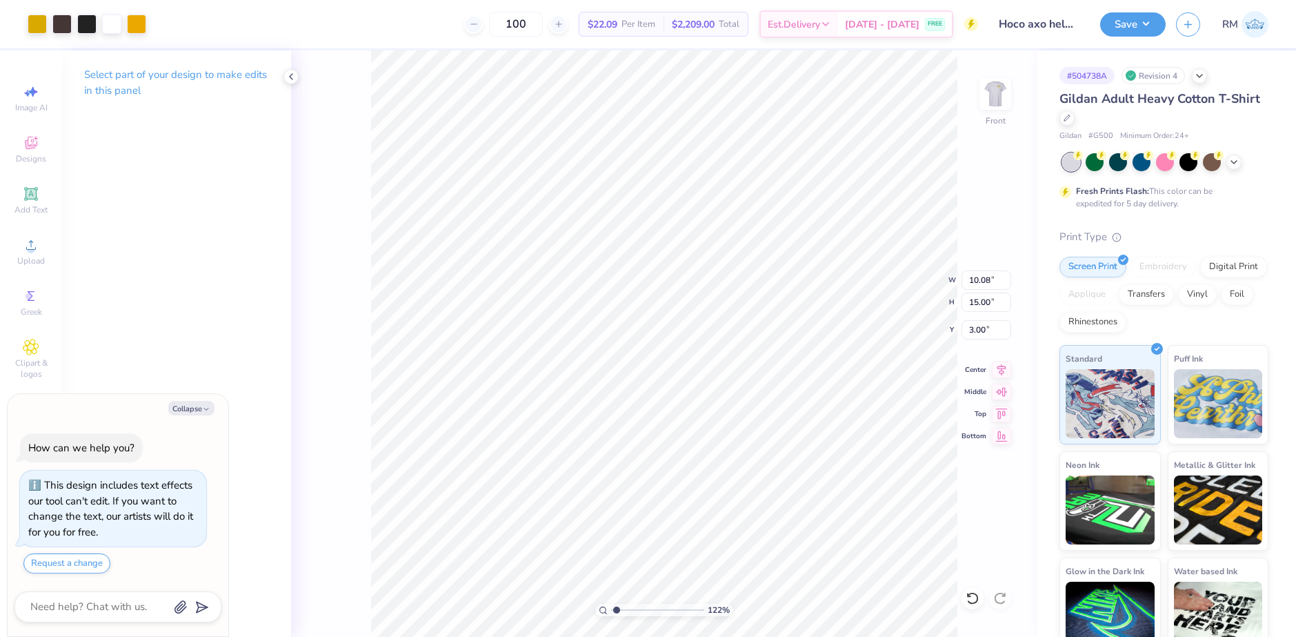
type textarea "x"
drag, startPoint x: 615, startPoint y: 609, endPoint x: 657, endPoint y: 603, distance: 42.4
type input "5.54"
click at [657, 604] on input "range" at bounding box center [657, 609] width 93 height 12
type textarea "x"
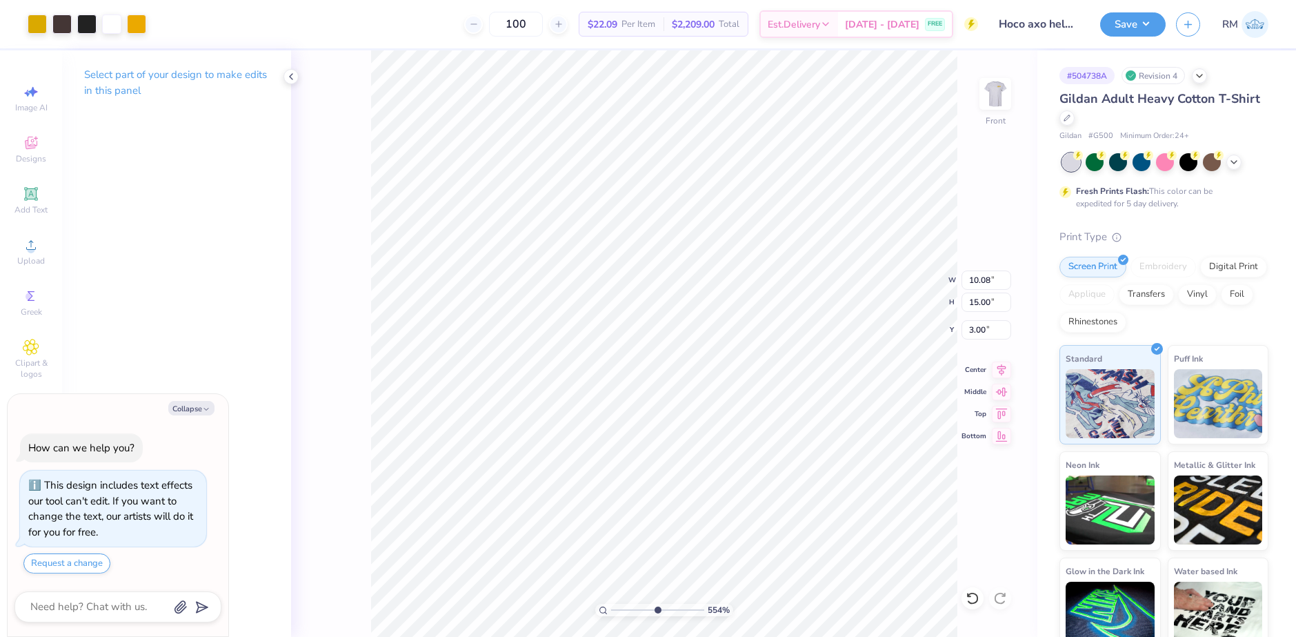
type input "4.36"
click at [971, 593] on icon at bounding box center [972, 598] width 12 height 12
type textarea "x"
type input "3.00"
drag, startPoint x: 657, startPoint y: 608, endPoint x: 646, endPoint y: 606, distance: 11.8
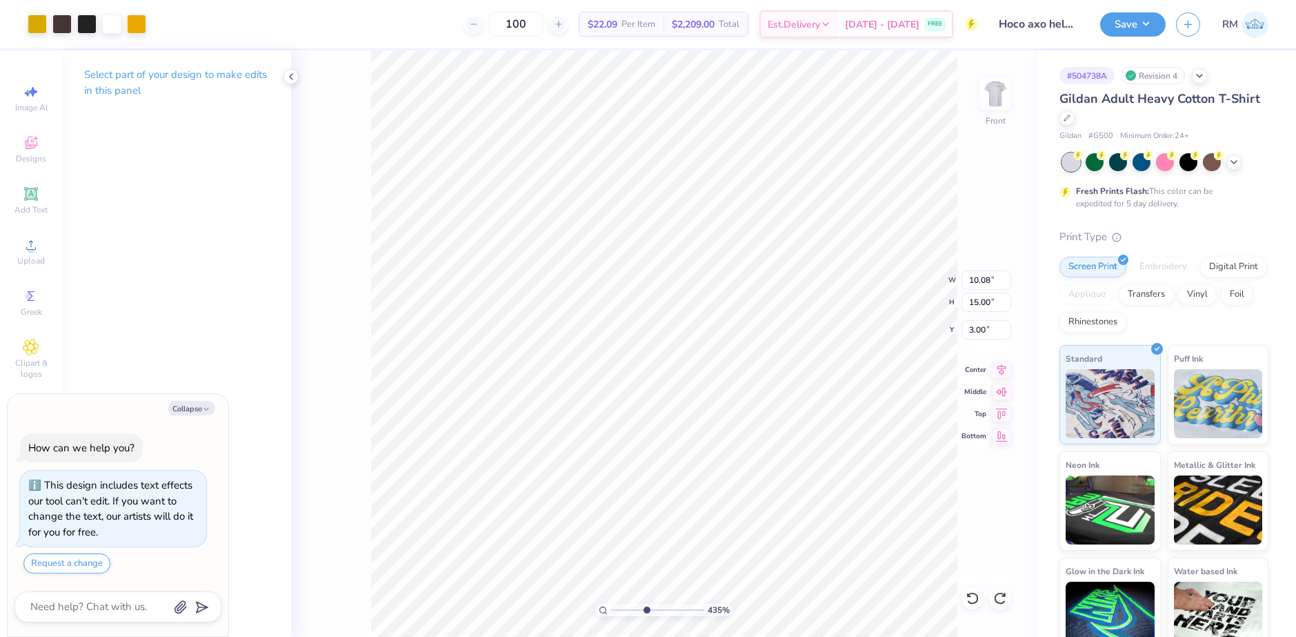
type input "4.35"
click at [646, 606] on input "range" at bounding box center [657, 609] width 93 height 12
type textarea "x"
drag, startPoint x: 646, startPoint y: 607, endPoint x: 628, endPoint y: 607, distance: 18.6
type input "2.42"
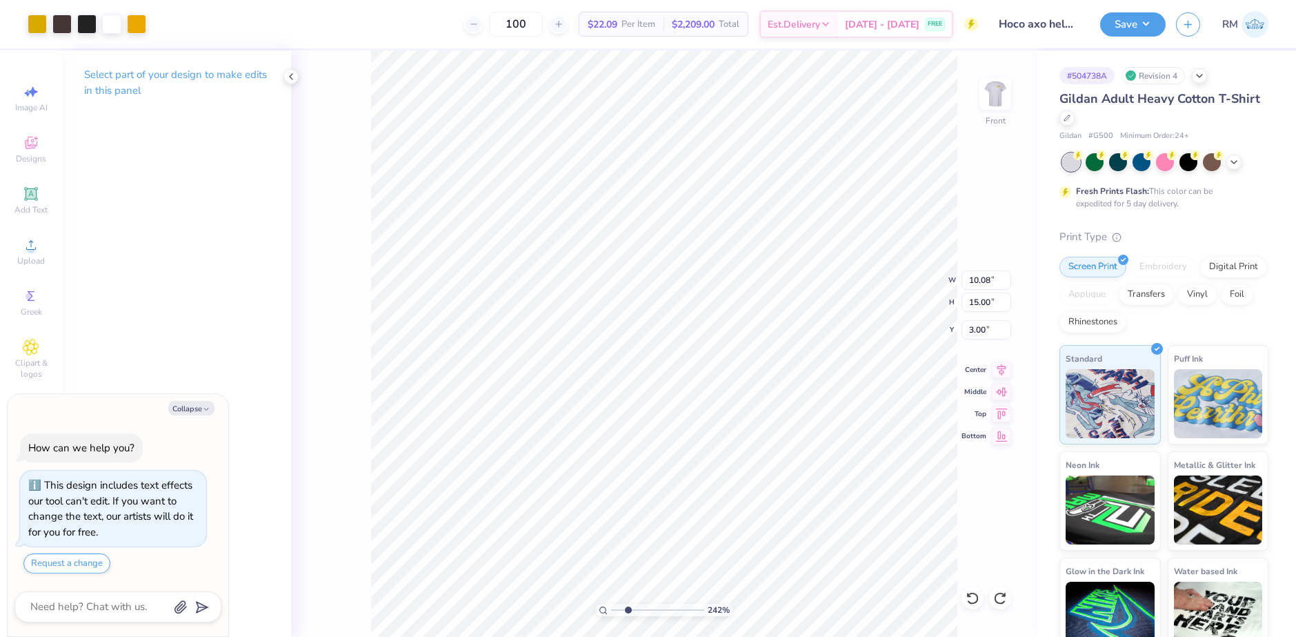
click at [628, 607] on input "range" at bounding box center [657, 609] width 93 height 12
click at [54, 22] on div at bounding box center [61, 22] width 19 height 19
type textarea "x"
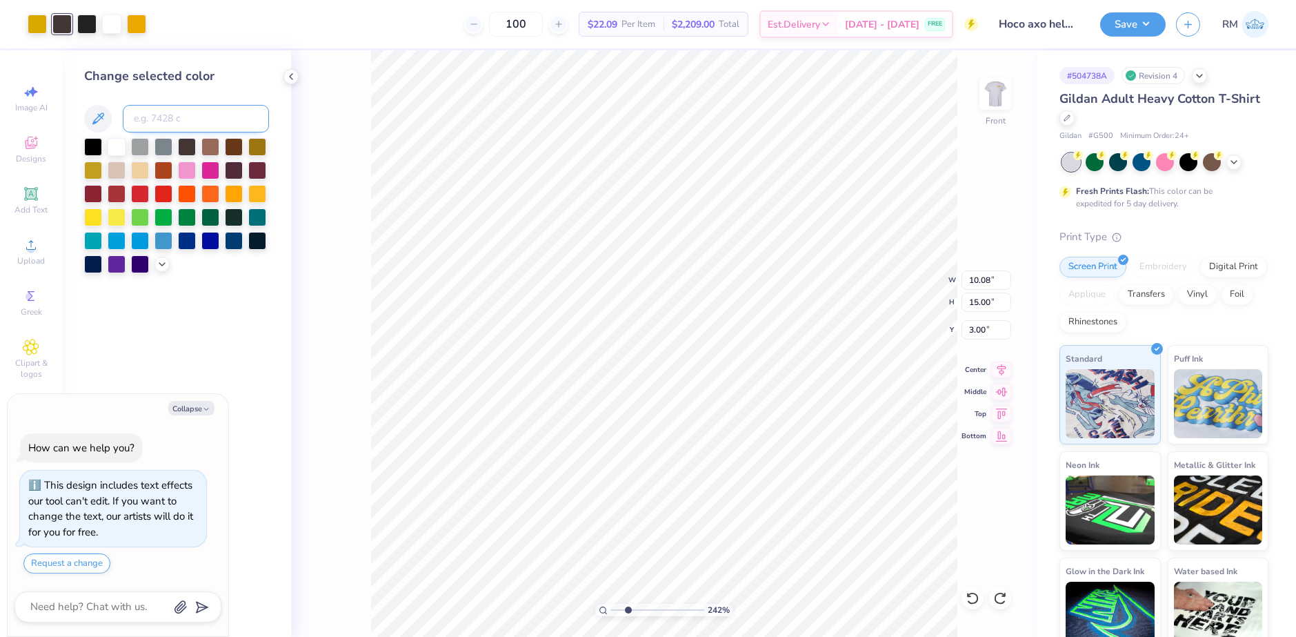
click at [170, 120] on input at bounding box center [196, 119] width 146 height 28
type input "neutral black"
click at [45, 20] on div at bounding box center [37, 22] width 19 height 19
type textarea "x"
click at [183, 119] on input at bounding box center [196, 119] width 146 height 28
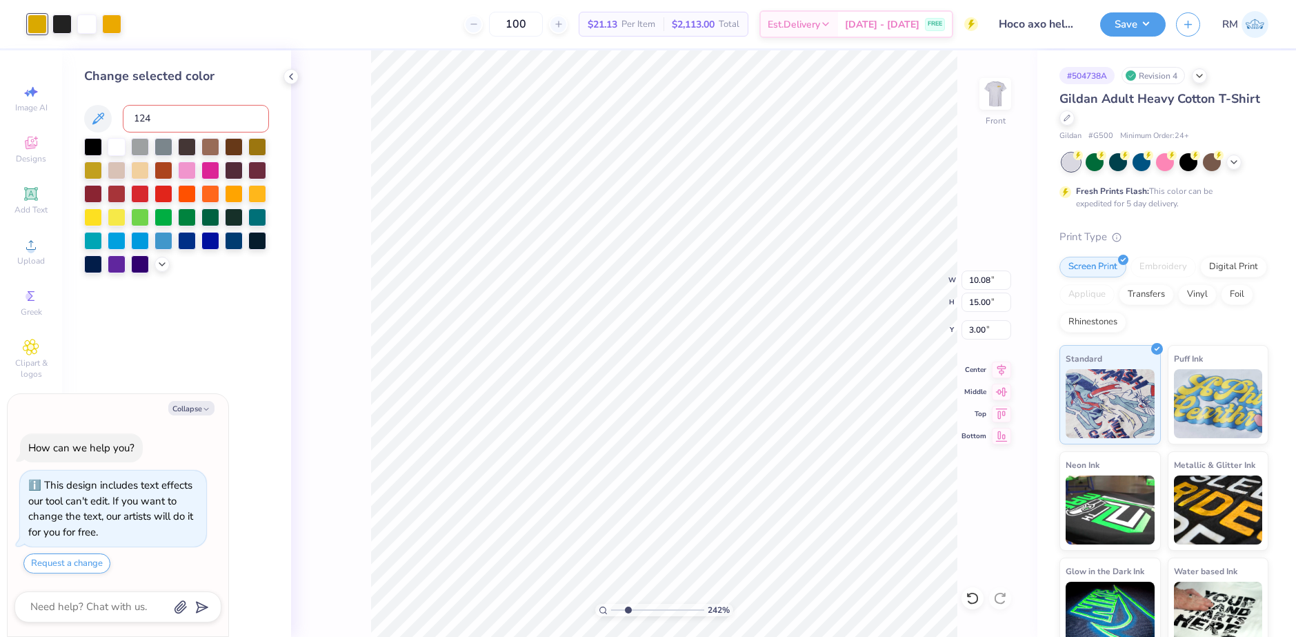
type input "124"
type textarea "x"
drag, startPoint x: 628, startPoint y: 610, endPoint x: 620, endPoint y: 610, distance: 7.6
click at [620, 610] on input "range" at bounding box center [657, 609] width 93 height 12
type input "1"
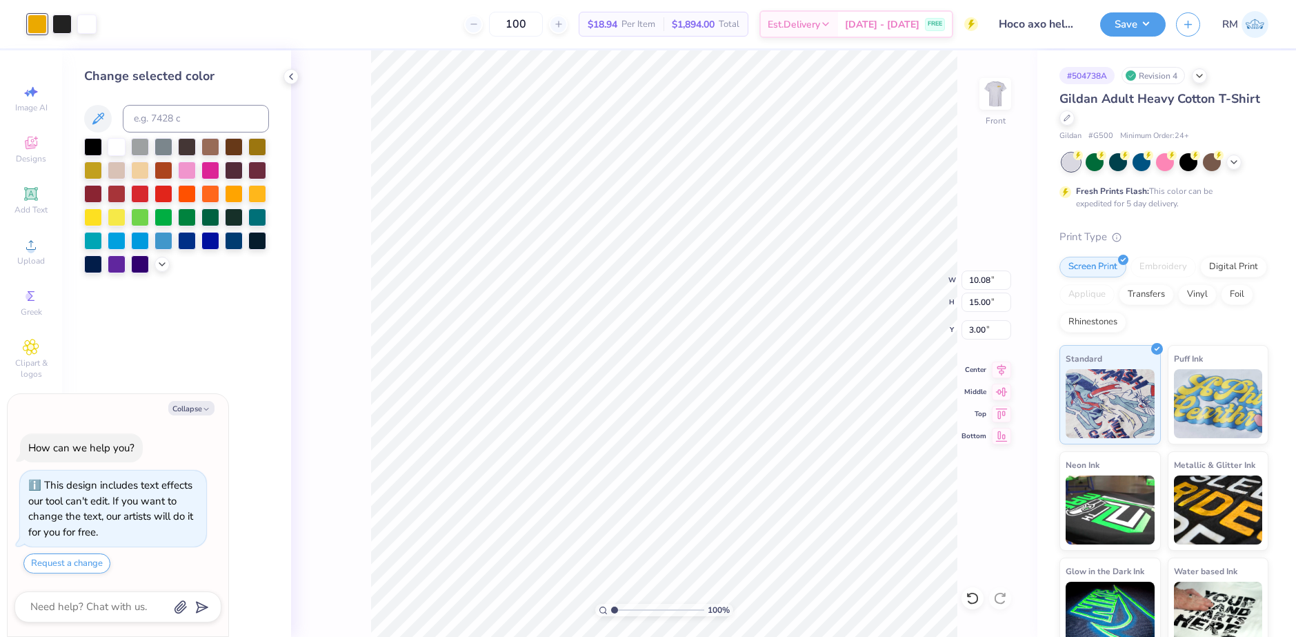
click at [612, 610] on input "range" at bounding box center [657, 609] width 93 height 12
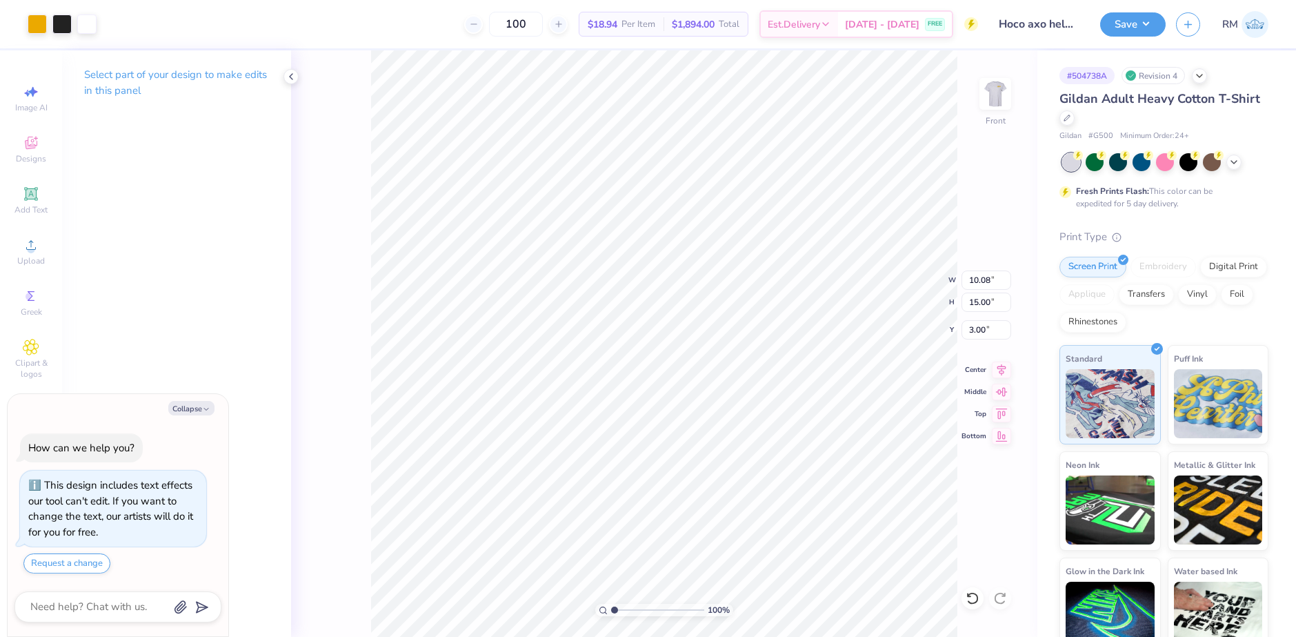
type textarea "x"
drag, startPoint x: 613, startPoint y: 611, endPoint x: 646, endPoint y: 606, distance: 32.9
type input "4.35"
click at [646, 606] on input "range" at bounding box center [657, 609] width 93 height 12
click at [1037, 341] on div "Art colors 100 $18.94 Per Item $1,894.00 Total Est. Delivery Aug 25 - 28 FREE D…" at bounding box center [648, 318] width 1296 height 637
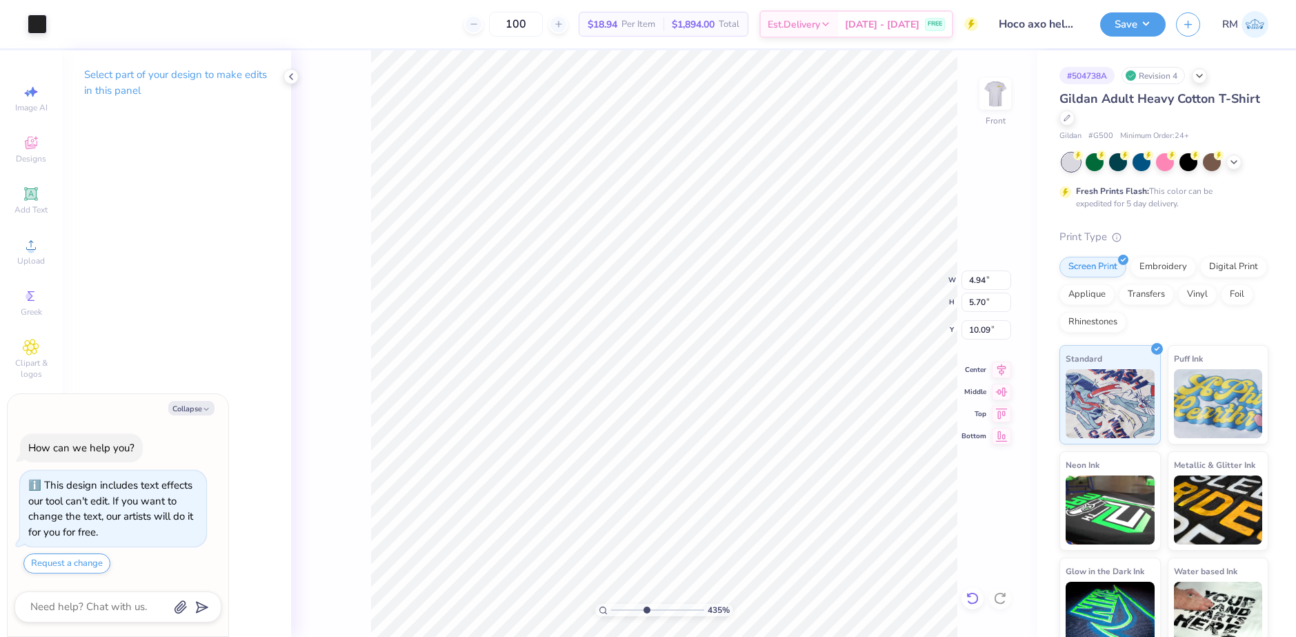
click at [970, 595] on icon at bounding box center [972, 598] width 12 height 12
type textarea "x"
type input "1.22"
type input "1.37"
type input "10.95"
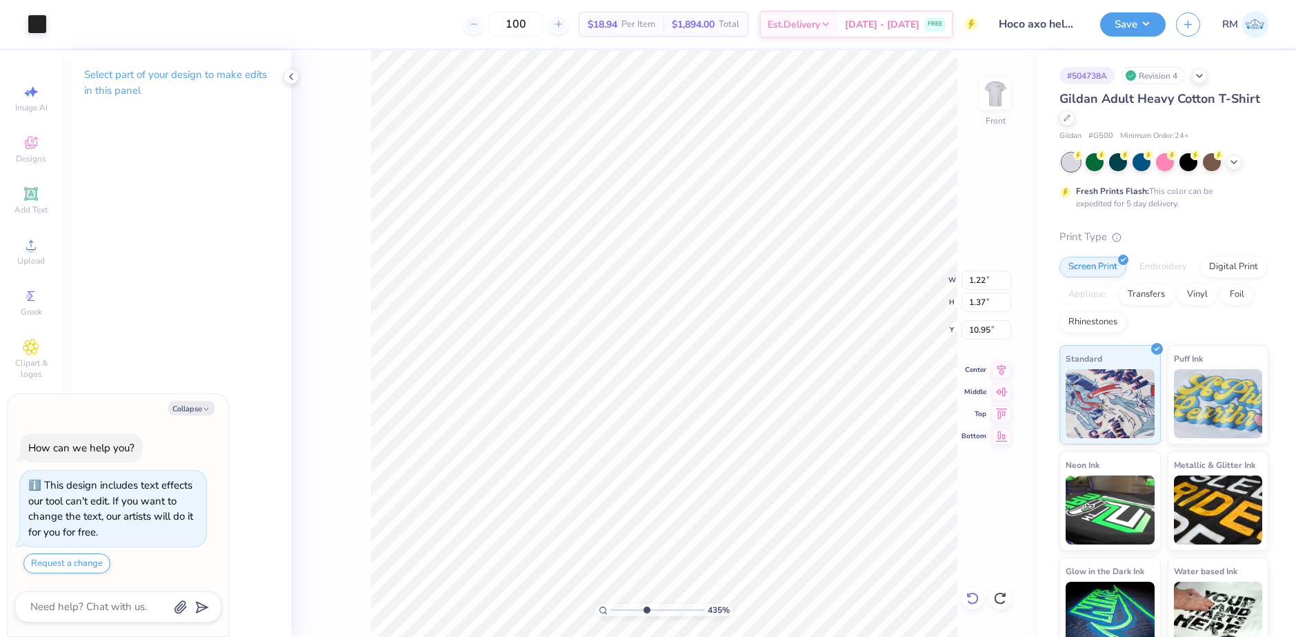
type textarea "x"
type input "10.08"
type input "15.00"
type input "3.00"
type textarea "x"
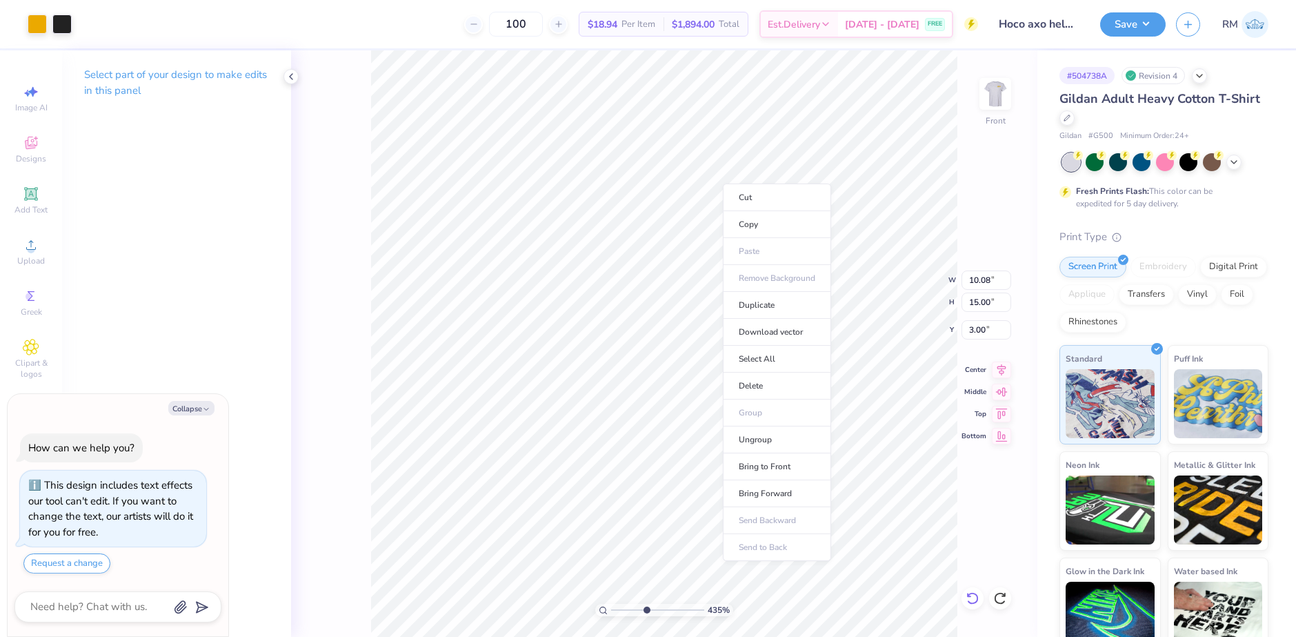
type input "4.53"
type textarea "x"
drag, startPoint x: 646, startPoint y: 608, endPoint x: 832, endPoint y: 579, distance: 188.5
type input "10"
click at [699, 603] on input "range" at bounding box center [655, 609] width 88 height 12
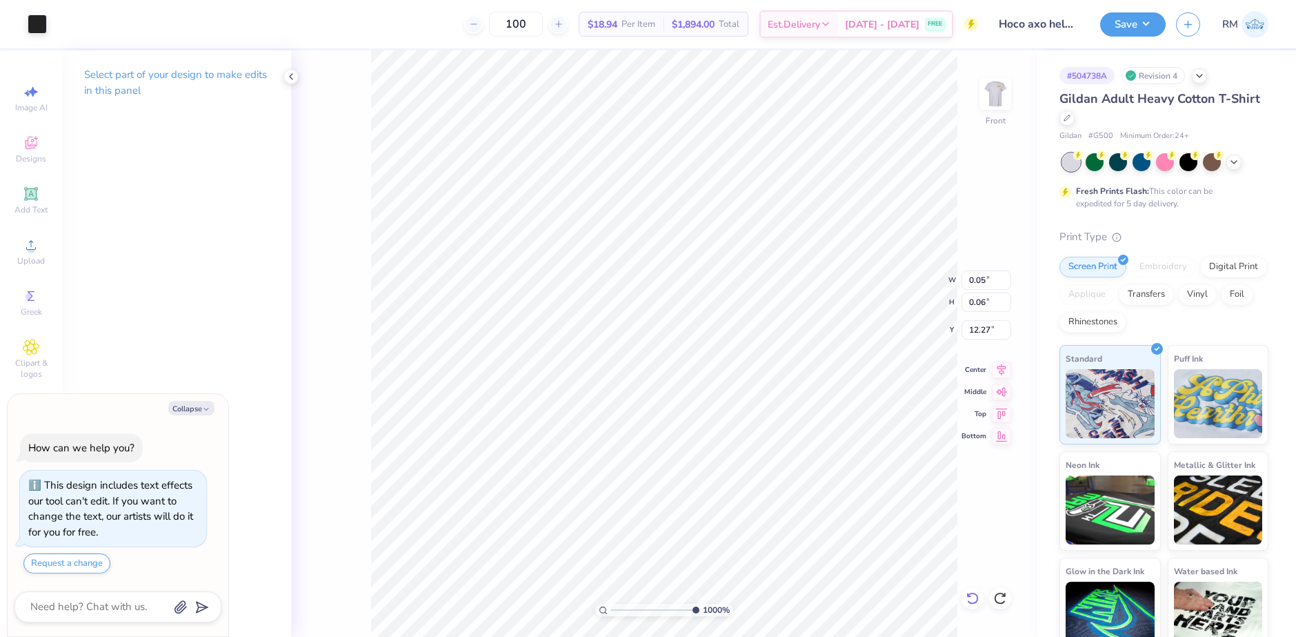
click at [972, 595] on icon at bounding box center [973, 598] width 14 height 14
type textarea "x"
type input "10.08"
type input "15.00"
type input "3.00"
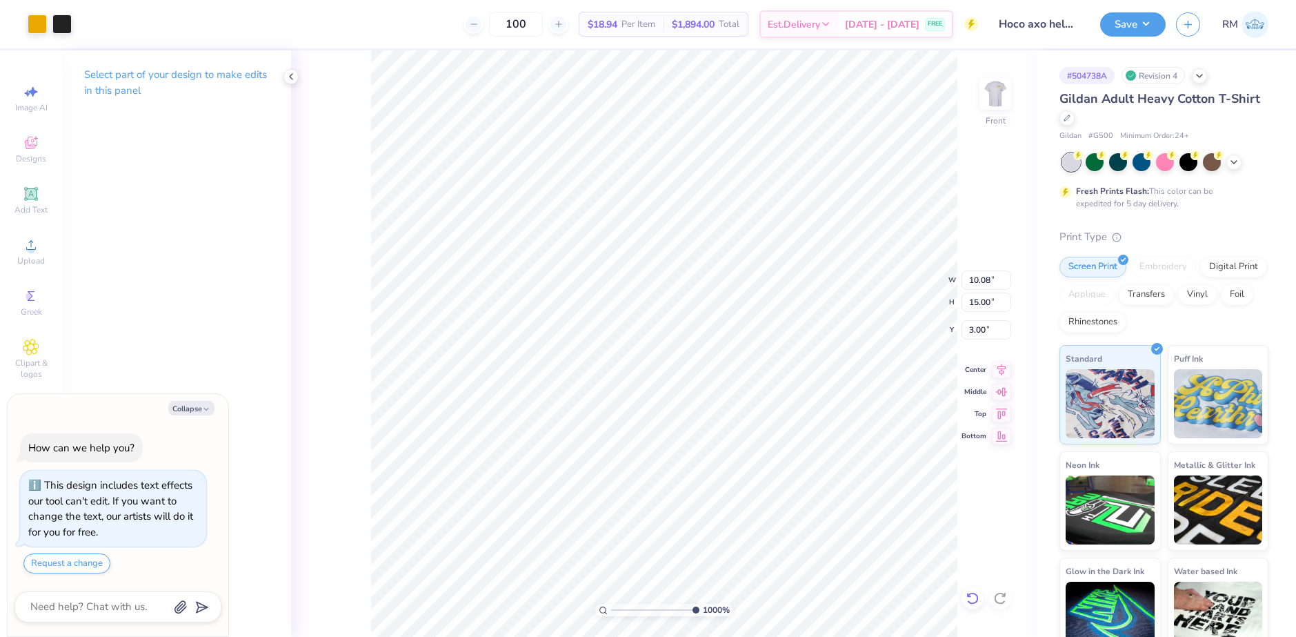
type textarea "x"
type input "0.04"
type input "0.06"
type input "12.27"
type textarea "x"
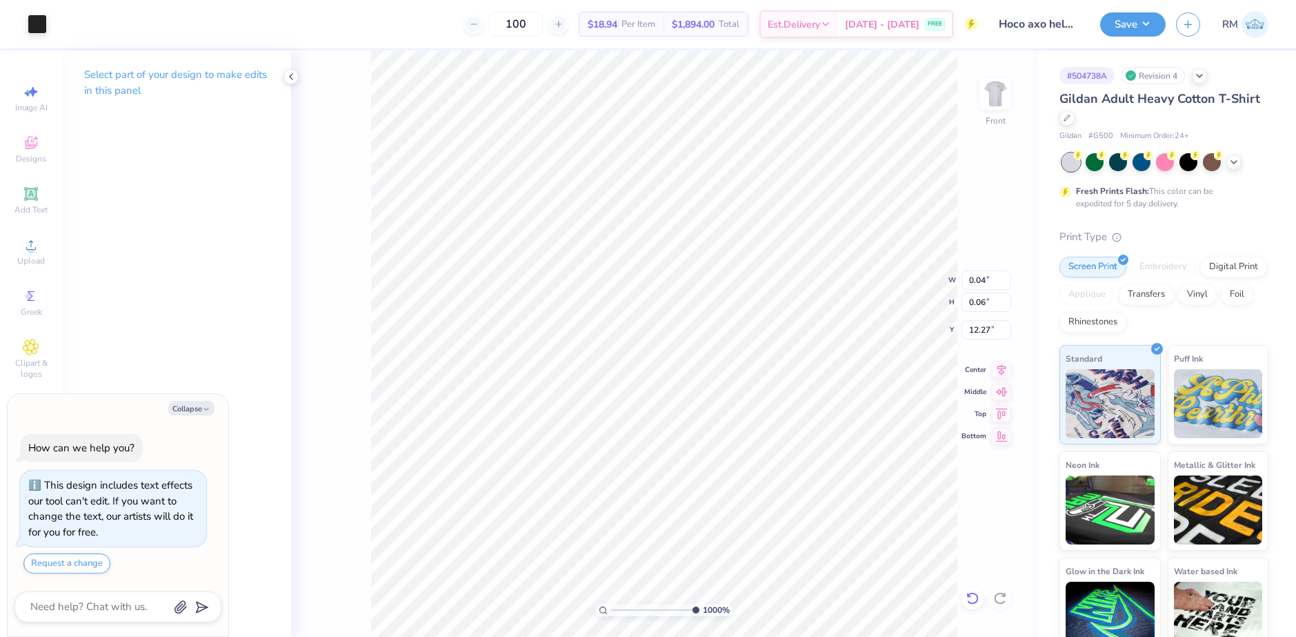
type input "10.08"
type input "15.00"
type input "3.00"
type textarea "x"
type input "0.04"
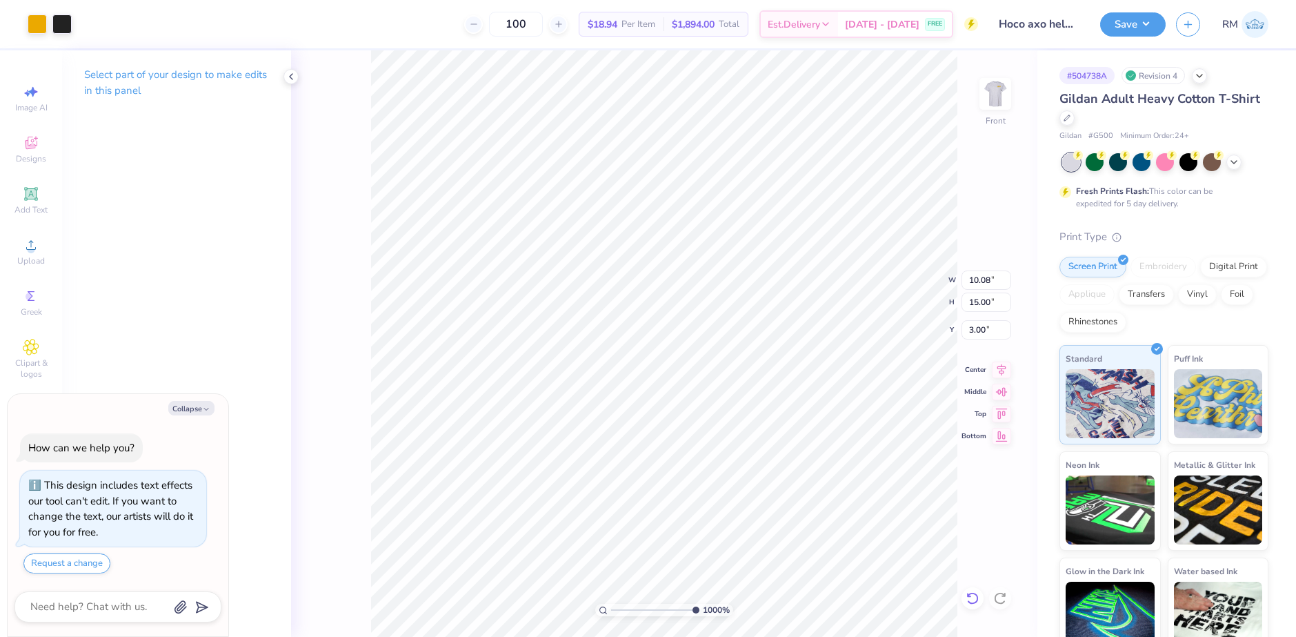
type input "0.06"
type input "12.27"
type textarea "x"
type input "0.09"
click at [46, 26] on div at bounding box center [37, 22] width 19 height 19
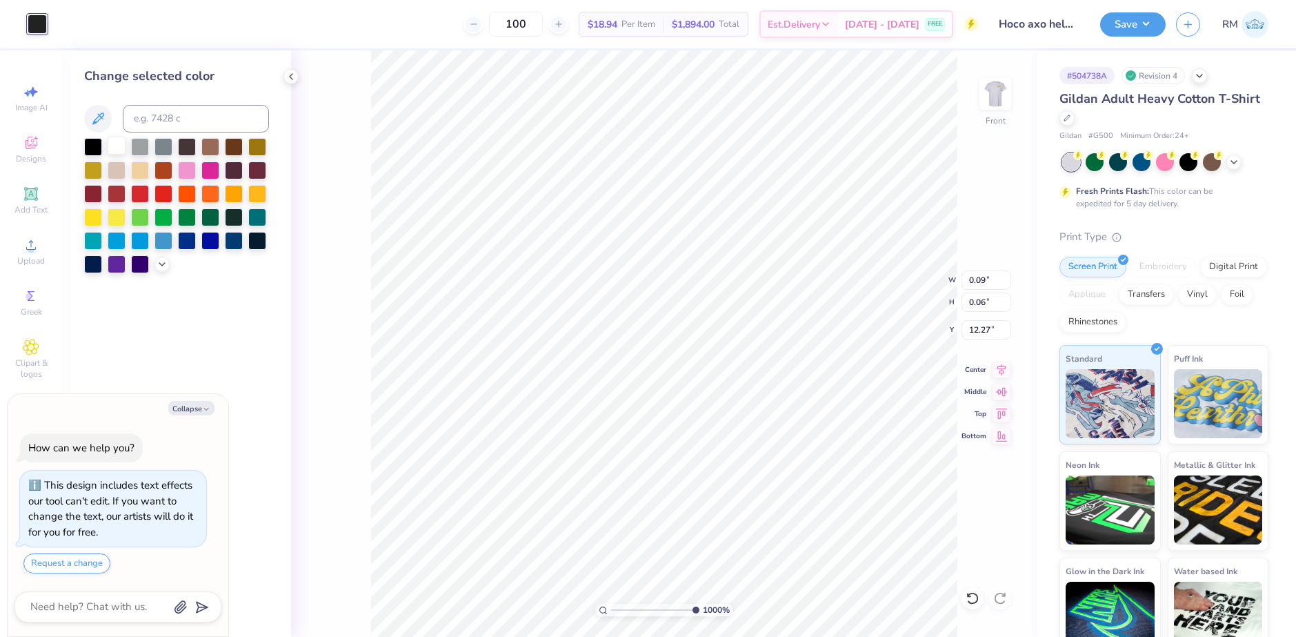
click at [114, 144] on div at bounding box center [117, 146] width 18 height 18
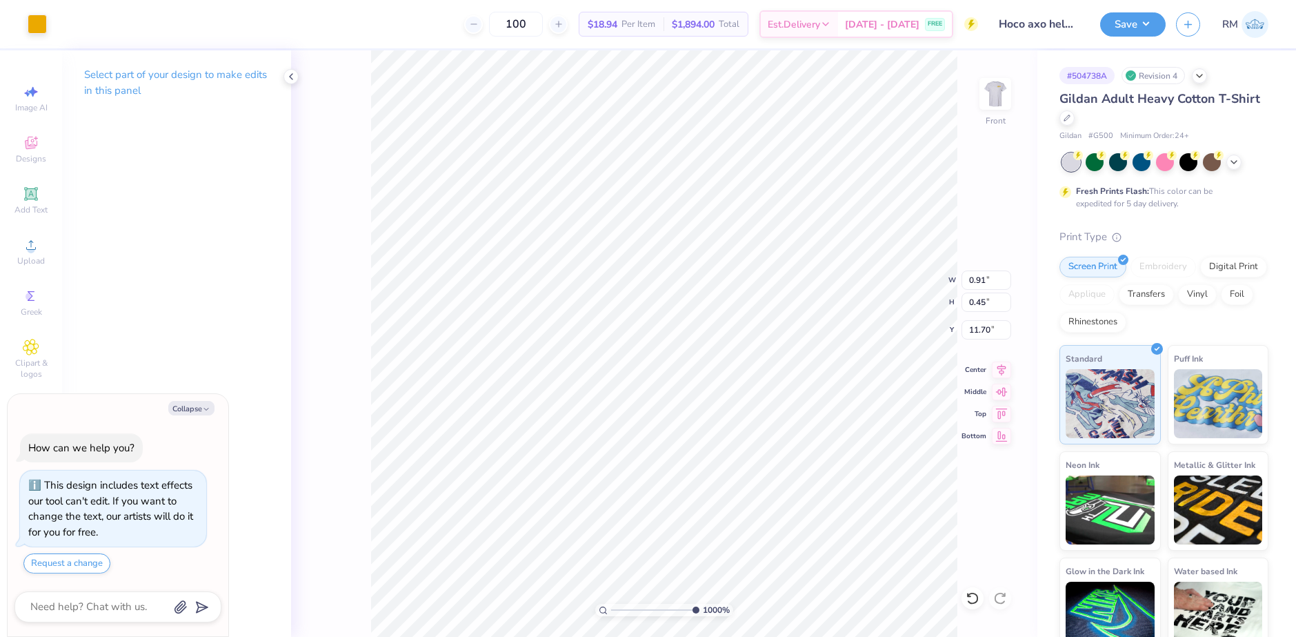
type textarea "x"
type input "1.04"
type input "11.11"
click at [37, 13] on div at bounding box center [37, 22] width 19 height 19
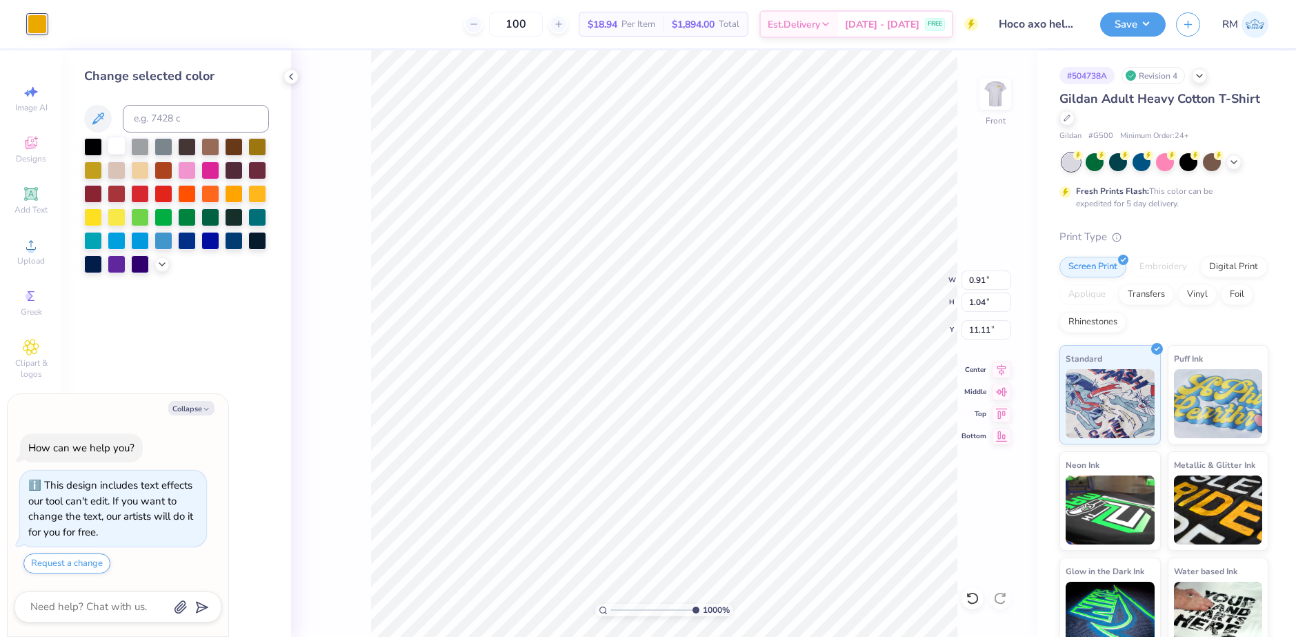
click at [115, 146] on div at bounding box center [117, 146] width 18 height 18
type textarea "x"
type input "10.08"
type input "15.00"
type input "3.00"
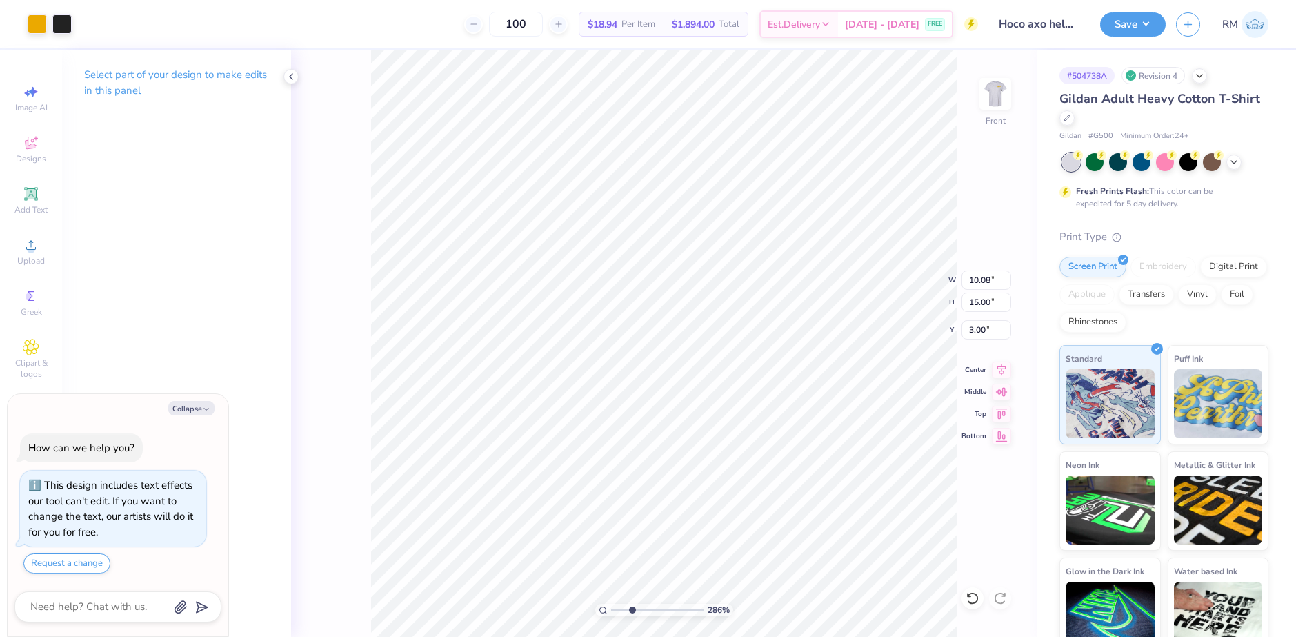
drag, startPoint x: 692, startPoint y: 607, endPoint x: 632, endPoint y: 604, distance: 60.1
click at [632, 604] on input "range" at bounding box center [657, 609] width 93 height 12
drag, startPoint x: 628, startPoint y: 608, endPoint x: 621, endPoint y: 606, distance: 7.4
type input "1.3"
click at [617, 608] on input "range" at bounding box center [657, 609] width 93 height 12
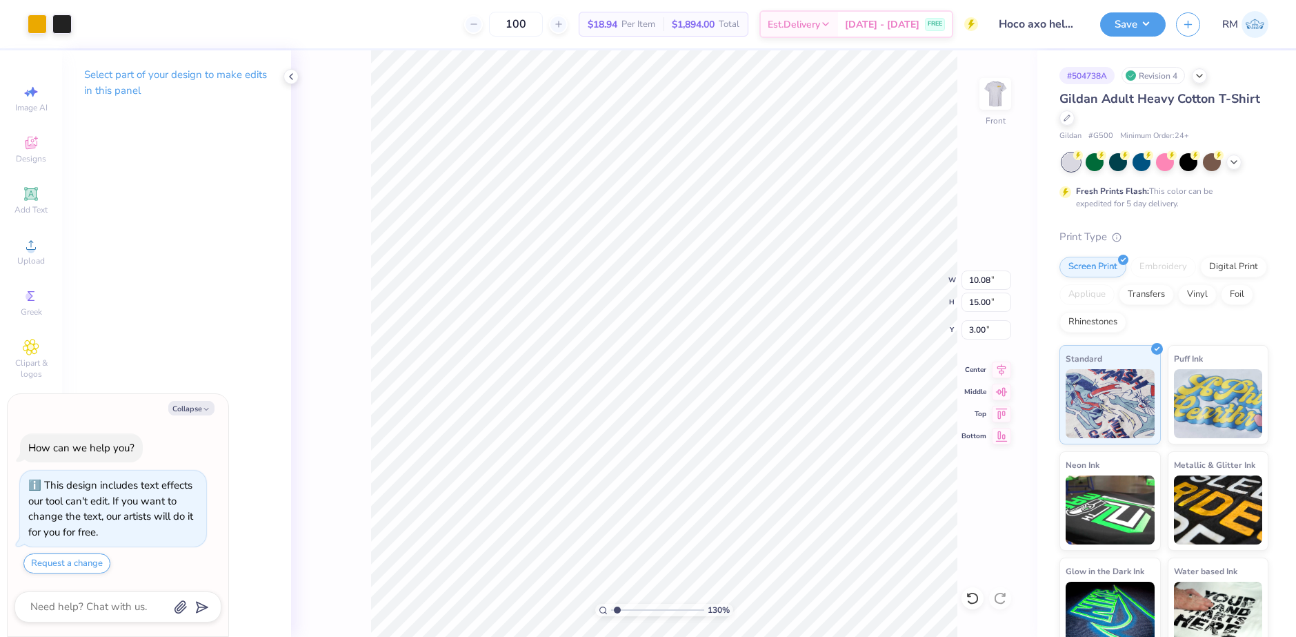
type textarea "x"
drag, startPoint x: 618, startPoint y: 610, endPoint x: 643, endPoint y: 602, distance: 26.8
click at [643, 603] on input "range" at bounding box center [657, 609] width 93 height 12
drag, startPoint x: 641, startPoint y: 608, endPoint x: 609, endPoint y: 600, distance: 32.8
type input "1"
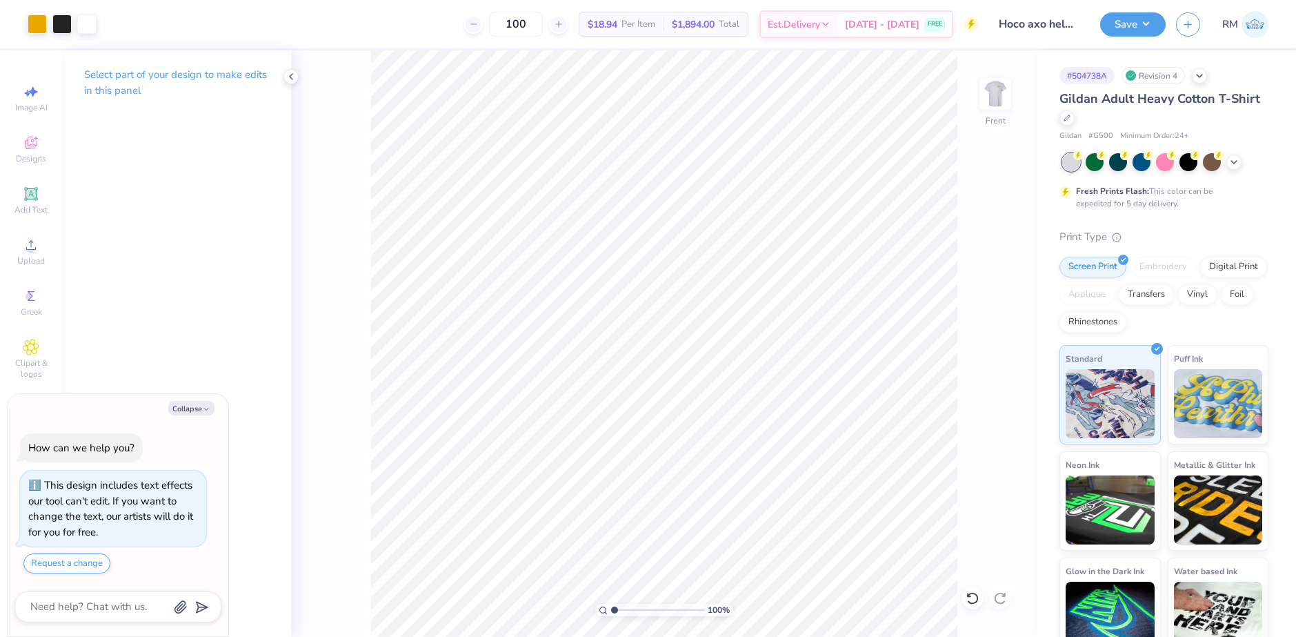
click at [611, 603] on input "range" at bounding box center [657, 609] width 93 height 12
click at [968, 595] on icon at bounding box center [969, 594] width 3 height 3
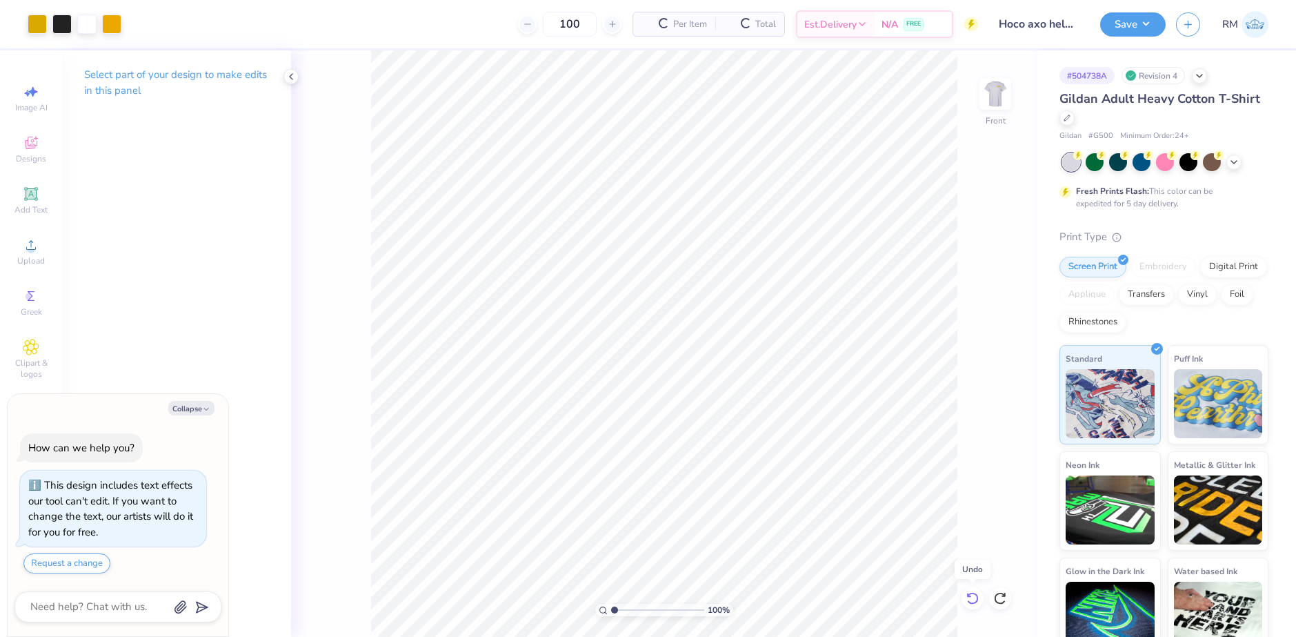
click at [968, 595] on icon at bounding box center [969, 594] width 3 height 3
click at [968, 594] on icon at bounding box center [969, 594] width 3 height 3
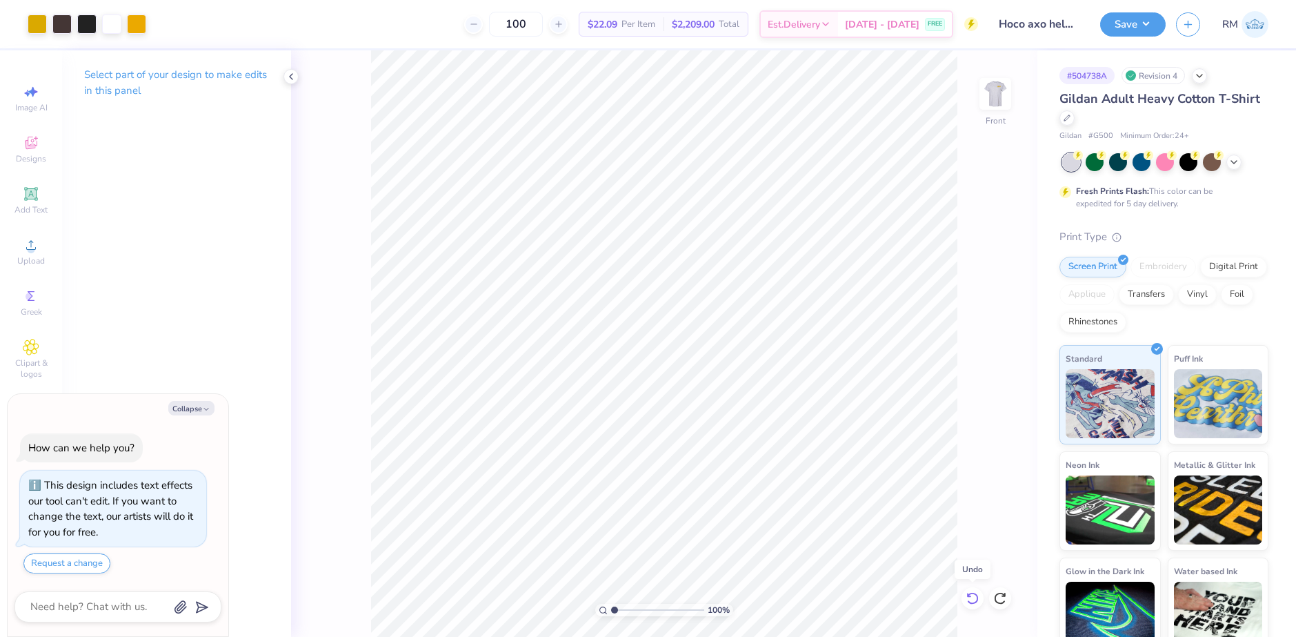
click at [968, 594] on icon at bounding box center [969, 594] width 3 height 3
click at [1009, 594] on div at bounding box center [1000, 598] width 22 height 22
click at [1008, 594] on div at bounding box center [1000, 598] width 22 height 22
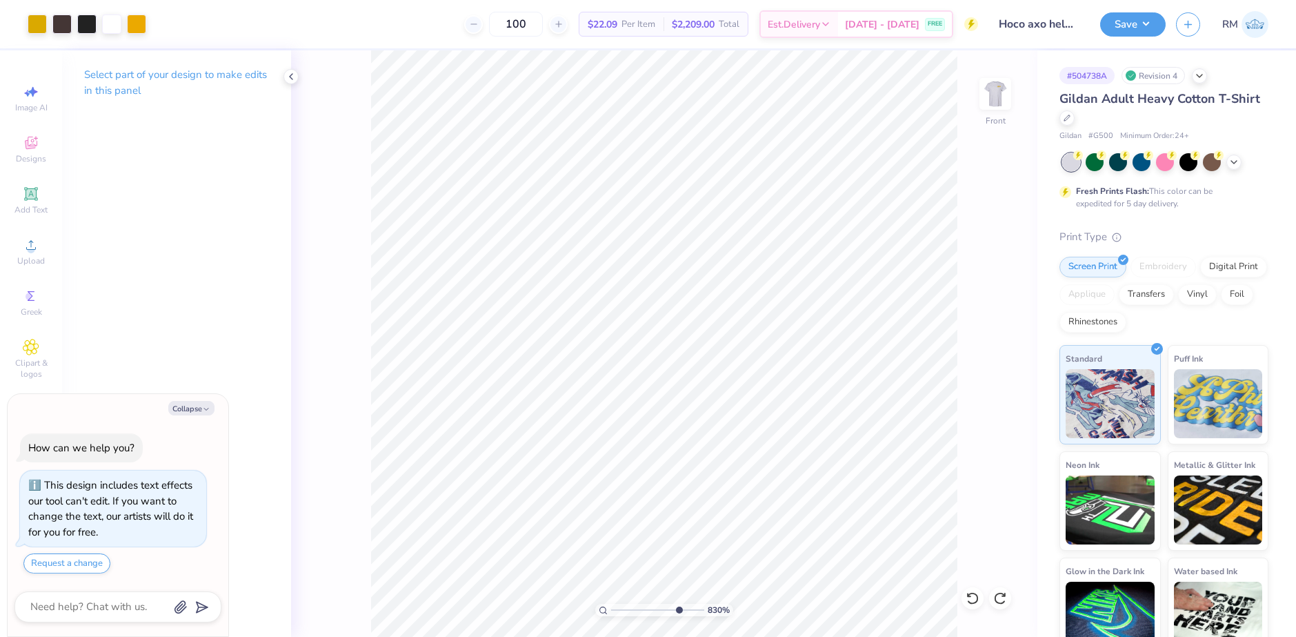
drag, startPoint x: 615, startPoint y: 607, endPoint x: 675, endPoint y: 595, distance: 61.1
click at [675, 603] on input "range" at bounding box center [657, 609] width 93 height 12
click at [39, 22] on div at bounding box center [37, 22] width 19 height 19
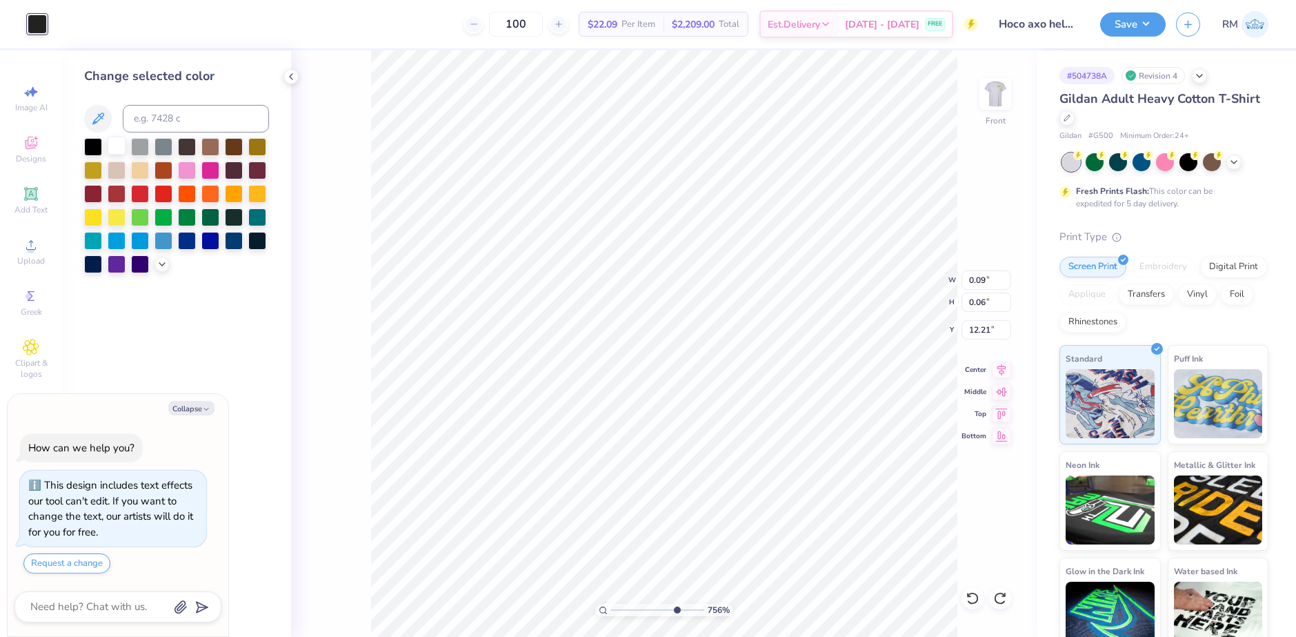
click at [117, 141] on div at bounding box center [117, 146] width 18 height 18
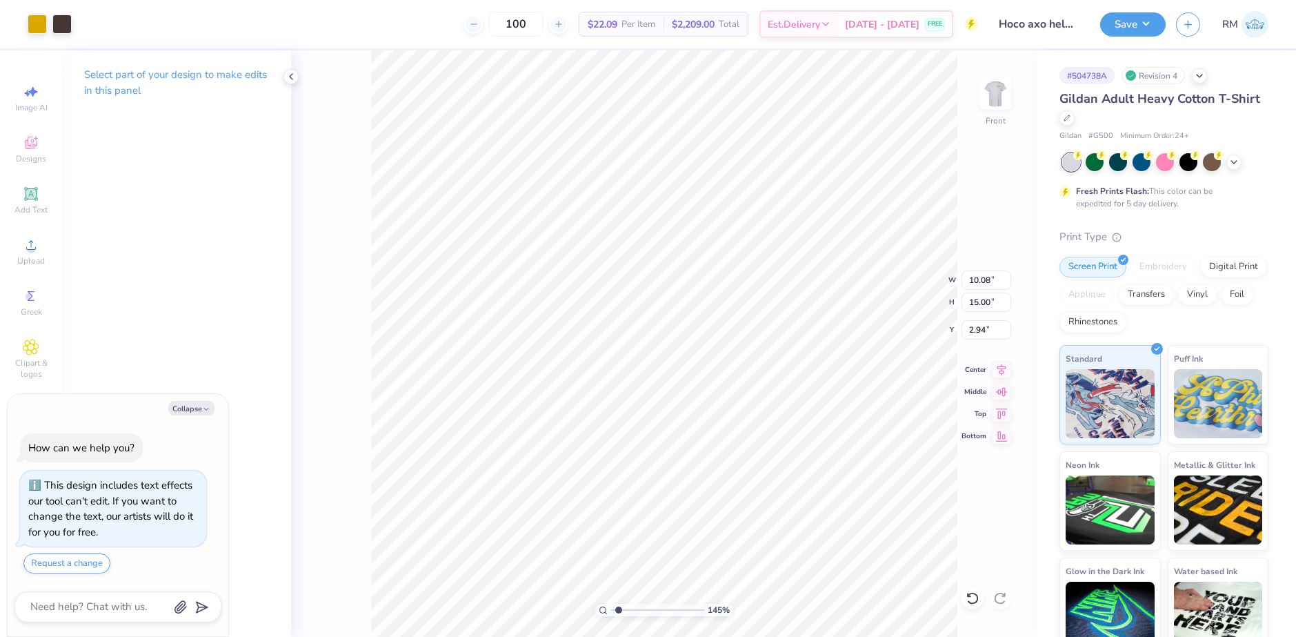
drag, startPoint x: 673, startPoint y: 607, endPoint x: 619, endPoint y: 610, distance: 54.6
click at [619, 610] on input "range" at bounding box center [657, 609] width 93 height 12
click at [664, 483] on li "Group" at bounding box center [671, 485] width 108 height 27
click at [984, 332] on input "2.94" at bounding box center [986, 329] width 50 height 19
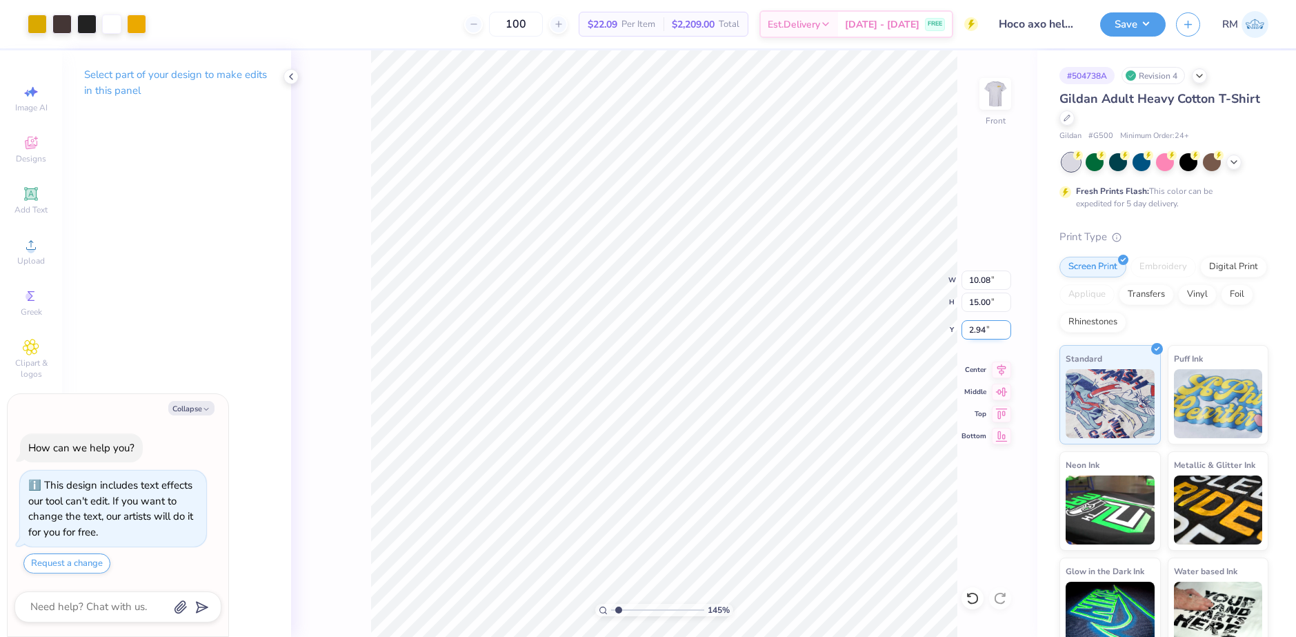
click at [984, 332] on input "2.94" at bounding box center [986, 329] width 50 height 19
click at [1000, 366] on icon at bounding box center [1001, 367] width 9 height 12
drag, startPoint x: 621, startPoint y: 606, endPoint x: 661, endPoint y: 608, distance: 40.7
click at [661, 608] on input "range" at bounding box center [657, 609] width 93 height 12
drag, startPoint x: 659, startPoint y: 608, endPoint x: 605, endPoint y: 610, distance: 54.5
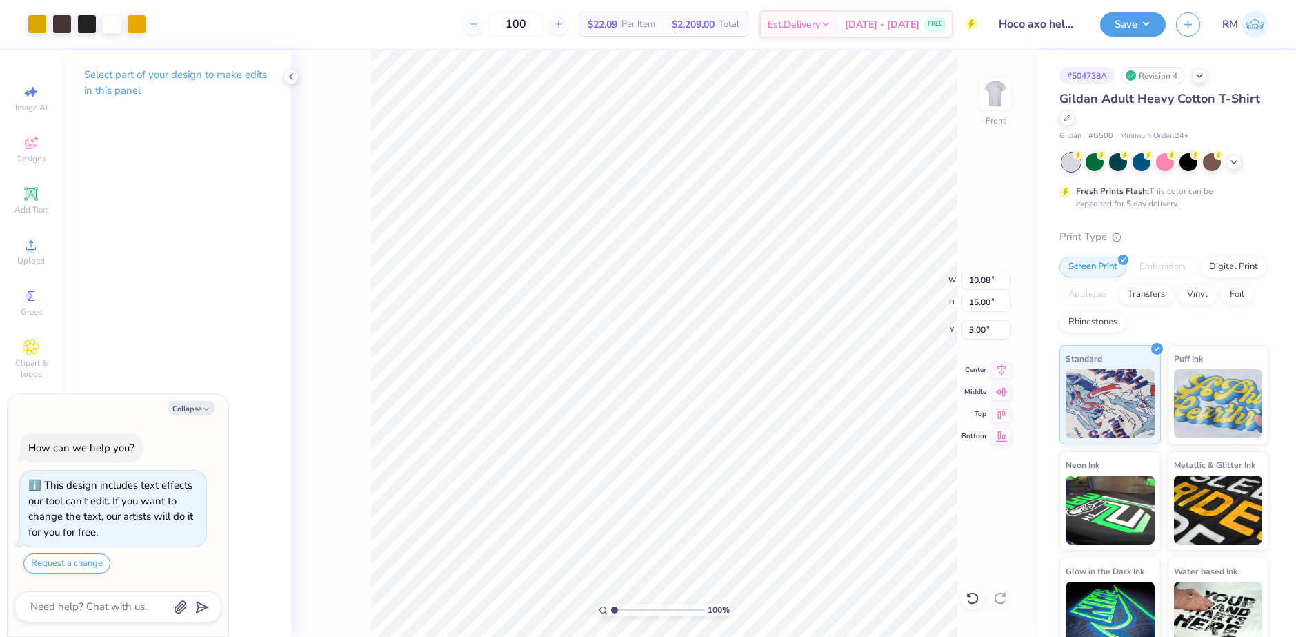
click at [611, 610] on input "range" at bounding box center [657, 609] width 93 height 12
click at [40, 26] on div at bounding box center [37, 22] width 19 height 19
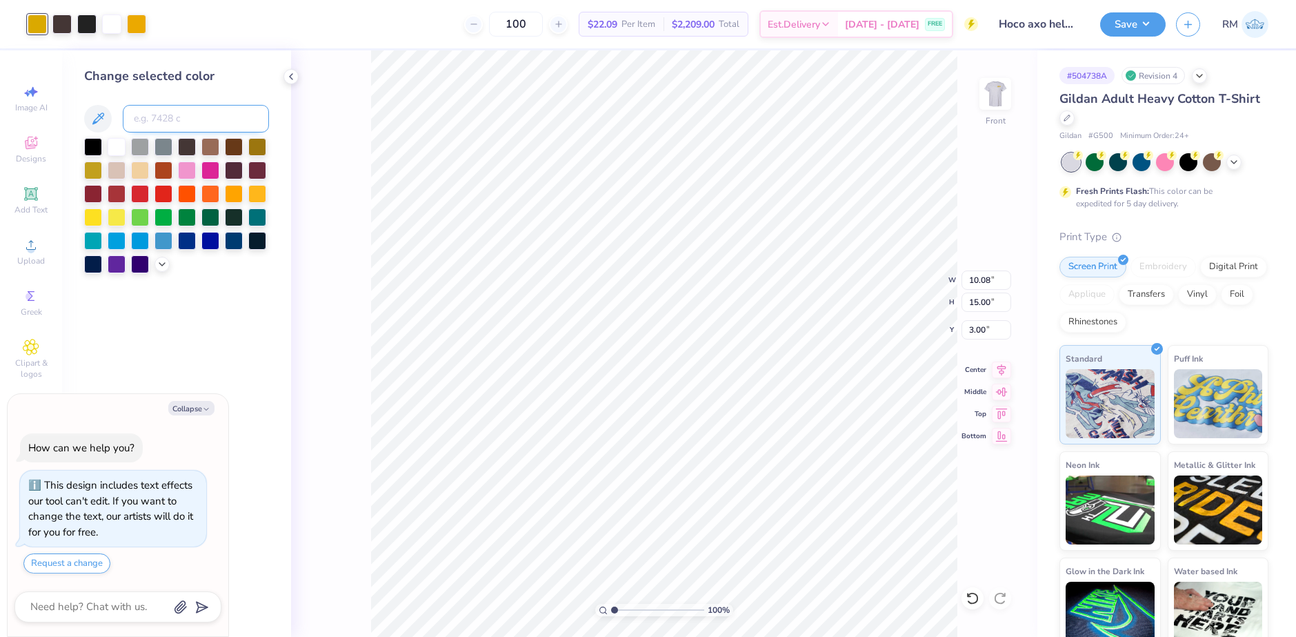
click at [168, 121] on input at bounding box center [196, 119] width 146 height 28
click at [1153, 22] on button "Save" at bounding box center [1133, 22] width 66 height 24
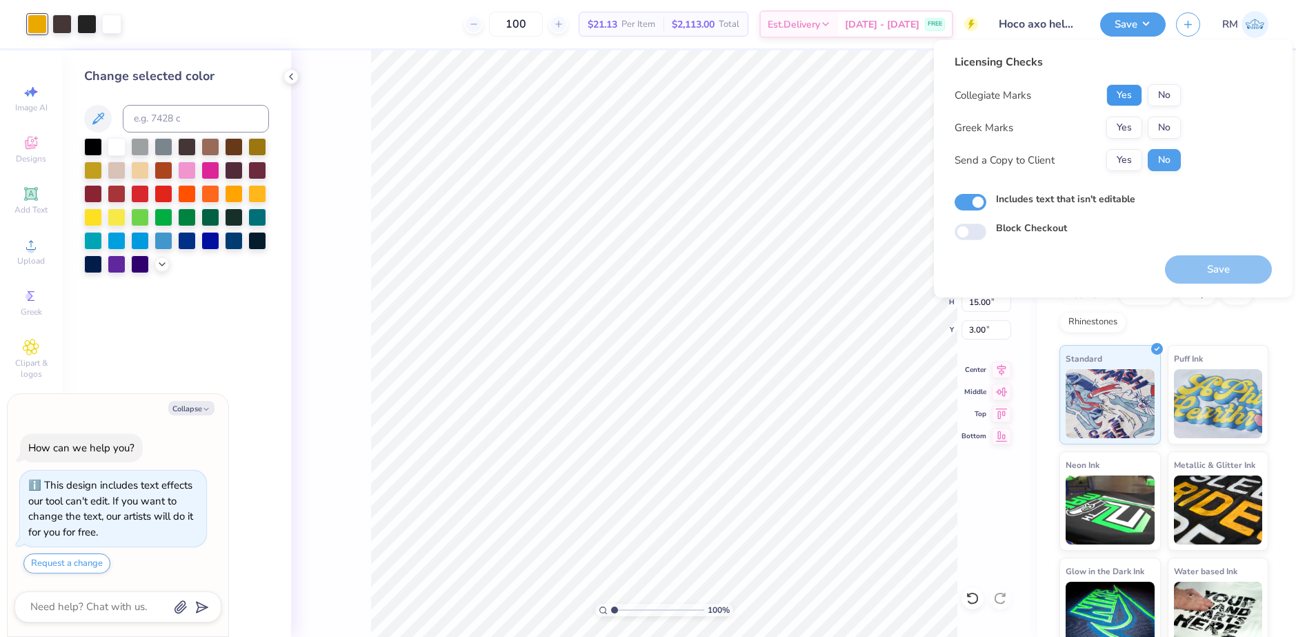
click at [1127, 96] on button "Yes" at bounding box center [1124, 95] width 36 height 22
click at [1124, 126] on button "Yes" at bounding box center [1124, 128] width 36 height 22
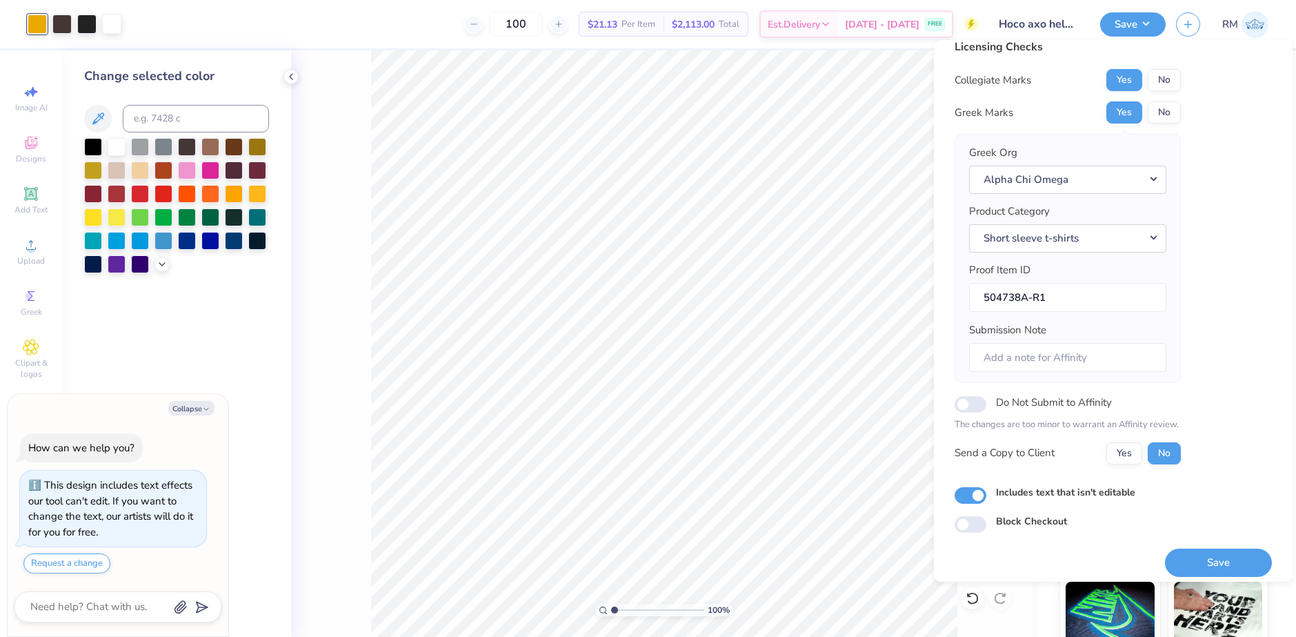
scroll to position [23, 0]
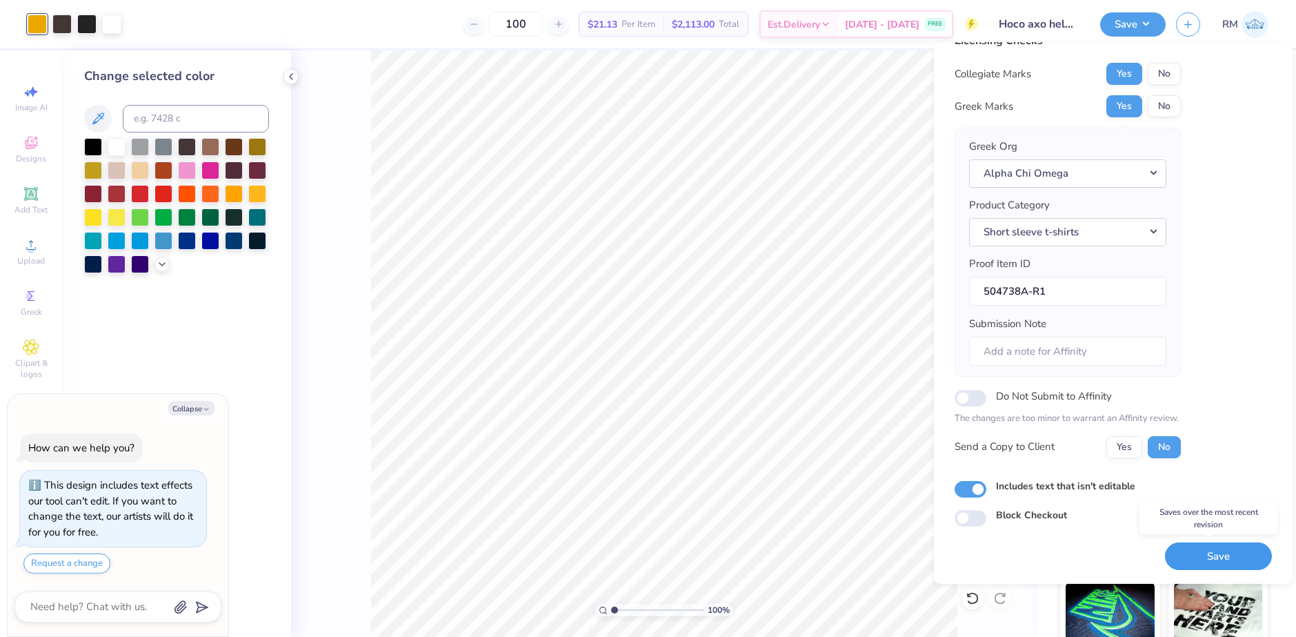
click at [1229, 561] on button "Save" at bounding box center [1218, 556] width 107 height 28
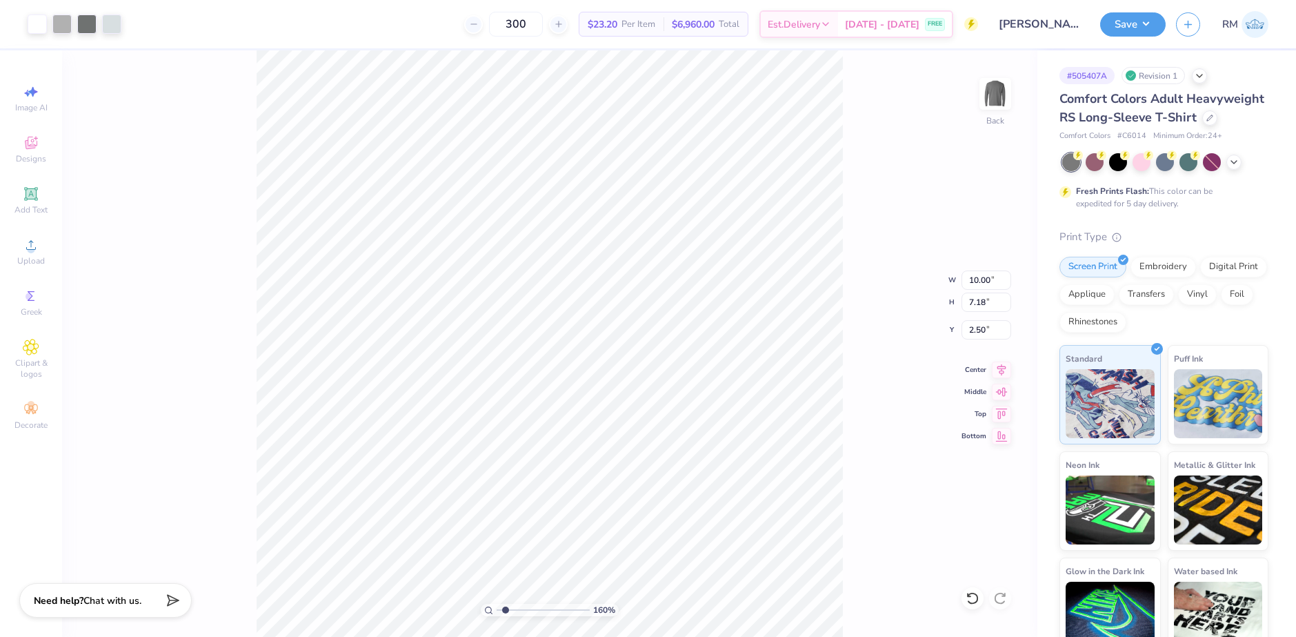
drag, startPoint x: 499, startPoint y: 607, endPoint x: 506, endPoint y: 603, distance: 7.1
type input "1.6"
click at [506, 604] on input "range" at bounding box center [543, 609] width 93 height 12
click at [1144, 19] on button "Save" at bounding box center [1133, 22] width 66 height 24
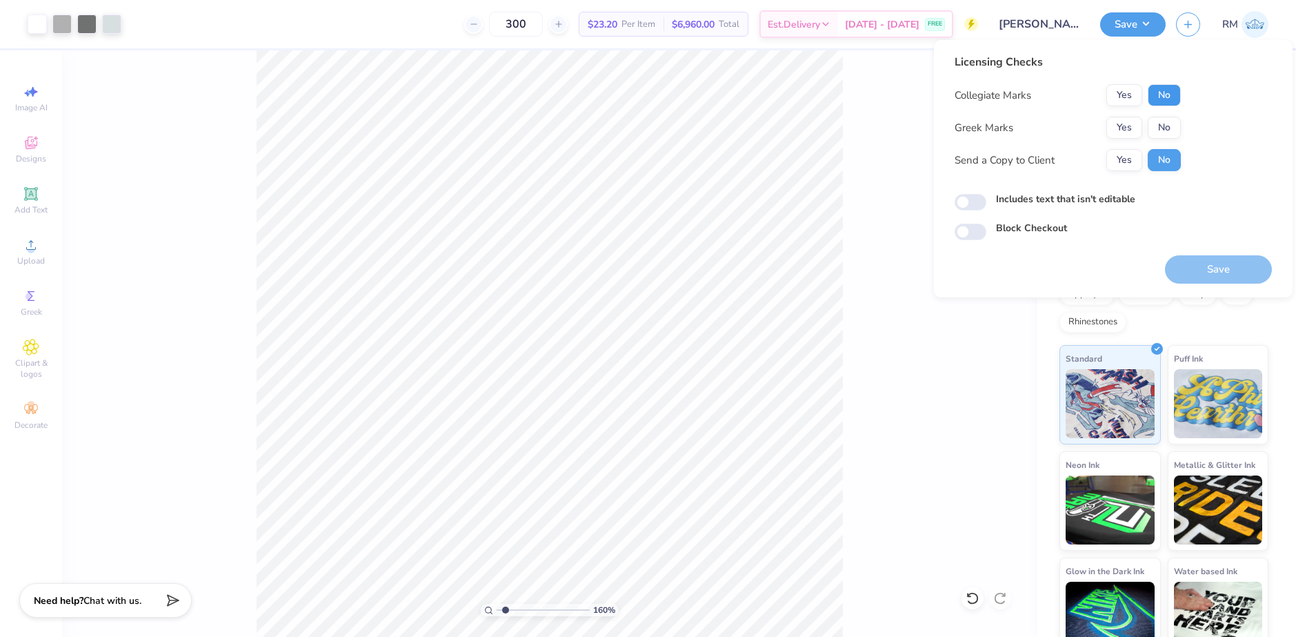
click at [1165, 98] on button "No" at bounding box center [1164, 95] width 33 height 22
click at [1161, 132] on button "No" at bounding box center [1164, 128] width 33 height 22
click at [1211, 272] on button "Save" at bounding box center [1218, 269] width 107 height 28
